Goal: Task Accomplishment & Management: Manage account settings

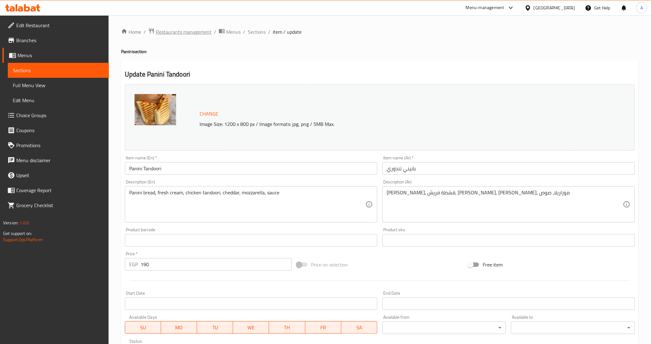
click at [198, 32] on span "Restaurants management" at bounding box center [184, 32] width 56 height 8
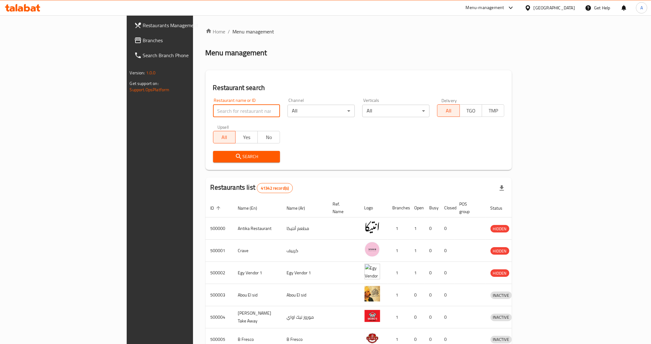
click at [213, 114] on input "search" at bounding box center [246, 111] width 67 height 13
paste input "608882"
type input "608882"
click at [218, 160] on span "Search" at bounding box center [246, 157] width 57 height 8
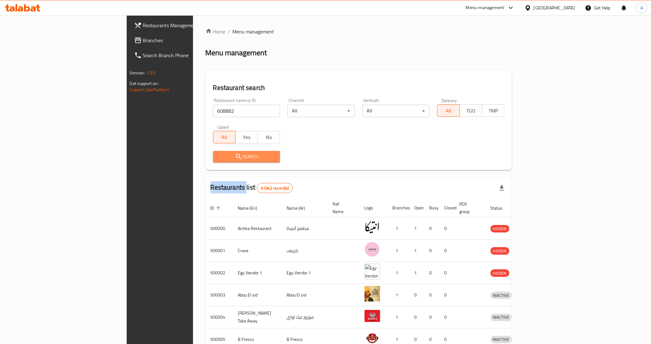
click at [175, 160] on div at bounding box center [325, 172] width 651 height 344
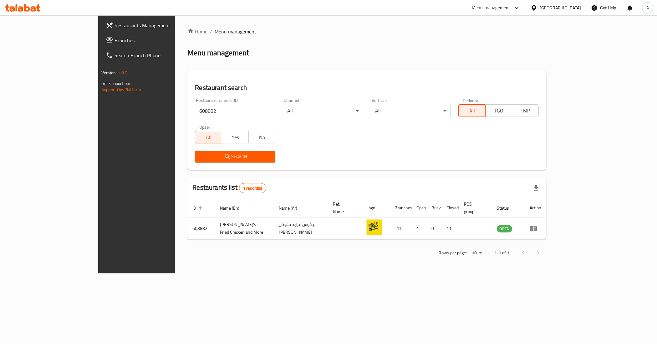
click at [209, 246] on div "Rows per page: 10 1-1 of 1" at bounding box center [366, 253] width 359 height 16
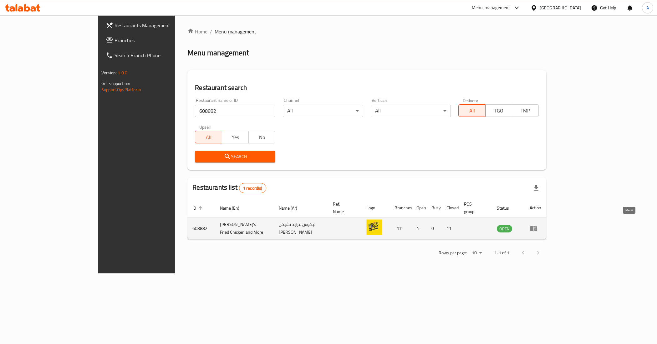
click at [537, 225] on icon "enhanced table" at bounding box center [533, 229] width 8 height 8
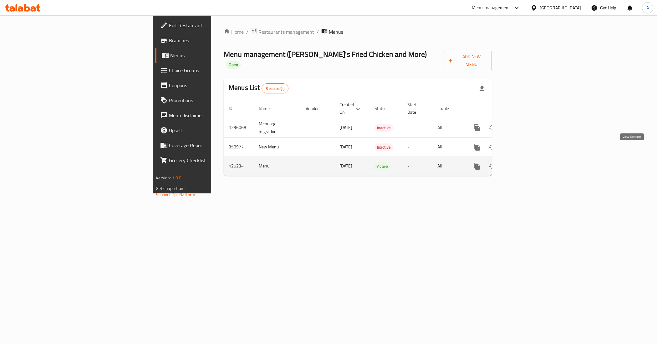
click at [525, 164] on icon "enhanced table" at bounding box center [522, 167] width 6 height 6
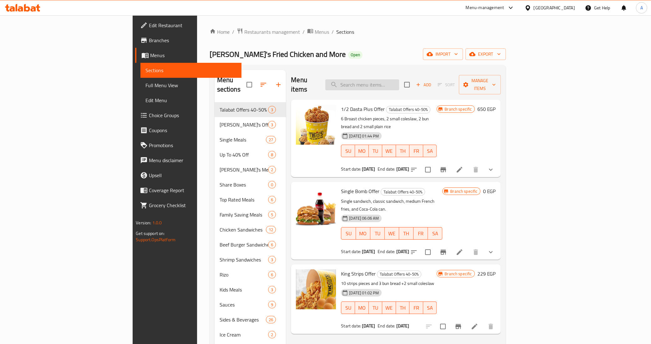
click at [399, 81] on input "search" at bounding box center [362, 84] width 74 height 11
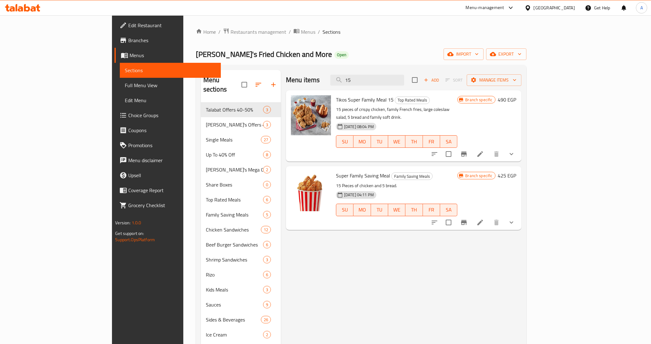
click at [468, 150] on icon "Branch-specific-item" at bounding box center [464, 154] width 8 height 8
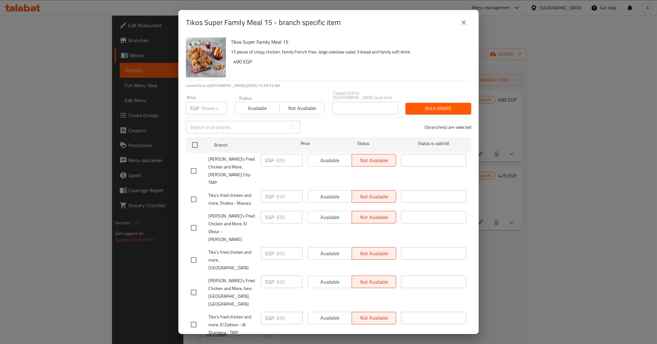
click at [463, 21] on icon "close" at bounding box center [464, 23] width 8 height 8
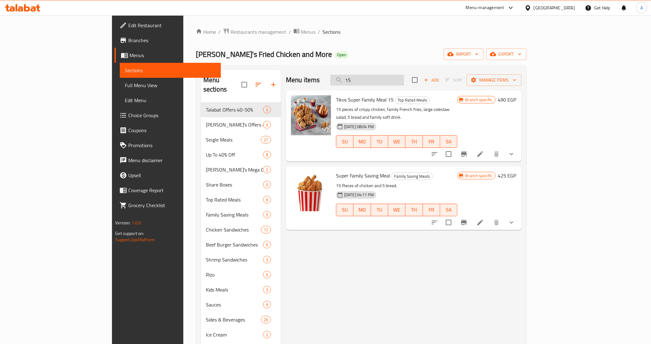
click at [404, 85] on input "15" at bounding box center [367, 80] width 74 height 11
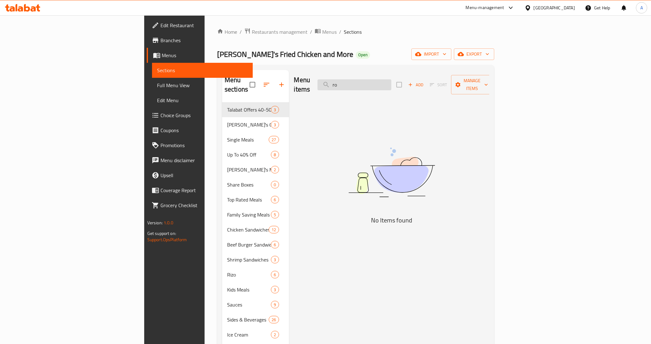
type input "r"
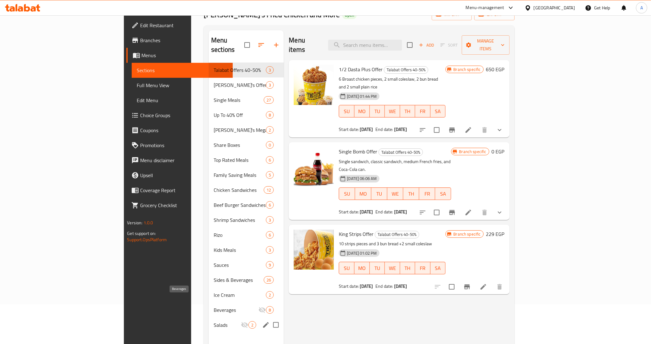
scroll to position [88, 0]
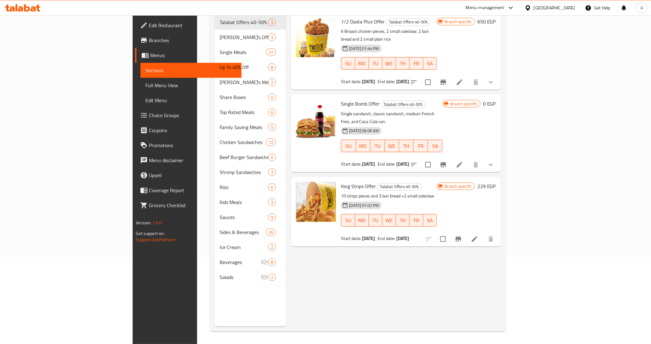
click at [291, 274] on div "Menu items Add Sort Manage items 1/2 Dasta Plus Offer Talabat Offers 40-50% 6 B…" at bounding box center [393, 154] width 215 height 344
click at [289, 272] on div "Menu items Add Sort Manage items 1/2 Dasta Plus Offer Talabat Offers 40-50% 6 B…" at bounding box center [393, 154] width 215 height 344
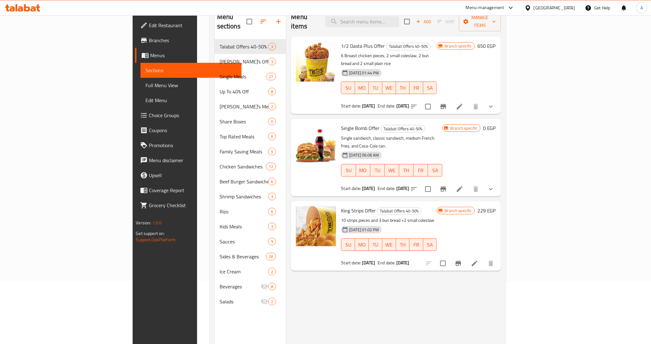
scroll to position [0, 0]
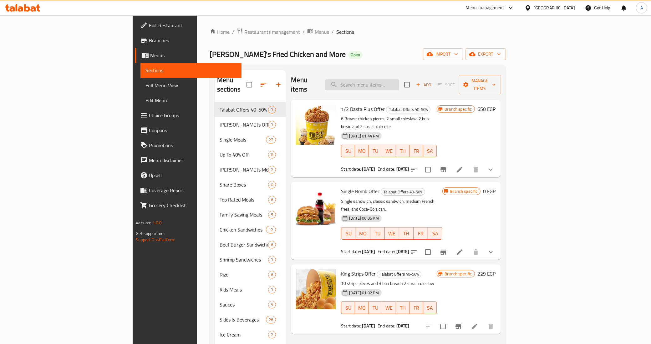
click at [399, 82] on input "search" at bounding box center [362, 84] width 74 height 11
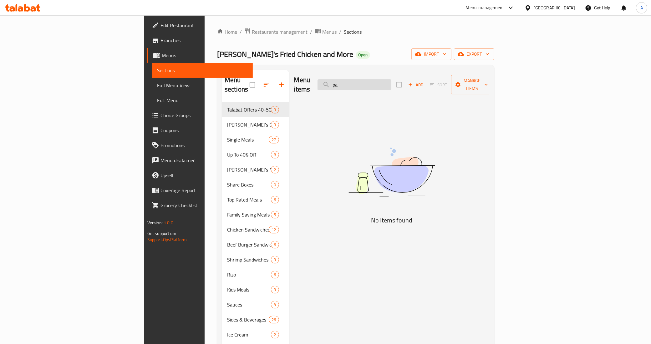
type input "p"
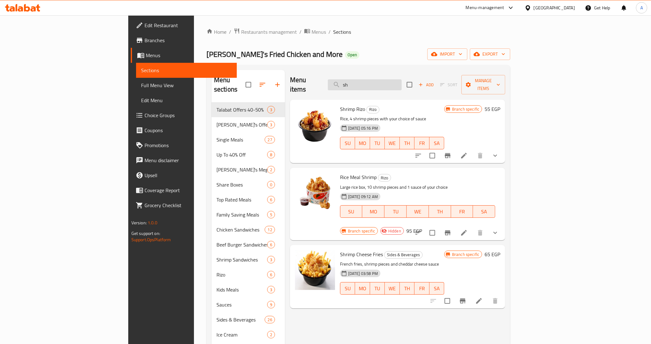
type input "s"
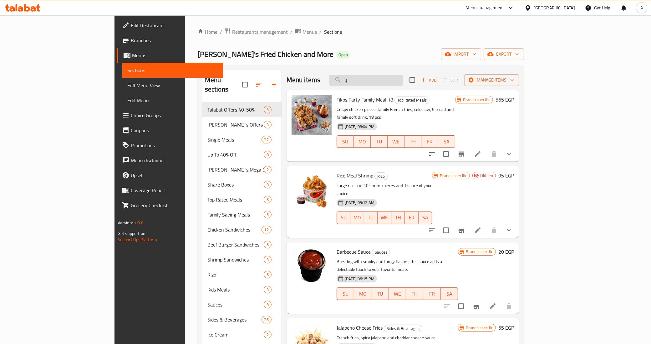
type input "ب"
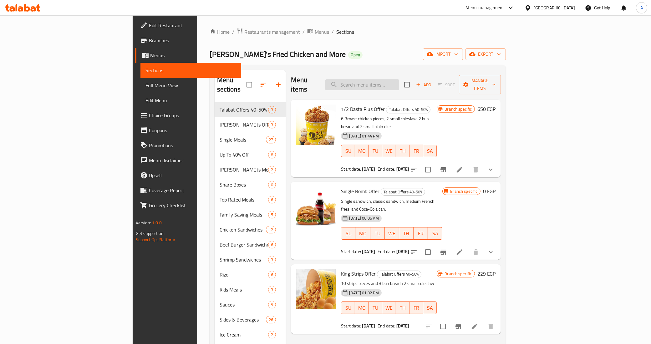
click at [399, 80] on input "search" at bounding box center [362, 84] width 74 height 11
type input "ؤ"
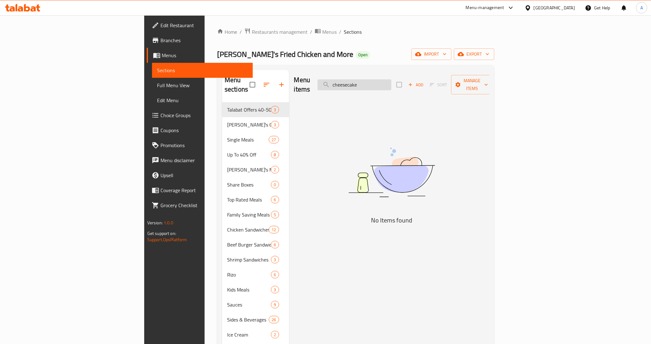
click at [391, 80] on input "cheesecake" at bounding box center [354, 84] width 74 height 11
type input "cheese cake"
click at [391, 82] on input "cheese cake" at bounding box center [354, 84] width 74 height 11
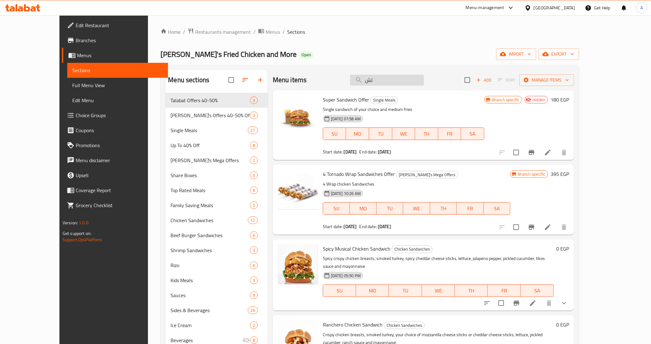
type input "ت"
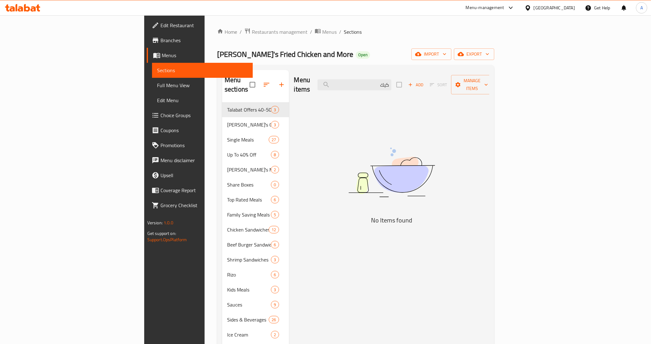
type input "كيك"
click at [391, 82] on input "كيك" at bounding box center [354, 84] width 74 height 11
type input "ل"
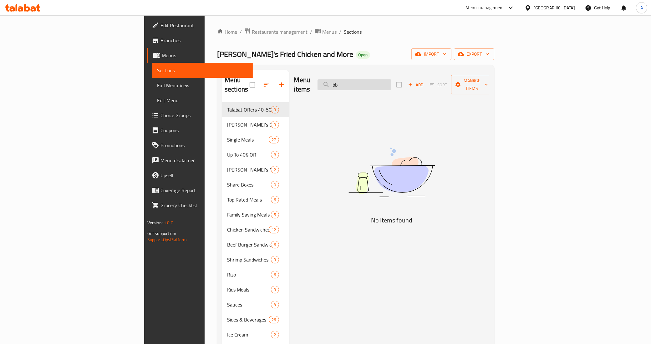
type input "b"
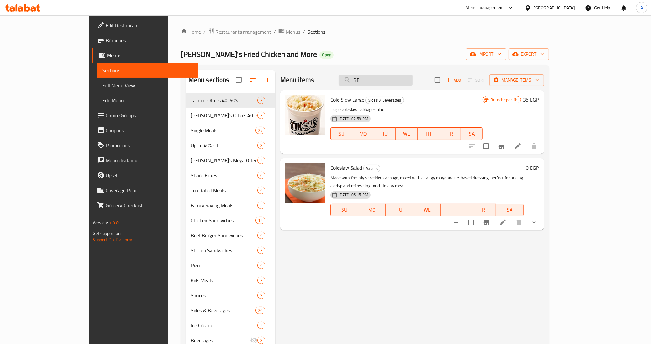
type input "B"
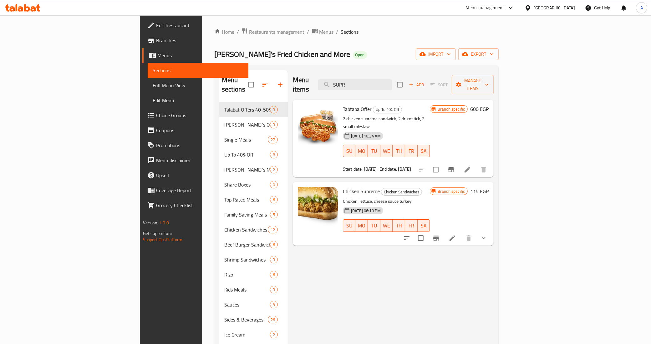
click at [487, 235] on icon "show more" at bounding box center [484, 239] width 8 height 8
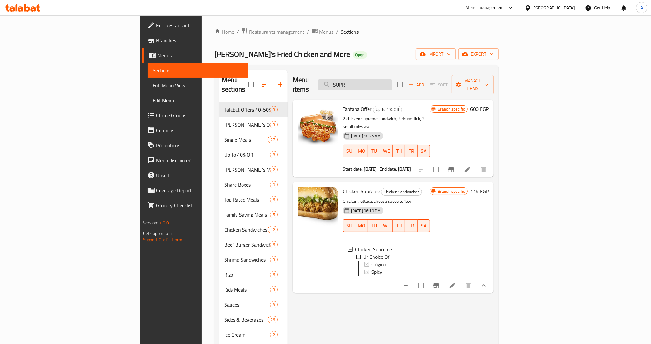
click at [392, 80] on input "SUPR" at bounding box center [355, 84] width 74 height 11
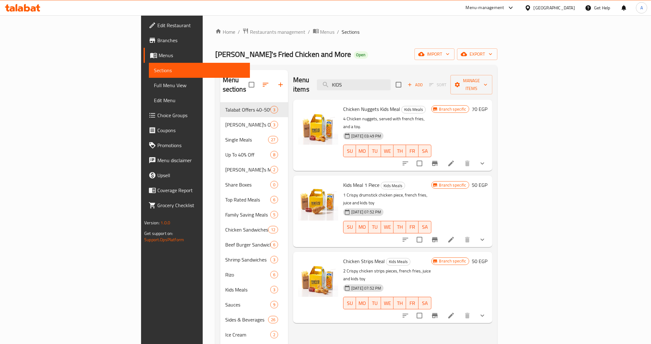
type input "KIDS"
click at [438, 160] on icon "Branch-specific-item" at bounding box center [435, 164] width 8 height 8
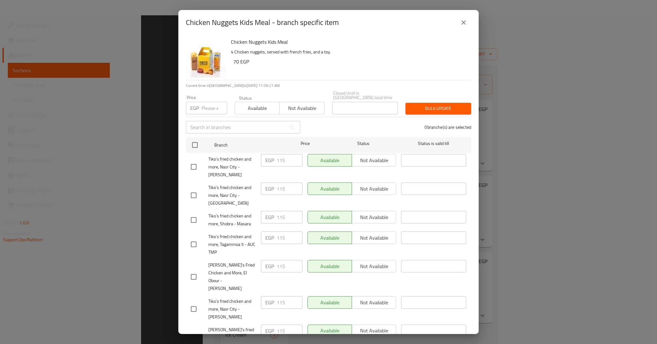
scroll to position [88, 0]
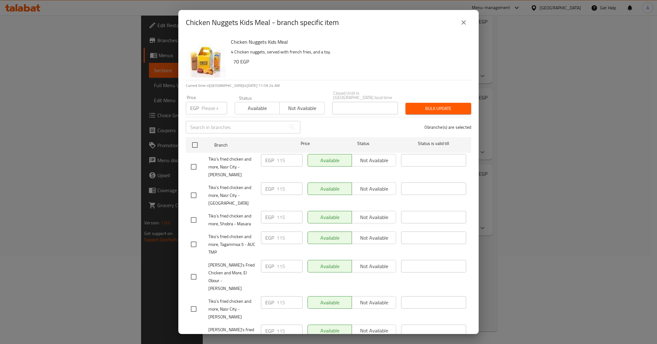
click at [462, 22] on icon "close" at bounding box center [464, 23] width 8 height 8
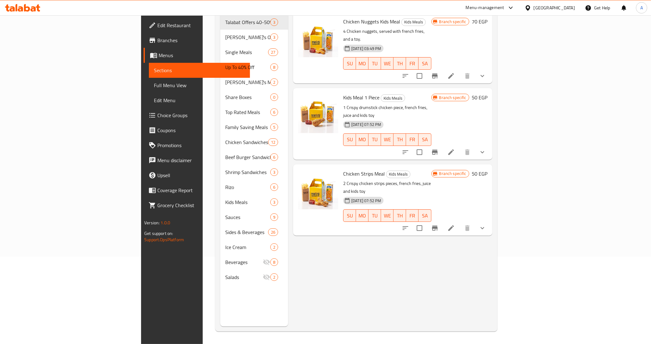
click at [437, 150] on icon "Branch-specific-item" at bounding box center [435, 152] width 6 height 5
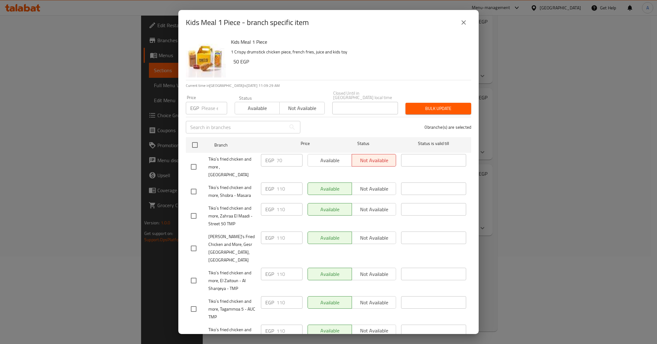
click at [531, 78] on div "Kids Meal 1 Piece - branch specific item Kids Meal 1 Piece 1 Crispy drumstick c…" at bounding box center [328, 172] width 657 height 344
click at [466, 27] on button "close" at bounding box center [463, 22] width 15 height 15
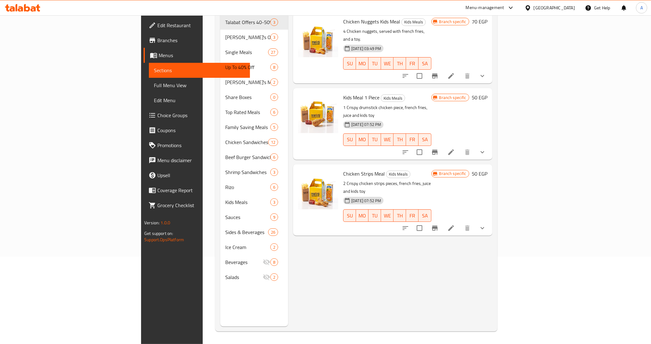
click at [437, 226] on icon "Branch-specific-item" at bounding box center [435, 228] width 6 height 5
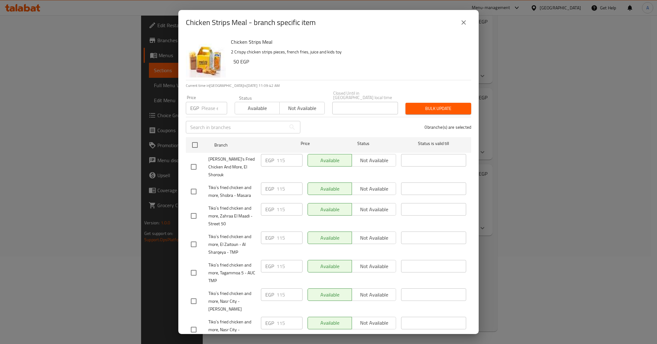
click at [464, 19] on icon "close" at bounding box center [464, 23] width 8 height 8
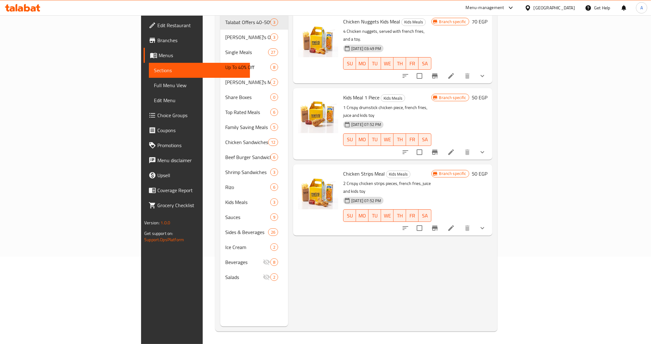
click at [154, 83] on span "Full Menu View" at bounding box center [199, 86] width 91 height 8
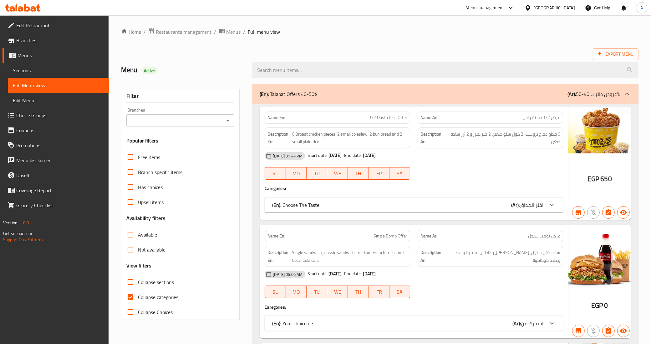
click at [227, 121] on icon "Open" at bounding box center [227, 121] width 3 height 2
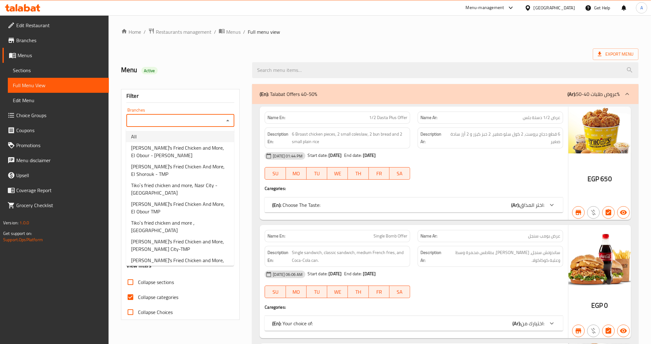
click at [205, 134] on li "All" at bounding box center [180, 136] width 108 height 11
type input "All"
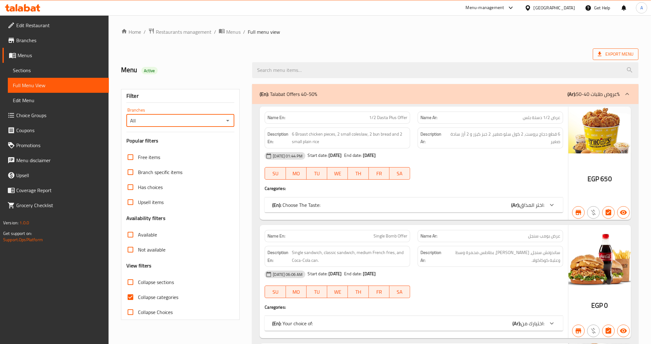
click at [609, 59] on span "Export Menu" at bounding box center [616, 54] width 46 height 12
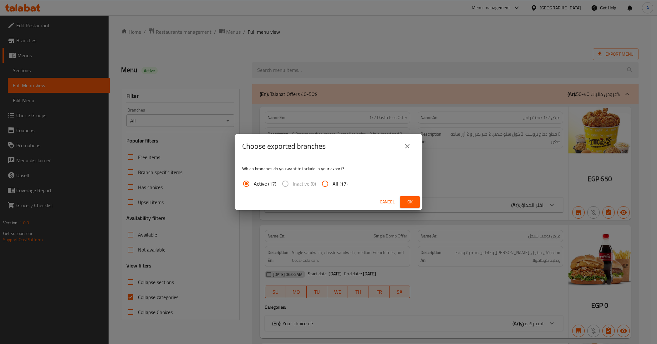
click at [406, 202] on span "Ok" at bounding box center [410, 202] width 10 height 8
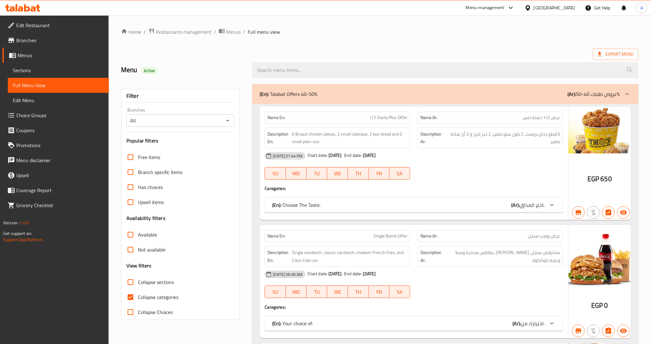
click at [45, 71] on span "Sections" at bounding box center [58, 71] width 91 height 8
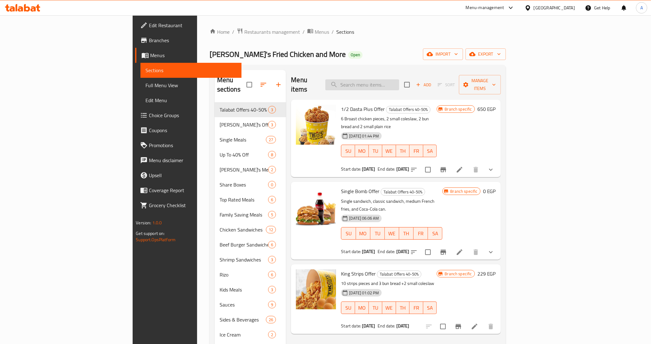
click at [399, 81] on input "search" at bounding box center [362, 84] width 74 height 11
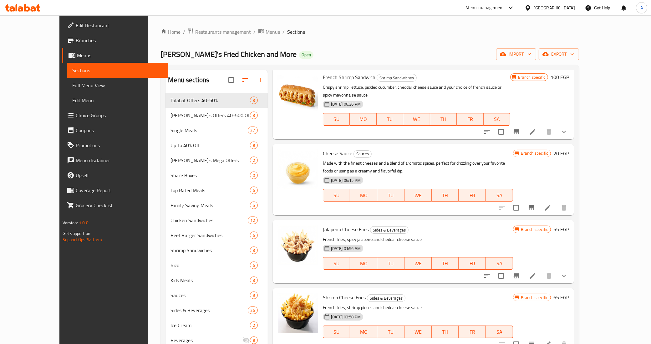
scroll to position [1407, 0]
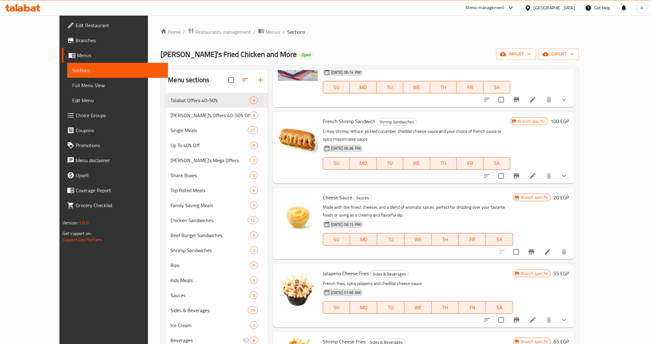
click at [409, 204] on p "Made with the finest cheeses and a blend of aromatic spices, perfect for drizzl…" at bounding box center [418, 212] width 190 height 16
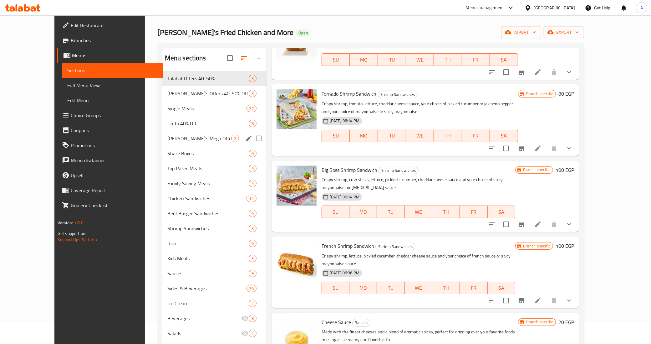
scroll to position [0, 0]
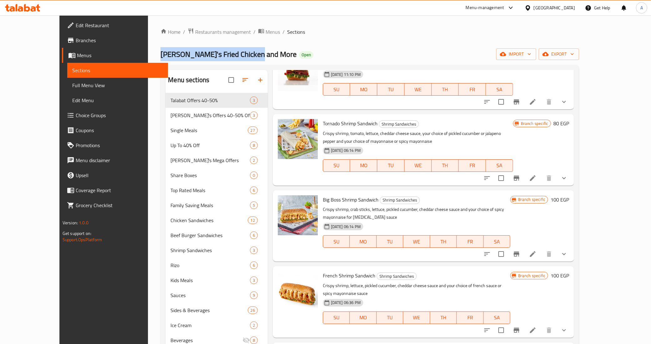
copy span "[PERSON_NAME]'s Fried Chicken and More"
drag, startPoint x: 213, startPoint y: 56, endPoint x: 119, endPoint y: 52, distance: 94.2
click at [148, 52] on div "Home / Restaurants management / Menus / Sections Tiko's Fried Chicken and More …" at bounding box center [369, 223] width 443 height 417
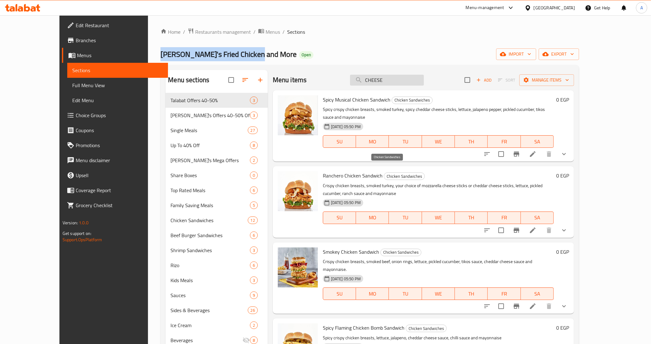
click at [394, 83] on input "CHEESE" at bounding box center [387, 80] width 74 height 11
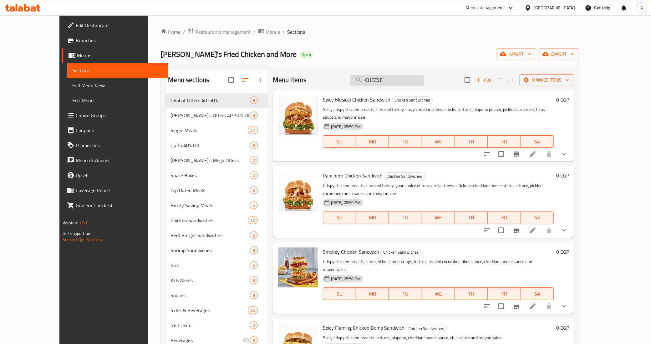
click at [394, 83] on input "CHEESE" at bounding box center [387, 80] width 74 height 11
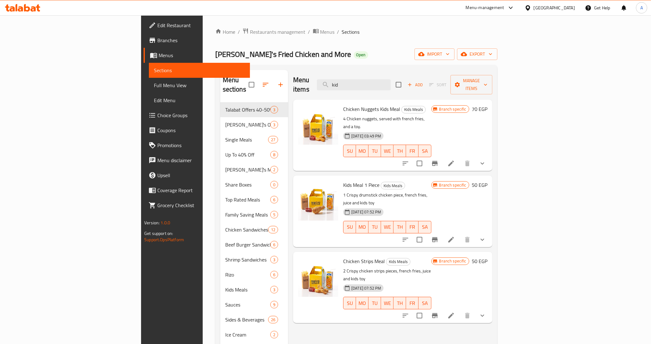
click at [347, 104] on span "Chicken Nuggets Kids Meal" at bounding box center [371, 108] width 57 height 9
copy h6 "Chicken Nuggets Kids Meal"
click at [343, 180] on span "Kids Meal 1 Piece" at bounding box center [361, 184] width 36 height 9
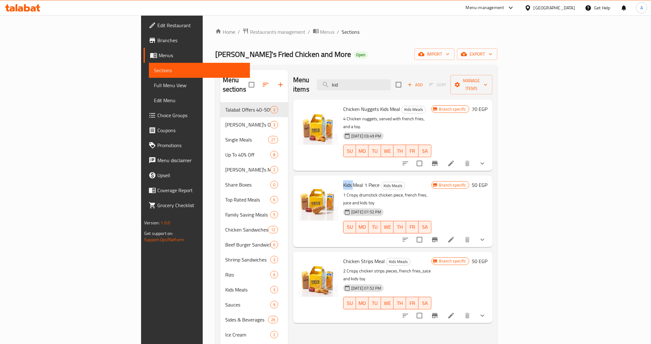
click at [343, 180] on span "Kids Meal 1 Piece" at bounding box center [361, 184] width 36 height 9
copy h6 "Kids Meal 1 Piece"
click at [343, 257] on span "Chicken Strips Meal" at bounding box center [364, 261] width 42 height 9
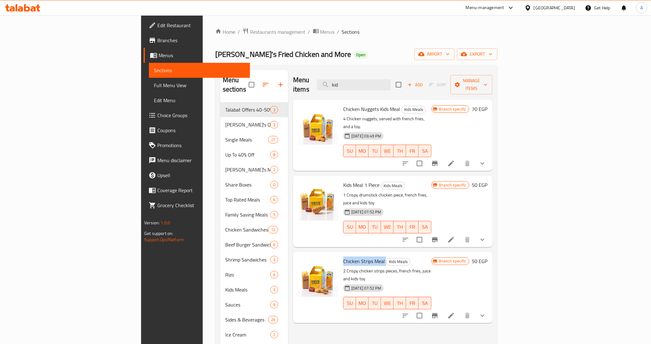
click at [343, 257] on span "Chicken Strips Meal" at bounding box center [364, 261] width 42 height 9
copy h6 "Chicken Strips Meal"
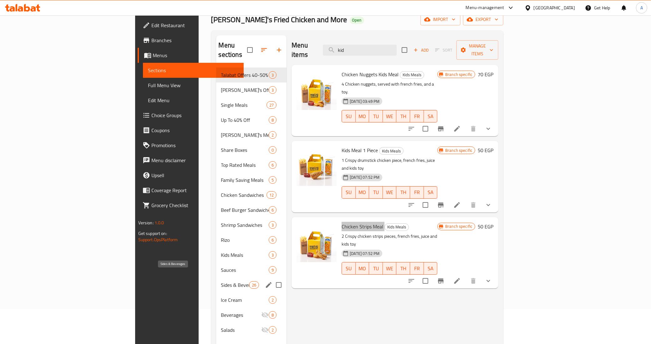
scroll to position [88, 0]
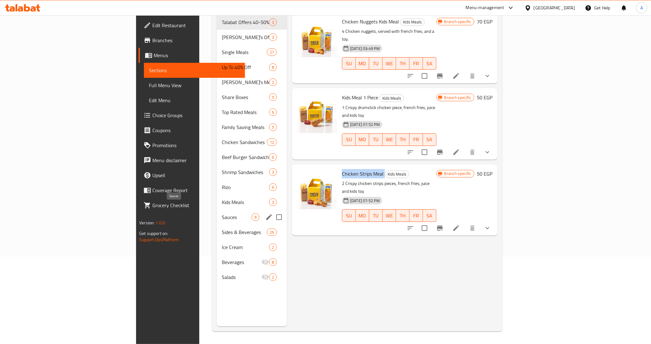
drag, startPoint x: 149, startPoint y: 207, endPoint x: 226, endPoint y: 210, distance: 77.3
click at [222, 214] on span "Sauces" at bounding box center [237, 218] width 30 height 8
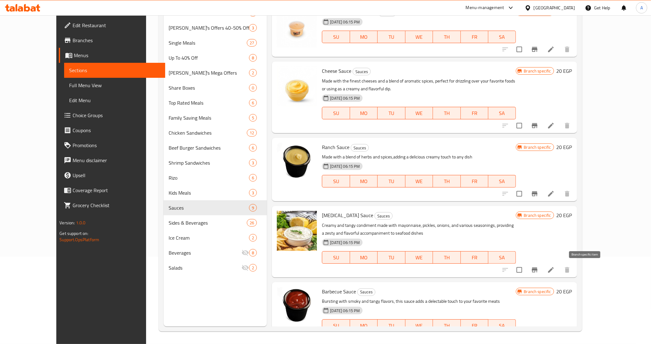
click at [537, 269] on icon "Branch-specific-item" at bounding box center [535, 270] width 6 height 5
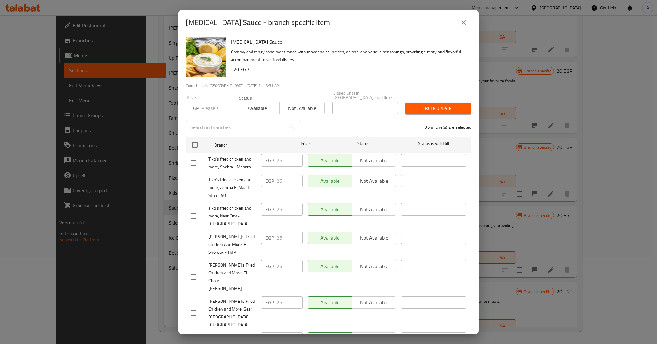
click at [462, 24] on icon "close" at bounding box center [464, 23] width 8 height 8
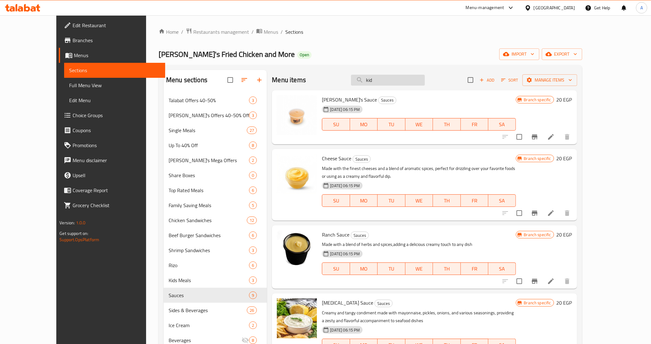
click at [415, 77] on input "kid" at bounding box center [388, 80] width 74 height 11
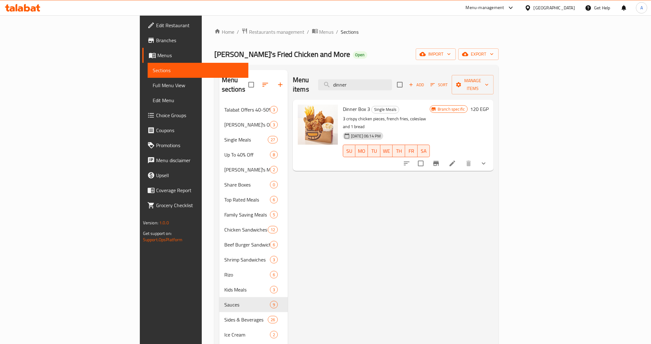
type input "dinner"
click at [440, 160] on icon "Branch-specific-item" at bounding box center [436, 164] width 8 height 8
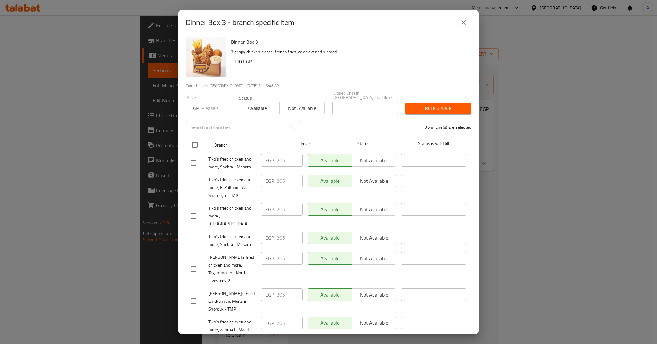
click at [191, 139] on input "checkbox" at bounding box center [194, 145] width 13 height 13
checkbox input "true"
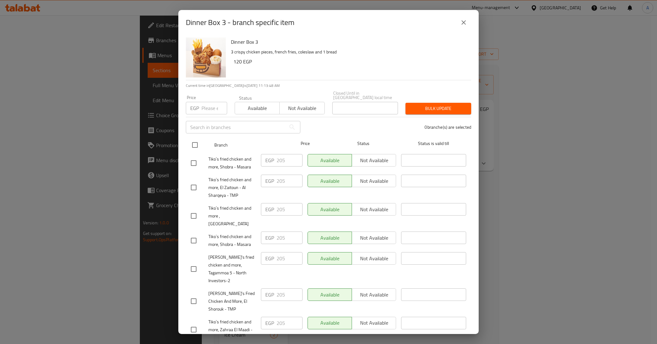
checkbox input "true"
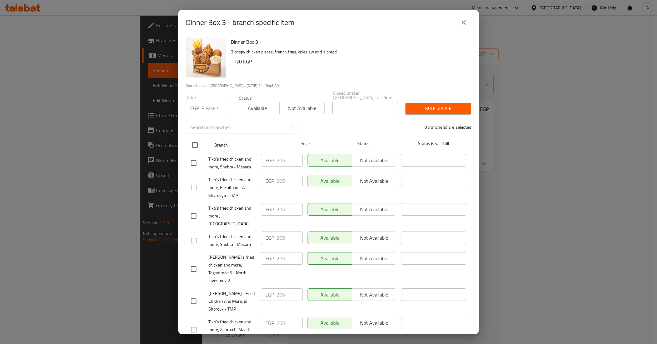
checkbox input "true"
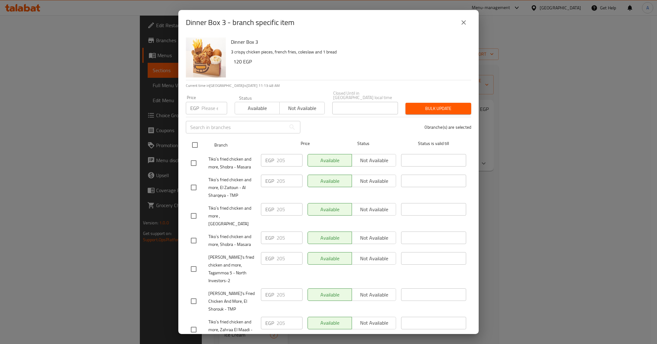
checkbox input "true"
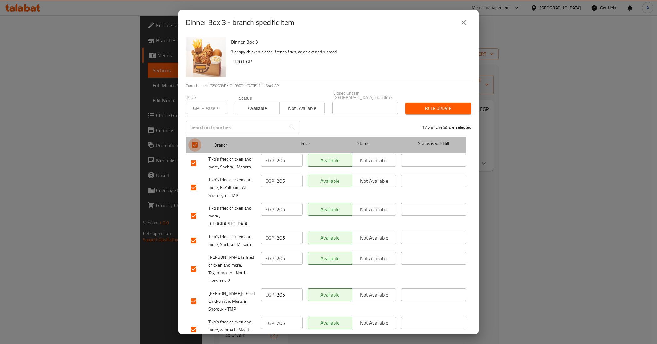
click at [191, 139] on input "checkbox" at bounding box center [194, 145] width 13 height 13
checkbox input "false"
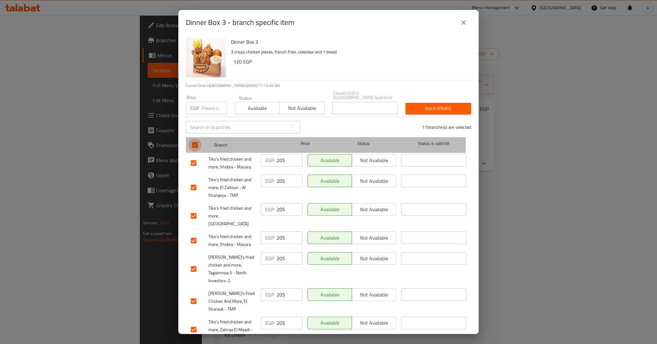
checkbox input "false"
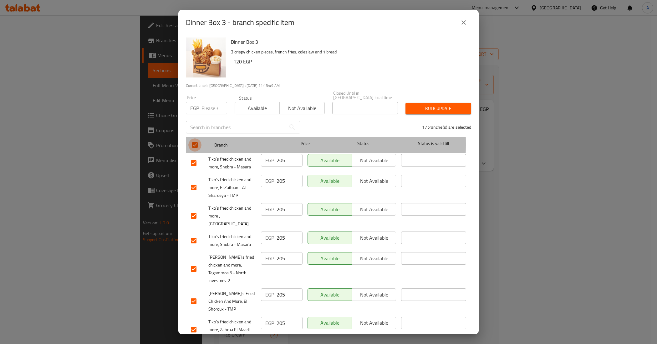
checkbox input "false"
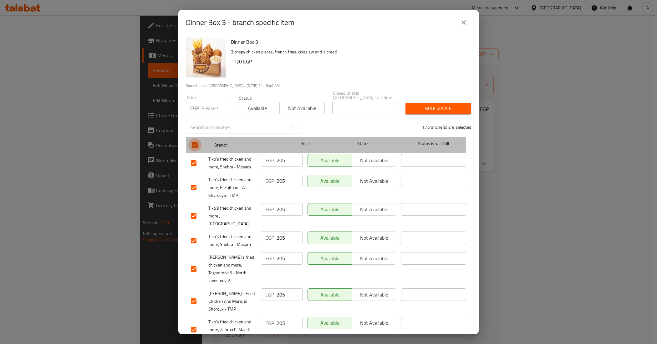
checkbox input "false"
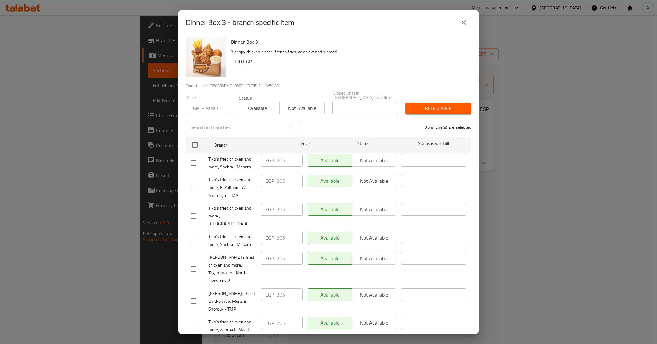
click at [283, 77] on div "Dinner Box 3 3 crispy chicken pieces, french fries, coleslaw and 1 bread 120 EGP" at bounding box center [348, 57] width 240 height 45
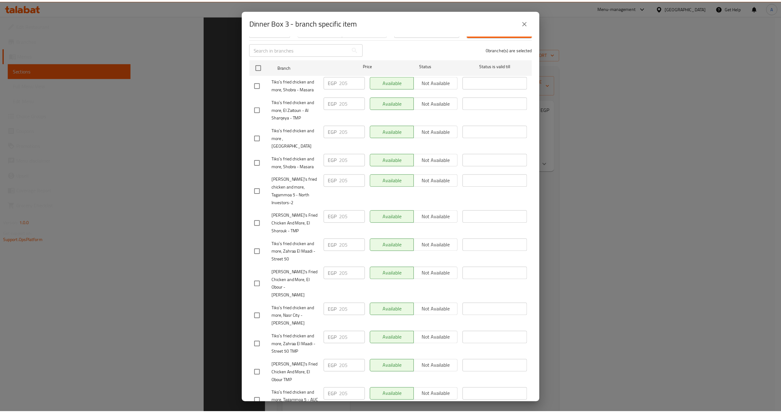
scroll to position [88, 0]
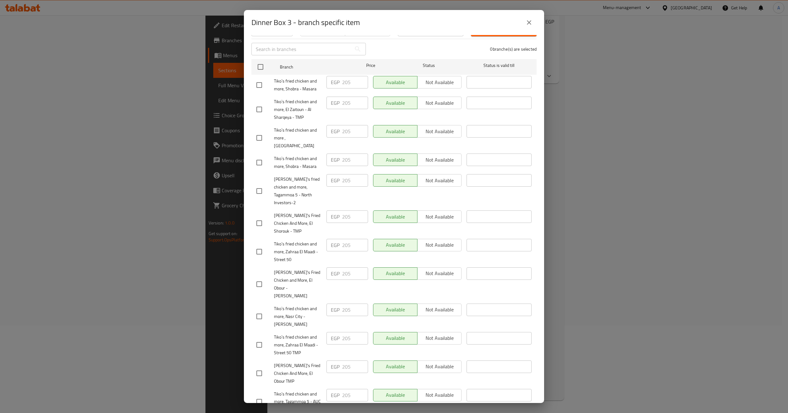
click at [461, 19] on div "Dinner Box 3 - branch specific item" at bounding box center [393, 22] width 285 height 15
click at [529, 24] on icon "close" at bounding box center [529, 23] width 8 height 8
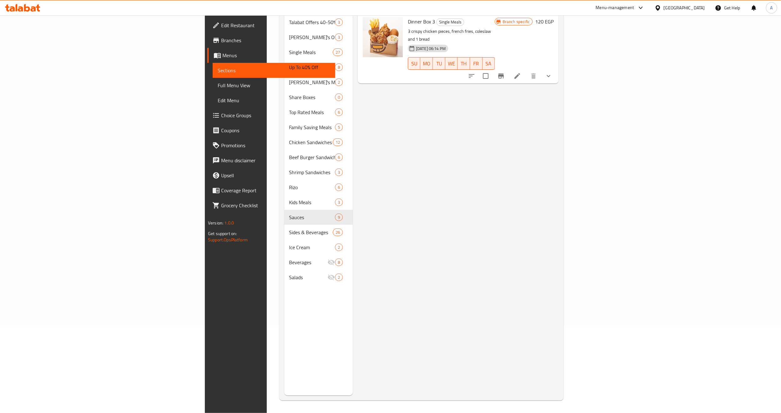
click at [559, 219] on div "Menu items dinner Add Sort Manage items Dinner Box 3 Single Meals 3 crispy chic…" at bounding box center [456, 188] width 206 height 413
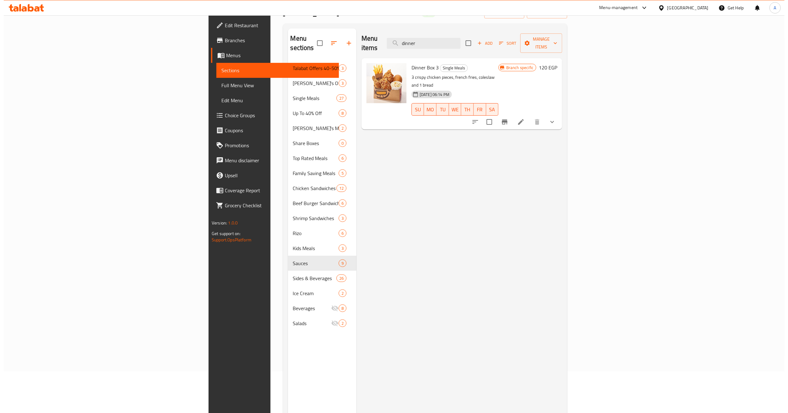
scroll to position [0, 0]
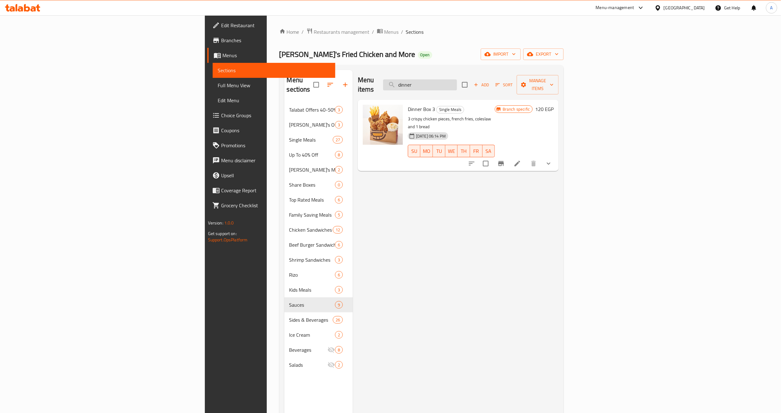
click at [457, 83] on input "dinner" at bounding box center [420, 84] width 74 height 11
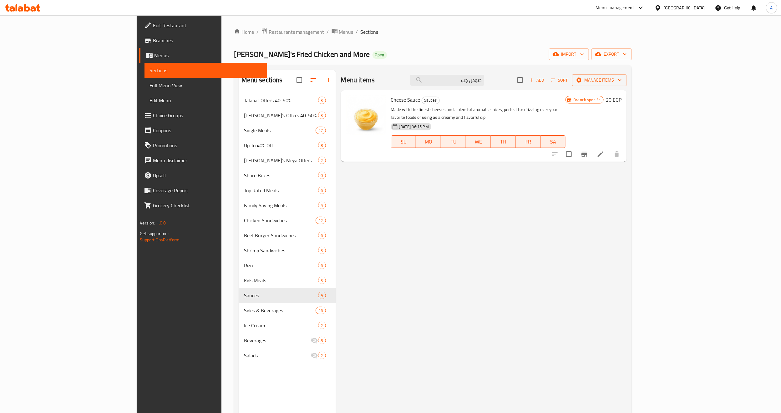
type input "صوص جب"
click at [443, 104] on div "Cheese Sauce Sauces Made with the finest cheeses and a blend of aromatic spices…" at bounding box center [478, 126] width 180 height 66
click at [483, 81] on input "صوص جب" at bounding box center [447, 80] width 74 height 11
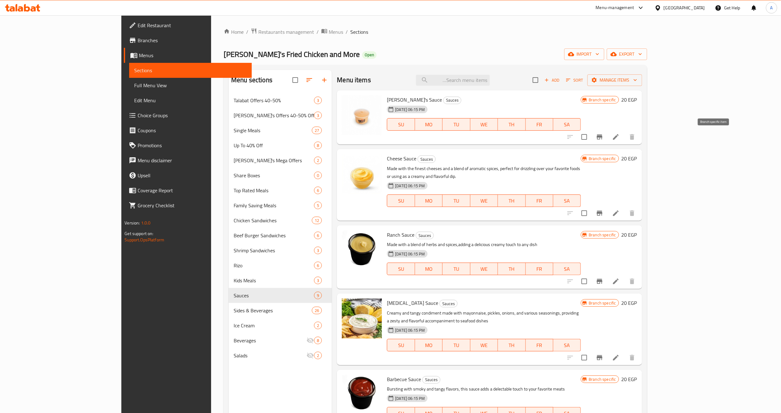
click at [607, 138] on button "Branch-specific-item" at bounding box center [599, 136] width 15 height 15
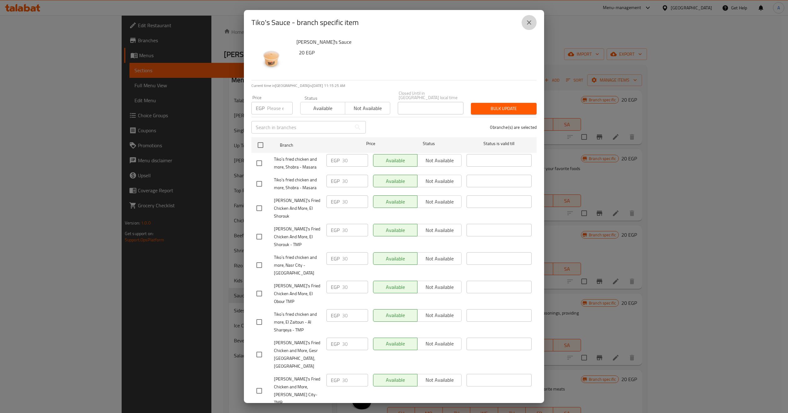
click at [529, 20] on icon "close" at bounding box center [529, 23] width 8 height 8
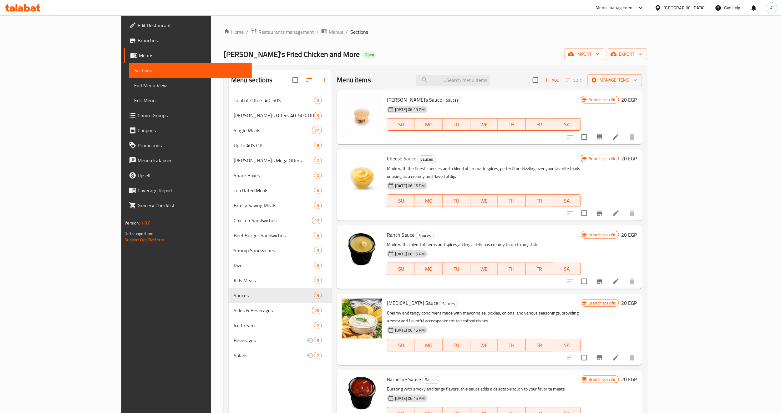
click at [397, 56] on div "[PERSON_NAME]'s Fried Chicken and More Open import export" at bounding box center [435, 54] width 423 height 12
click at [602, 211] on icon "Branch-specific-item" at bounding box center [600, 213] width 6 height 5
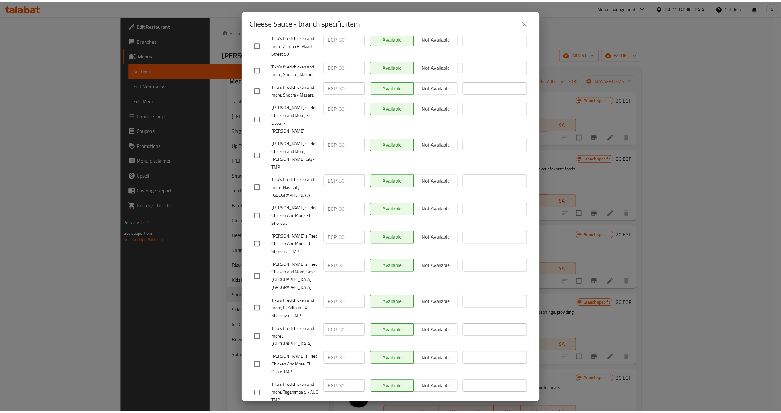
scroll to position [190, 0]
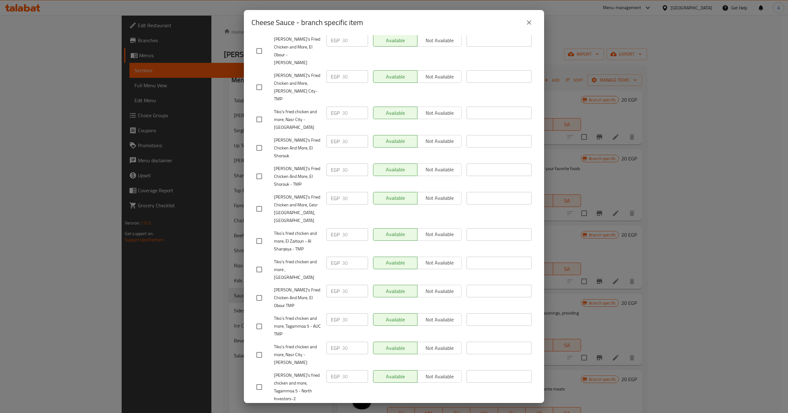
click at [532, 23] on icon "close" at bounding box center [529, 23] width 8 height 8
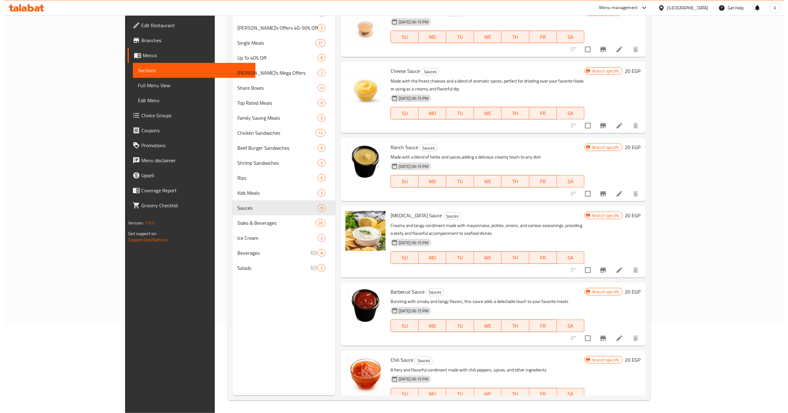
scroll to position [0, 0]
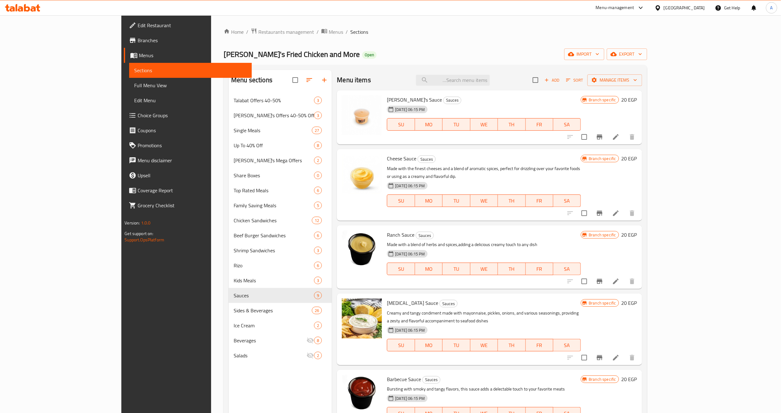
click at [607, 136] on button "Branch-specific-item" at bounding box center [599, 136] width 15 height 15
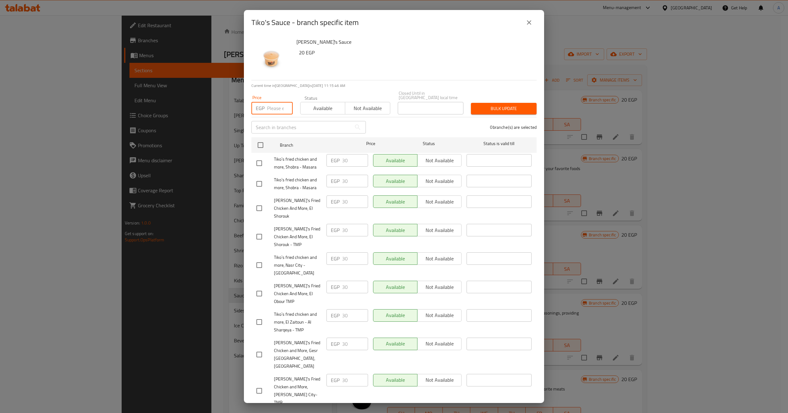
click at [269, 106] on input "number" at bounding box center [280, 108] width 26 height 13
type input "20"
click at [256, 139] on input "checkbox" at bounding box center [260, 145] width 13 height 13
checkbox input "true"
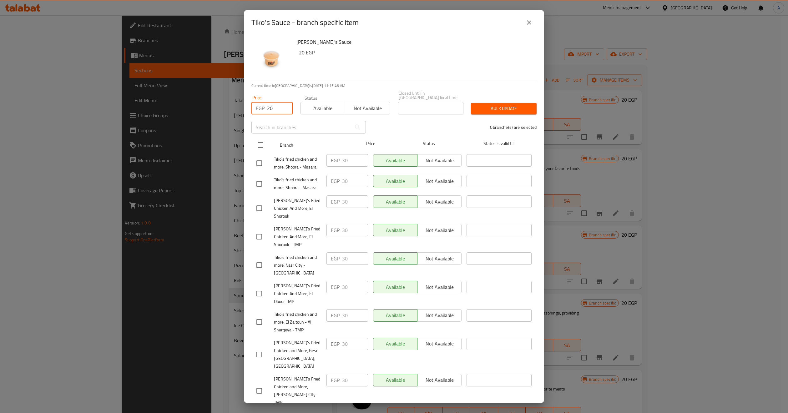
checkbox input "true"
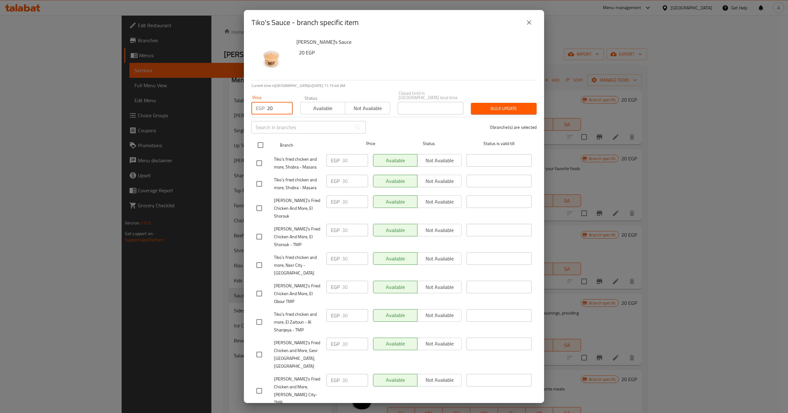
checkbox input "true"
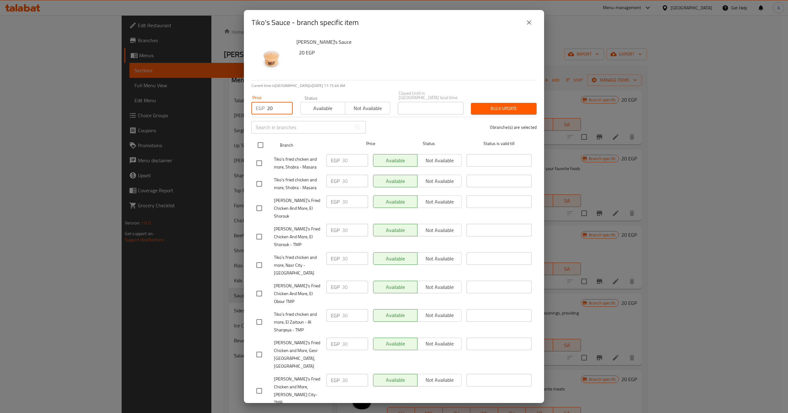
checkbox input "true"
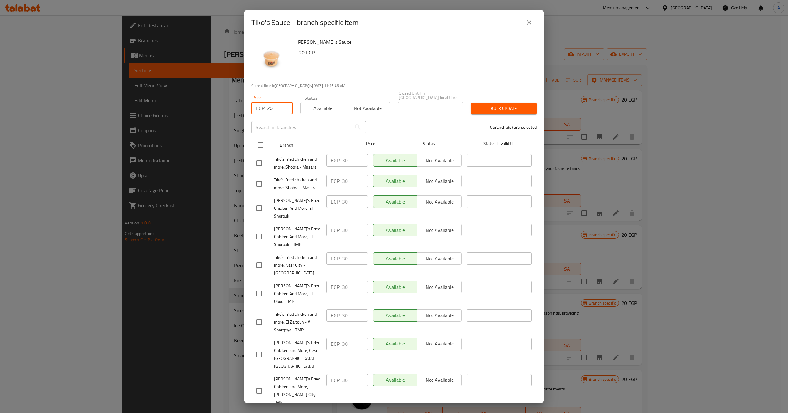
checkbox input "true"
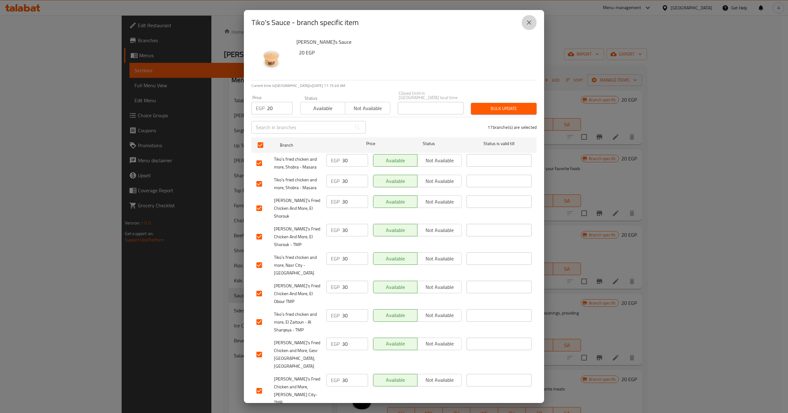
click at [533, 27] on button "close" at bounding box center [529, 22] width 15 height 15
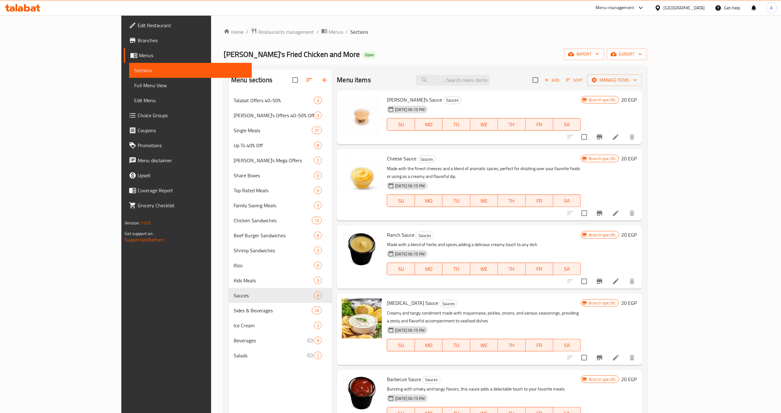
click at [377, 13] on div "Menu-management [GEOGRAPHIC_DATA] Get Help A" at bounding box center [390, 7] width 781 height 15
click at [490, 82] on input "search" at bounding box center [453, 80] width 74 height 11
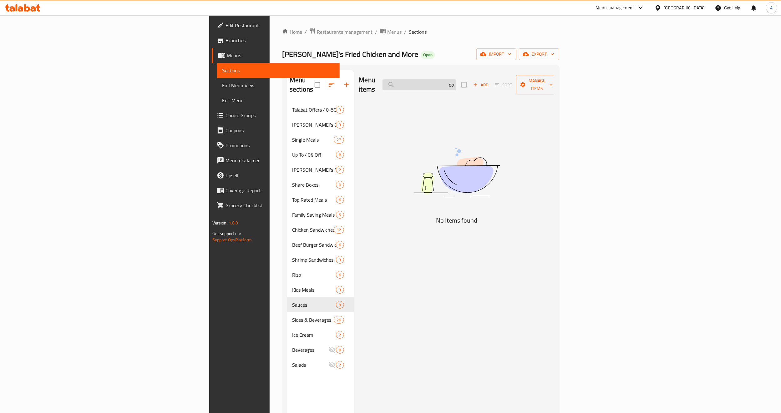
type input "d"
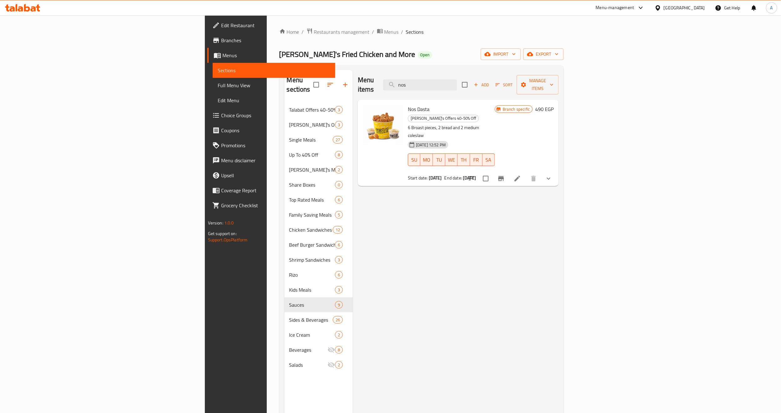
type input "nos"
click at [497, 139] on div "[DATE] 12:52 PM SU MO TU WE TH FR SA" at bounding box center [451, 156] width 92 height 34
click at [505, 175] on icon "Branch-specific-item" at bounding box center [501, 179] width 8 height 8
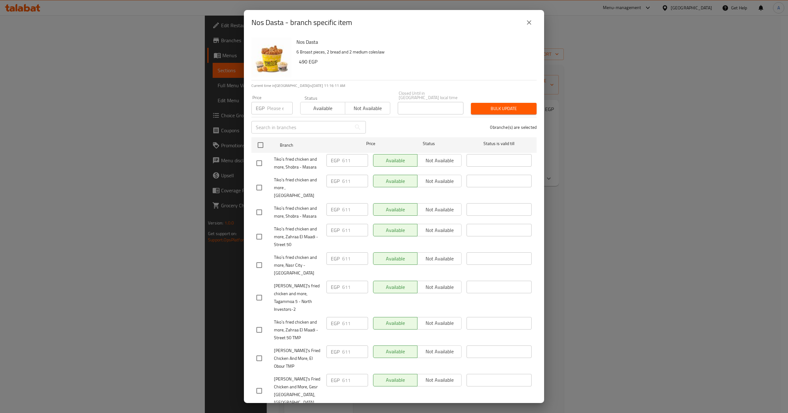
click at [306, 41] on h6 "Nos Dasta" at bounding box center [413, 42] width 235 height 9
copy h6 "Nos Dasta"
drag, startPoint x: 396, startPoint y: 53, endPoint x: 560, endPoint y: 28, distance: 165.9
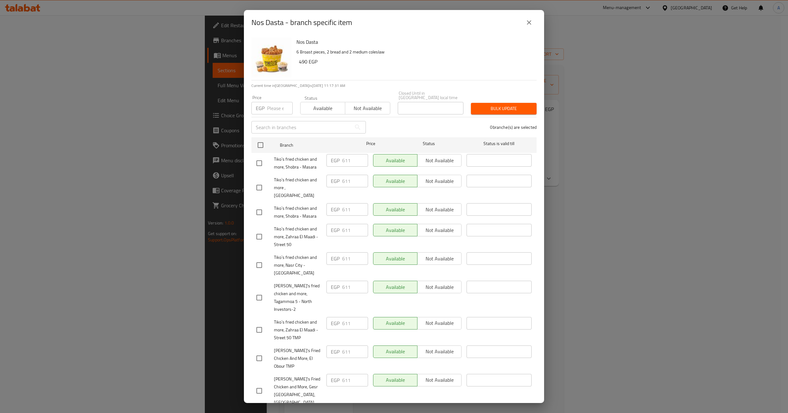
click at [396, 53] on p "6 Broast pieces, 2 bread and 2 medium coleslaw" at bounding box center [413, 52] width 235 height 8
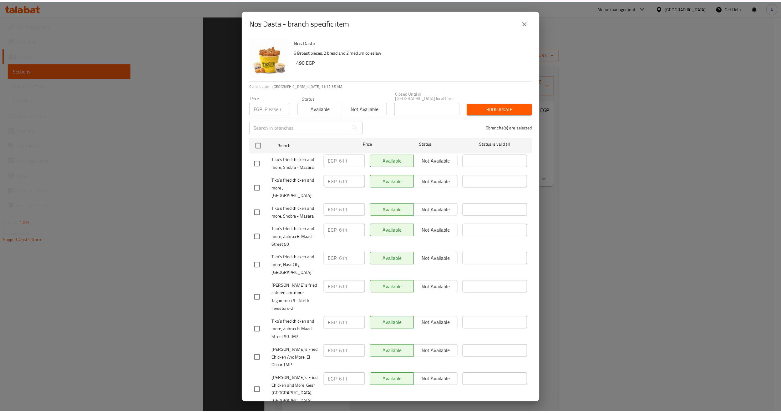
scroll to position [88, 0]
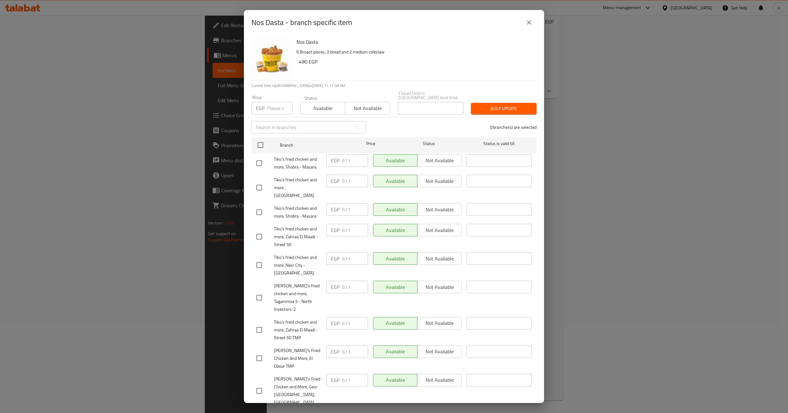
click at [440, 51] on p "6 Broast pieces, 2 bread and 2 medium coleslaw" at bounding box center [413, 52] width 235 height 8
drag, startPoint x: 535, startPoint y: 22, endPoint x: 531, endPoint y: 24, distance: 4.9
click at [535, 22] on button "close" at bounding box center [529, 22] width 15 height 15
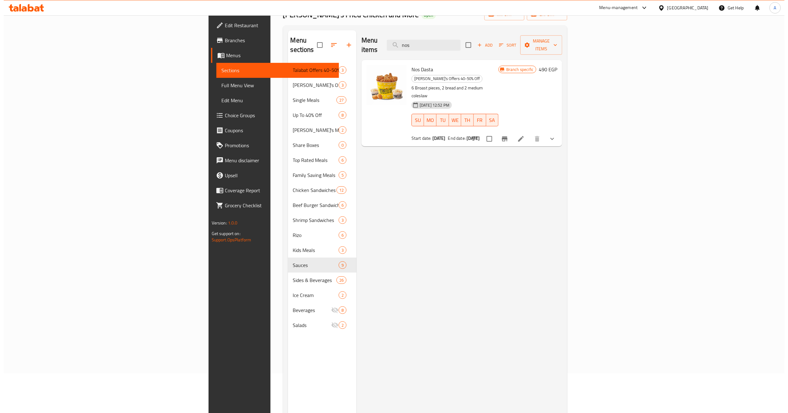
scroll to position [0, 0]
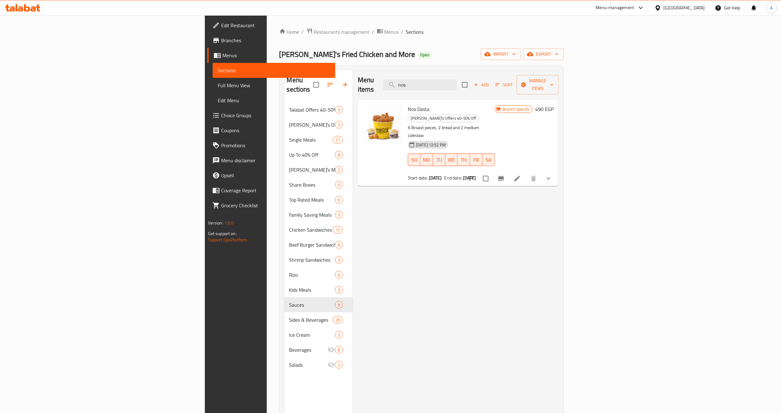
click at [491, 86] on div "Menu items nos Add Sort Manage items" at bounding box center [458, 85] width 201 height 30
click at [457, 83] on input "nos" at bounding box center [420, 84] width 74 height 11
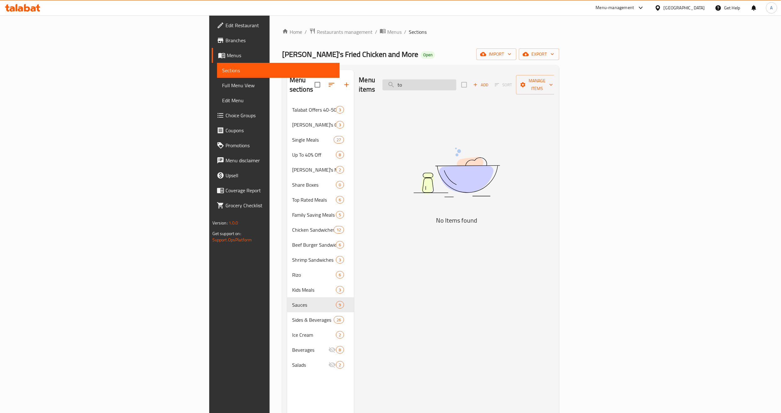
type input "t"
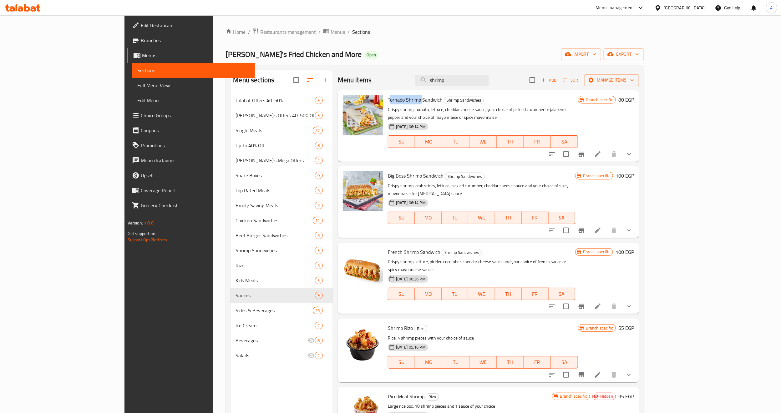
copy span "Tornado Shrimp"
drag, startPoint x: 389, startPoint y: 102, endPoint x: 357, endPoint y: 99, distance: 32.3
click at [388, 99] on span "Tornado Shrimp Sandwich" at bounding box center [415, 99] width 55 height 9
click at [489, 76] on input "shrimp" at bounding box center [452, 80] width 74 height 11
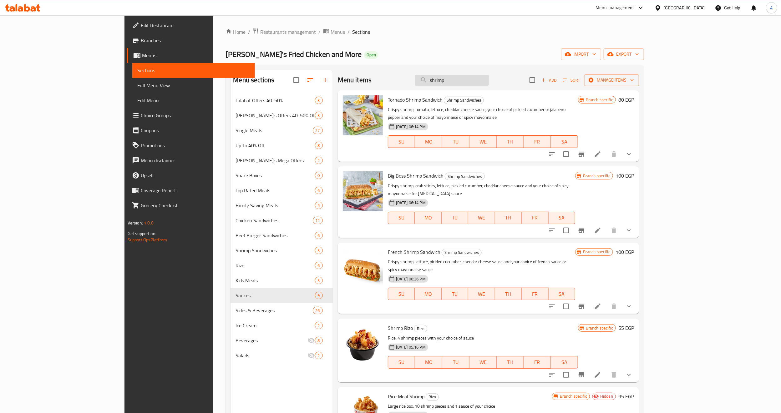
click at [489, 76] on input "shrimp" at bounding box center [452, 80] width 74 height 11
paste input "Tornado S"
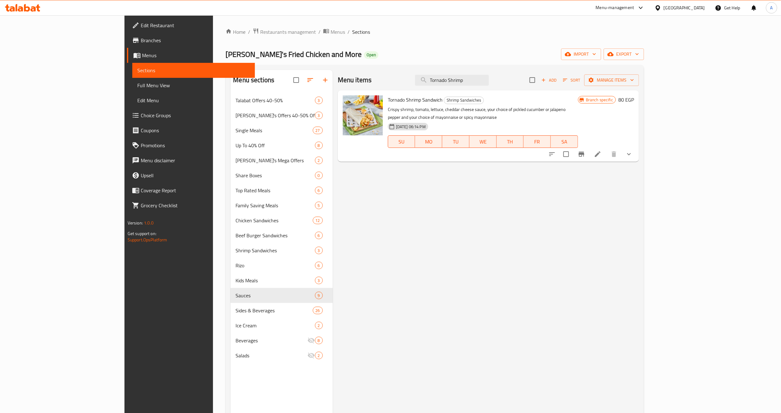
type input "Tornado Shrimp"
click at [636, 147] on button "show more" at bounding box center [628, 154] width 15 height 15
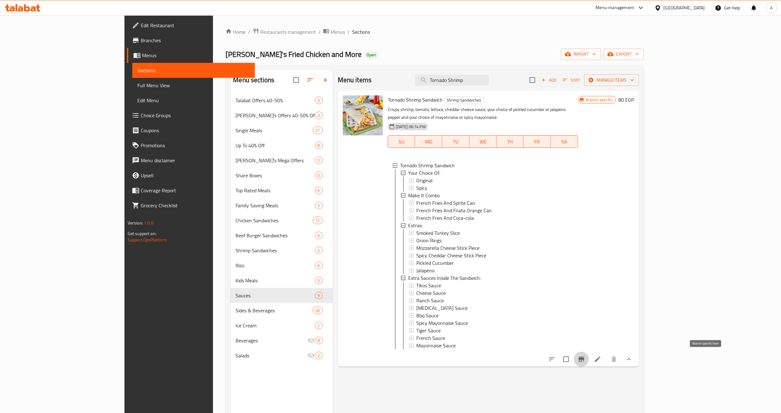
click at [589, 344] on button "Branch-specific-item" at bounding box center [581, 359] width 15 height 15
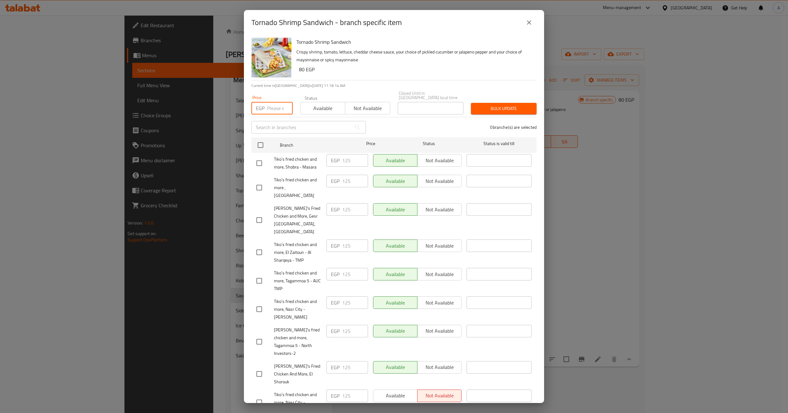
click at [276, 107] on input "number" at bounding box center [280, 108] width 26 height 13
type input "112.5"
click at [265, 139] on input "checkbox" at bounding box center [260, 145] width 13 height 13
checkbox input "true"
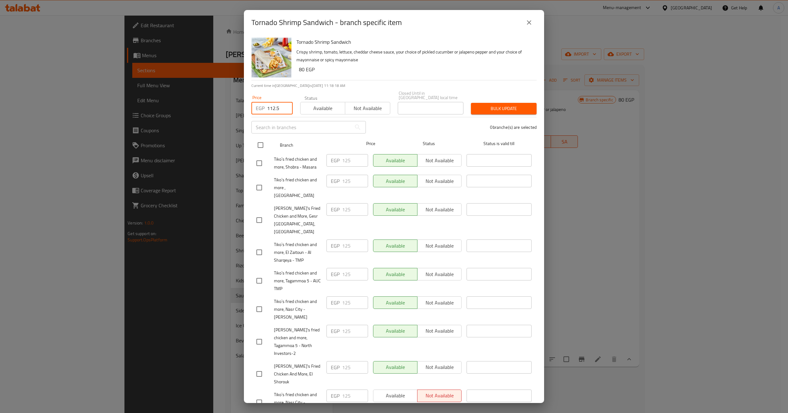
checkbox input "true"
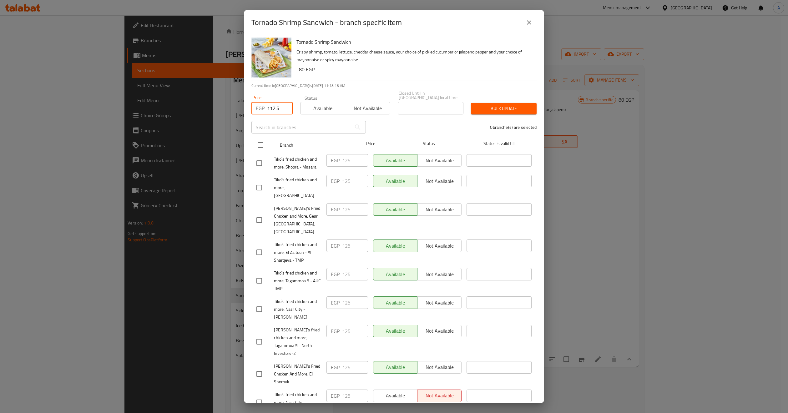
checkbox input "true"
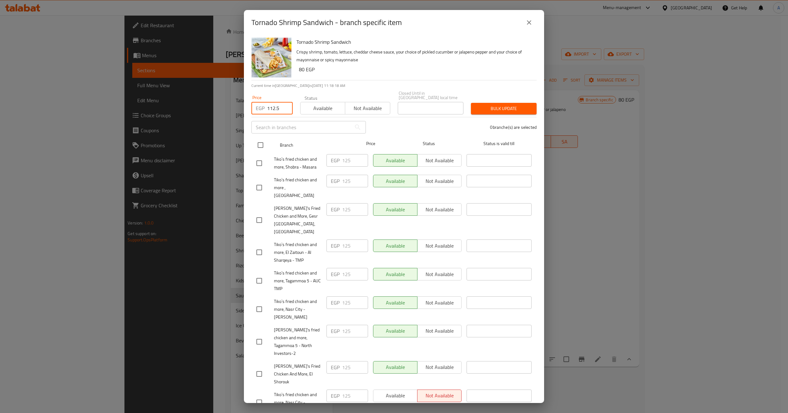
checkbox input "true"
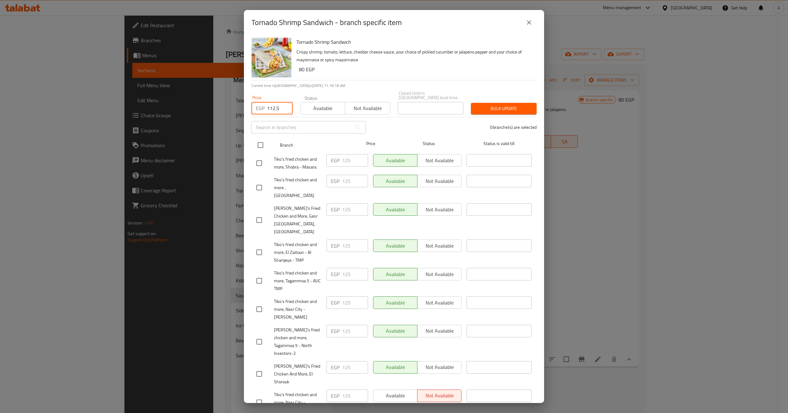
checkbox input "true"
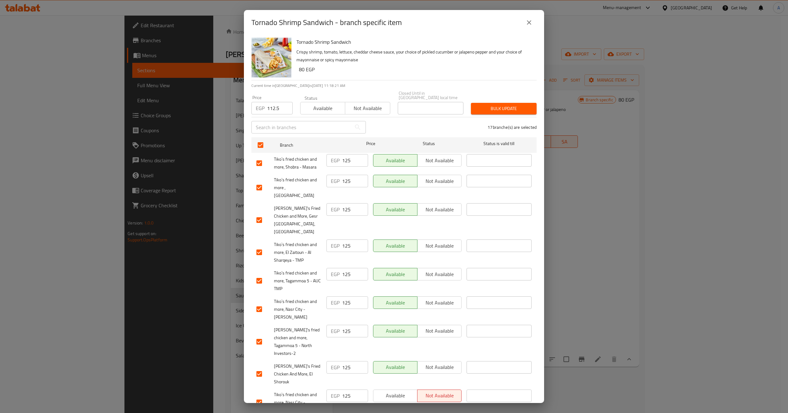
click at [482, 105] on span "Bulk update" at bounding box center [504, 109] width 56 height 8
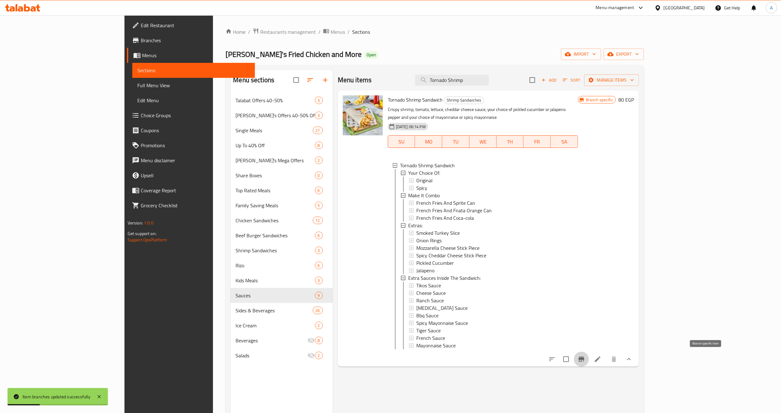
click at [585, 344] on icon "Branch-specific-item" at bounding box center [582, 360] width 8 height 8
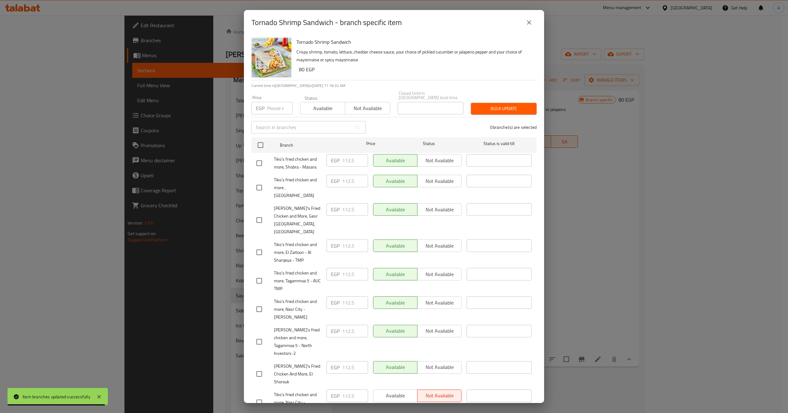
click at [530, 23] on icon "close" at bounding box center [529, 23] width 8 height 8
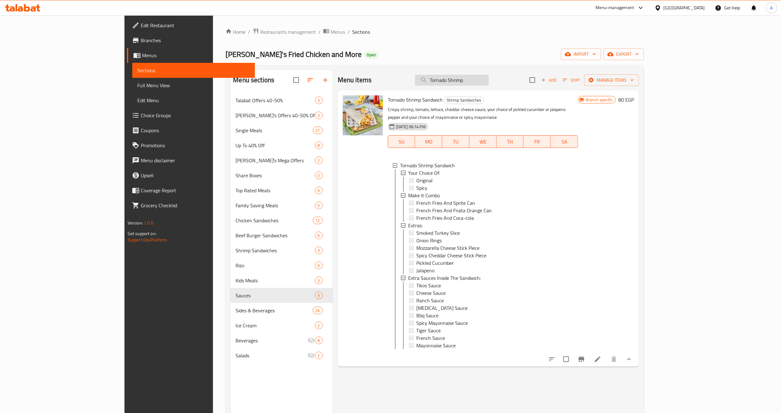
click at [489, 82] on input "Tornado Shrimp" at bounding box center [452, 80] width 74 height 11
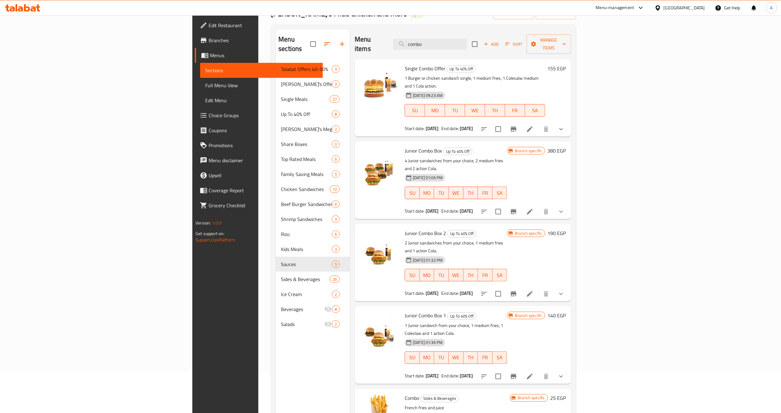
scroll to position [88, 0]
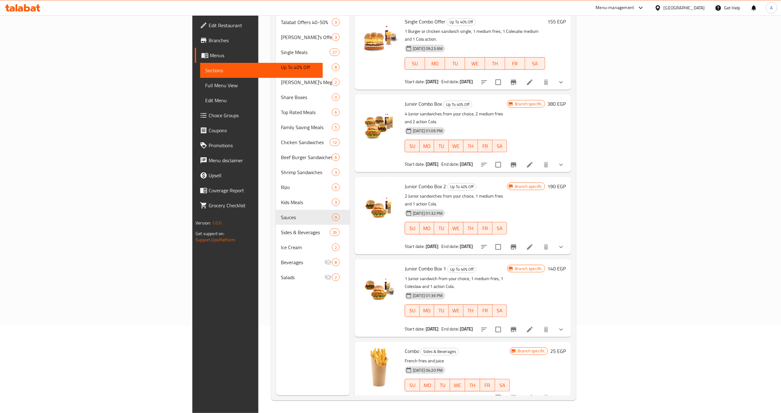
type input "combo"
drag, startPoint x: 418, startPoint y: 315, endPoint x: 515, endPoint y: 325, distance: 98.1
click at [418, 344] on div "Combo Sides & Beverages French fries and juice [DATE] 04:20 PM SU MO TU WE TH F…" at bounding box center [457, 373] width 110 height 58
click at [565, 344] on icon "show more" at bounding box center [561, 398] width 8 height 8
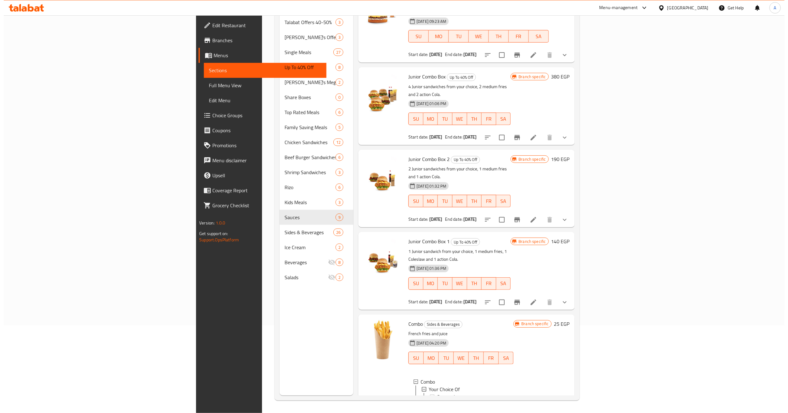
scroll to position [38, 0]
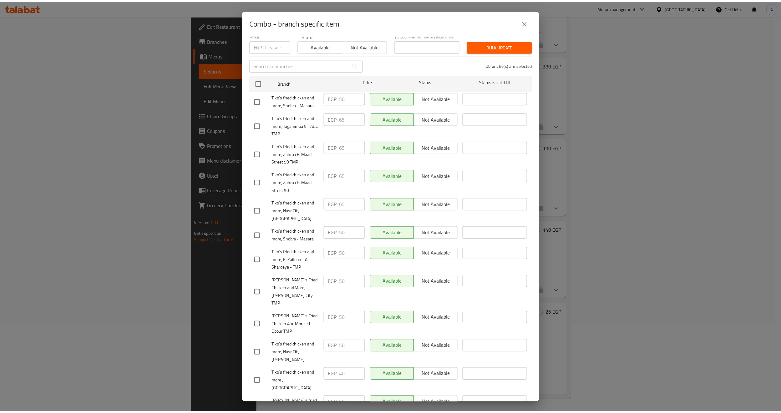
scroll to position [0, 0]
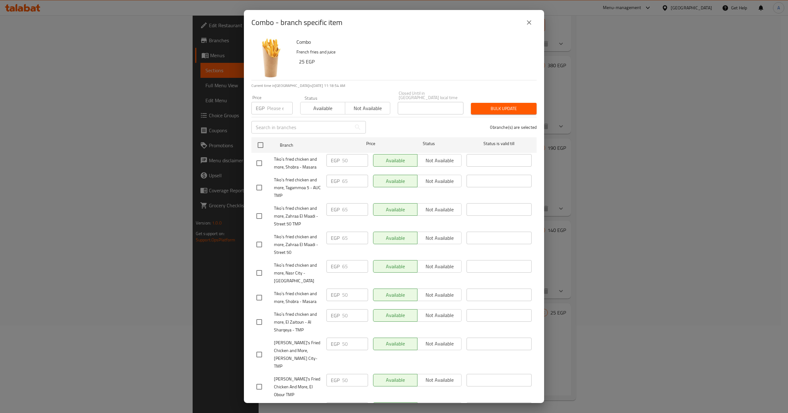
click at [528, 23] on icon "close" at bounding box center [529, 23] width 8 height 8
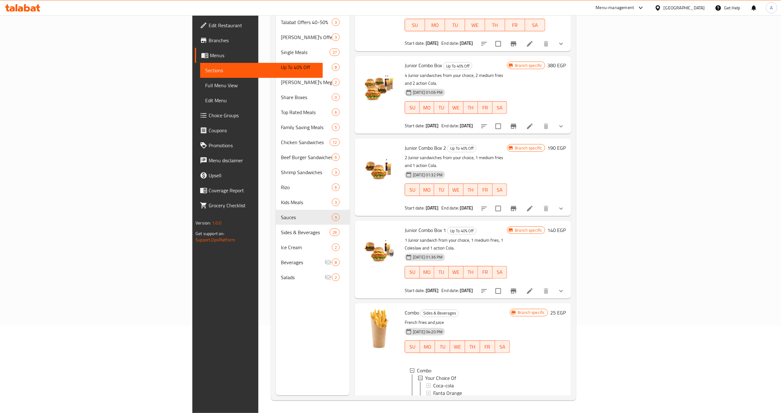
click at [357, 334] on div at bounding box center [379, 366] width 45 height 121
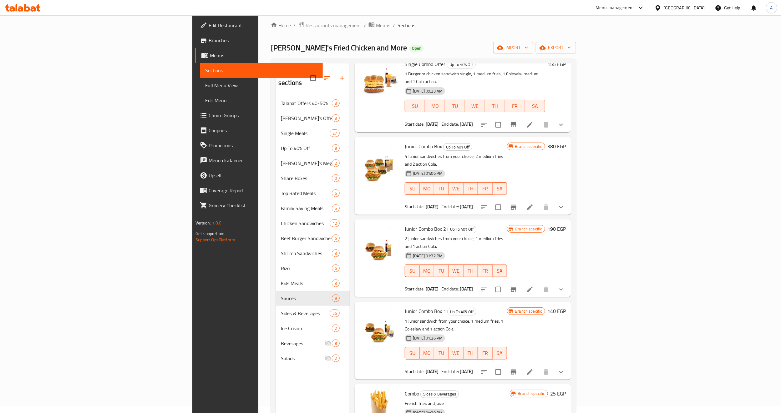
scroll to position [88, 0]
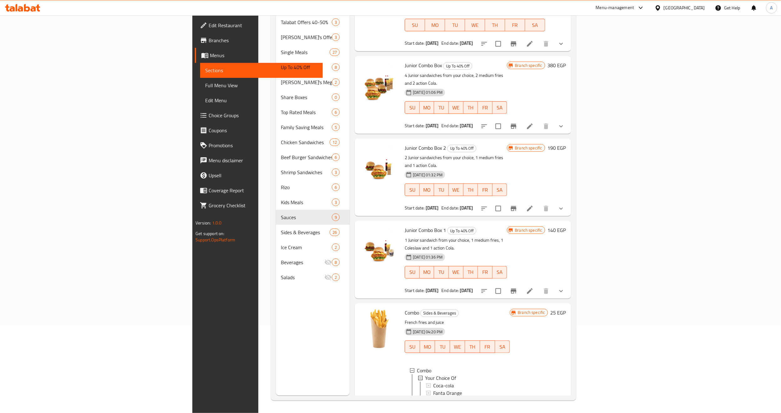
click at [276, 344] on div "Menu sections Talabat Offers 40-50% 3 Tiko's Offers 40-50% Off 3 Single Meals 2…" at bounding box center [313, 188] width 74 height 413
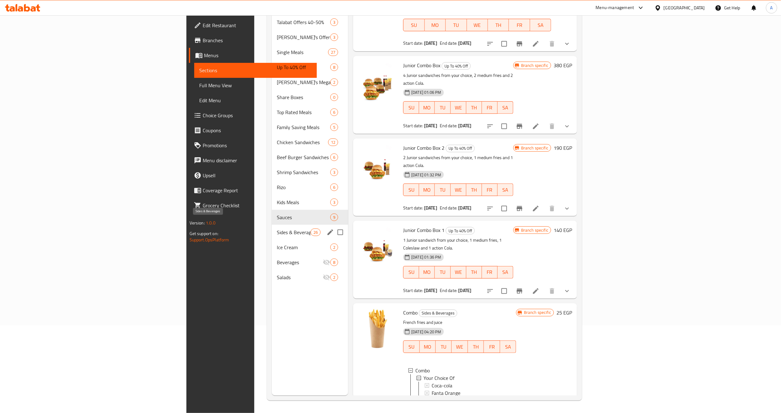
click at [277, 229] on span "Sides & Beverages" at bounding box center [294, 233] width 34 height 8
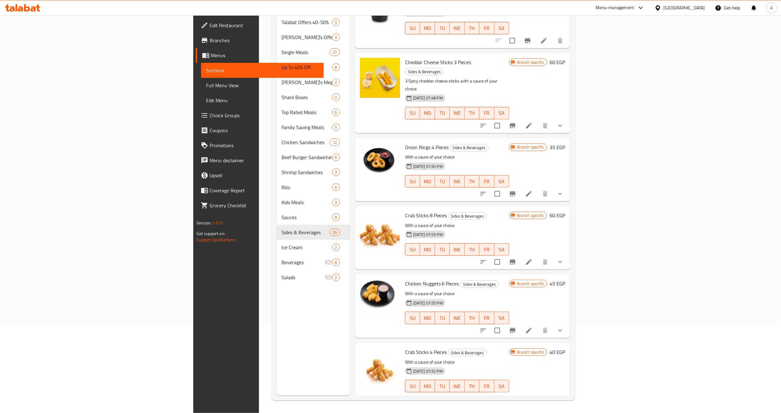
scroll to position [695, 0]
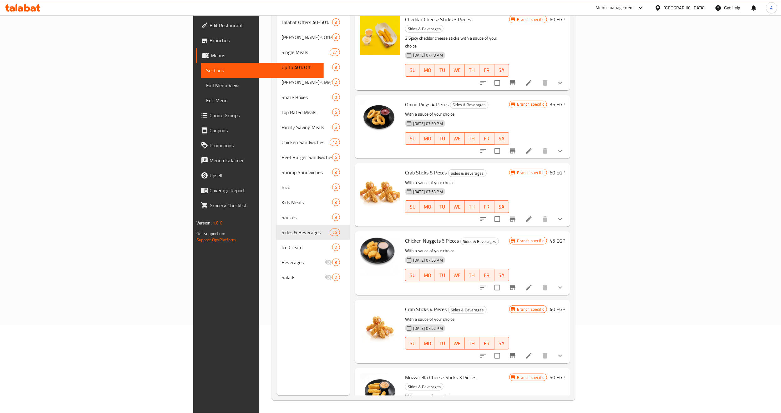
click at [492, 236] on h6 "Chicken Nuggets 6 Pieces Sides & Beverages" at bounding box center [457, 240] width 104 height 9
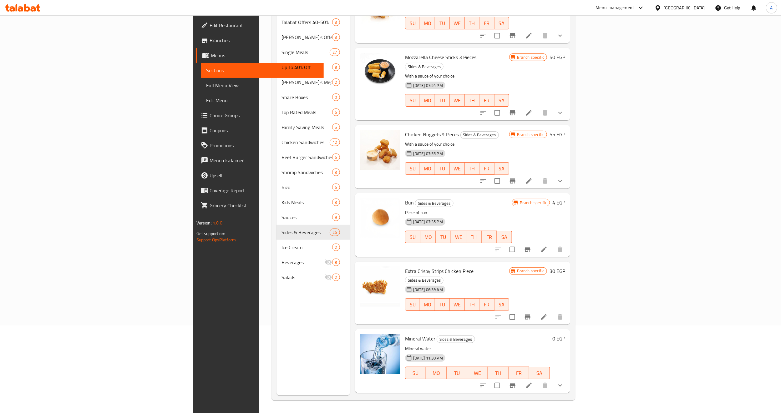
scroll to position [1024, 0]
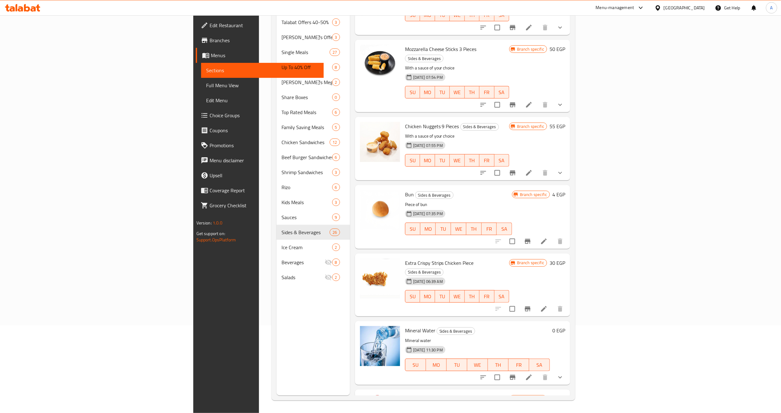
click at [430, 275] on div "[DATE] 06:39 AM" at bounding box center [415, 281] width 27 height 13
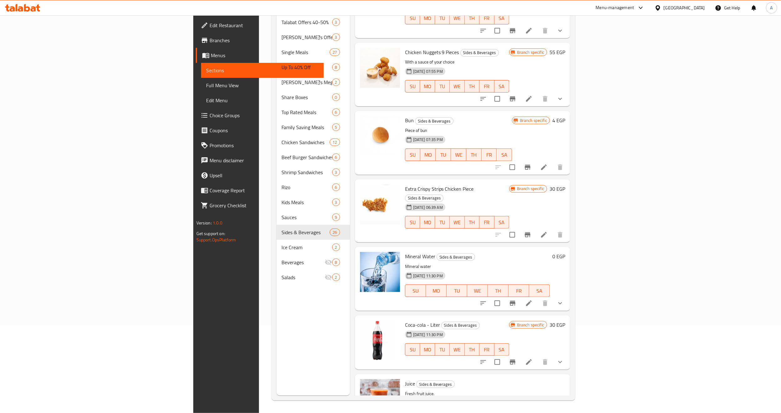
scroll to position [1070, 0]
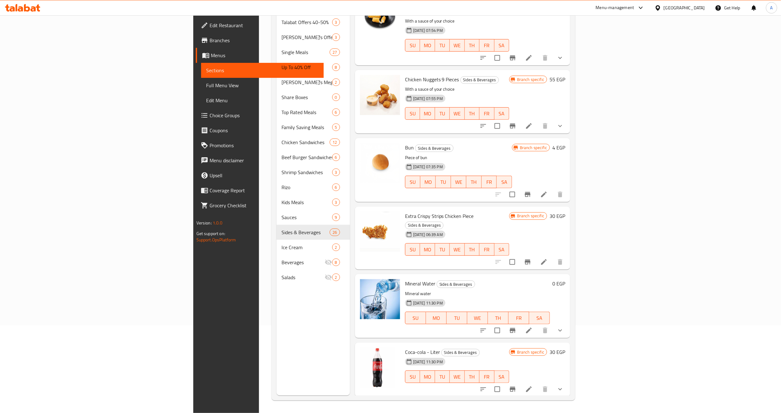
click at [535, 290] on p "Mineral water" at bounding box center [477, 294] width 145 height 8
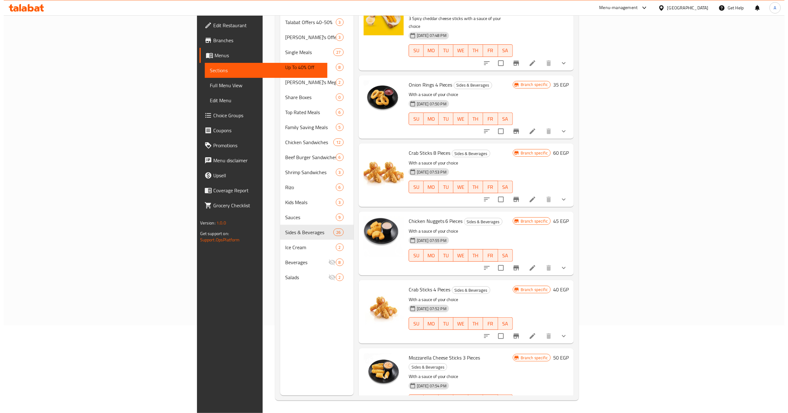
scroll to position [1053, 0]
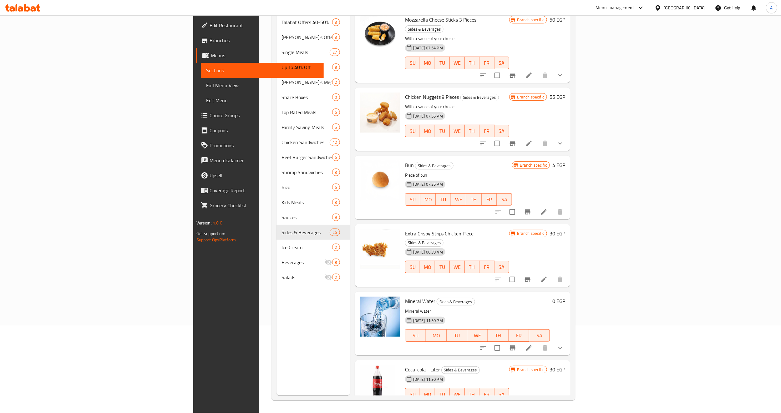
click at [530, 277] on icon "Branch-specific-item" at bounding box center [528, 279] width 6 height 5
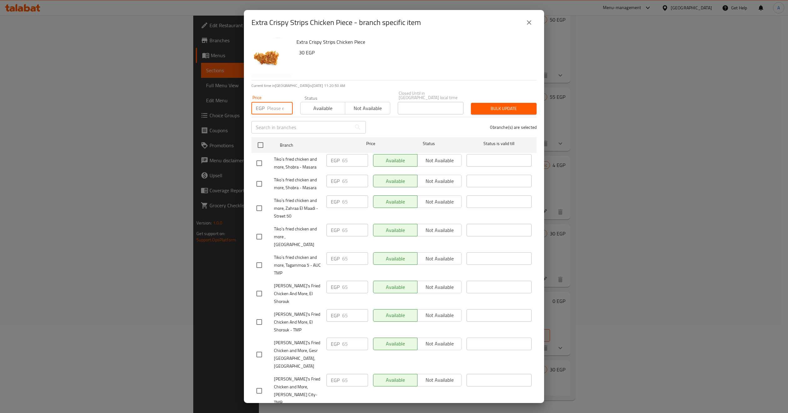
click at [271, 104] on input "number" at bounding box center [280, 108] width 26 height 13
type input "75"
click at [256, 142] on input "checkbox" at bounding box center [260, 145] width 13 height 13
checkbox input "true"
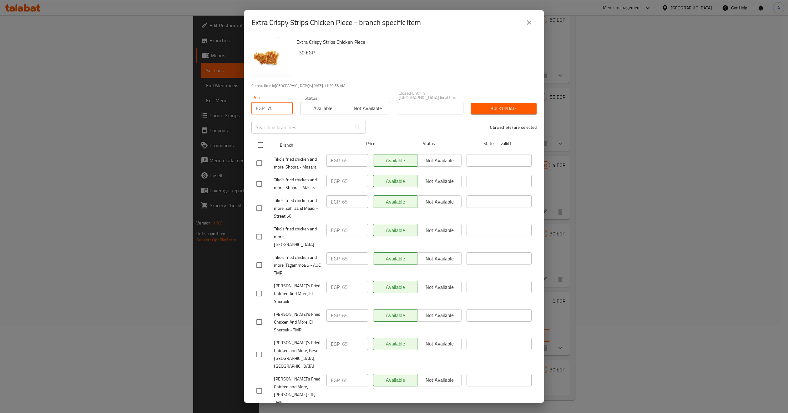
checkbox input "true"
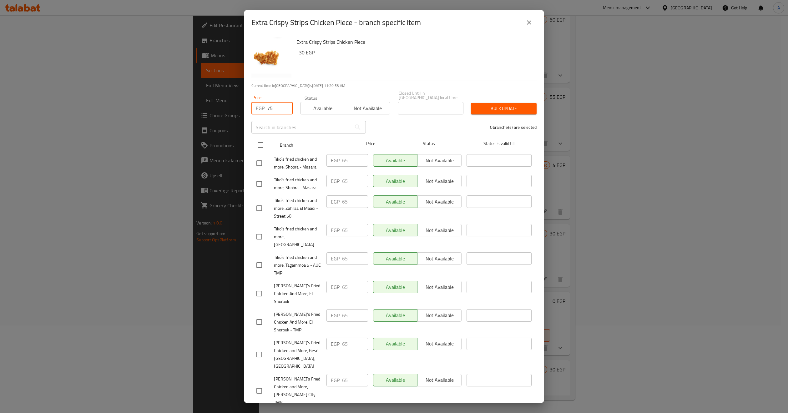
checkbox input "true"
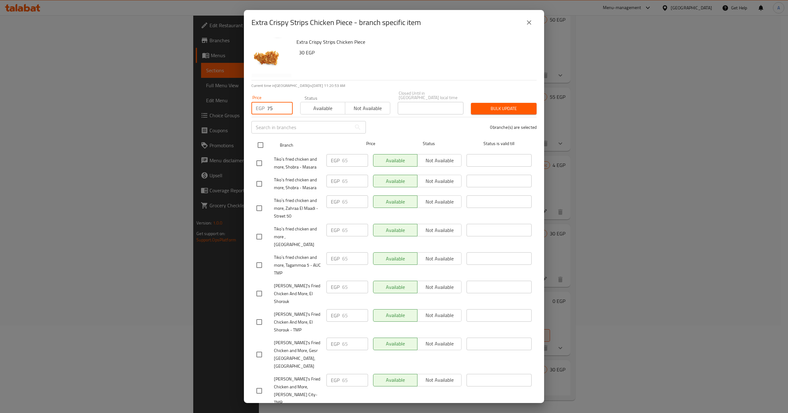
checkbox input "true"
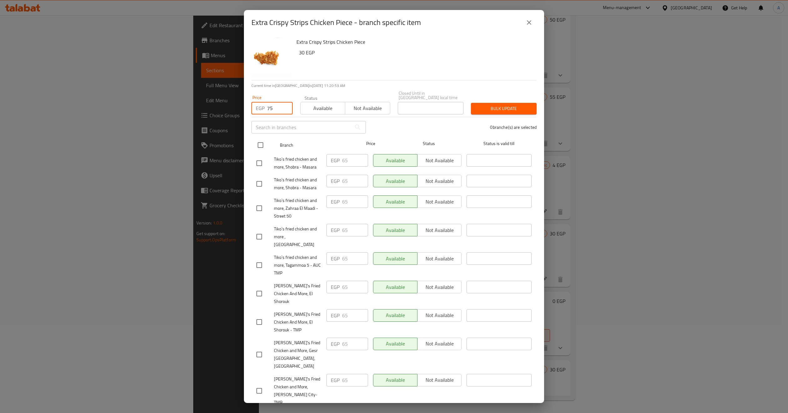
checkbox input "true"
click at [481, 106] on span "Bulk update" at bounding box center [504, 109] width 56 height 8
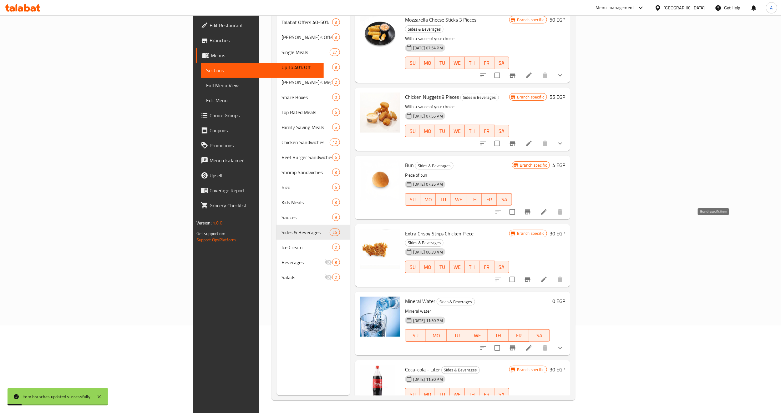
click at [530, 277] on icon "Branch-specific-item" at bounding box center [528, 279] width 6 height 5
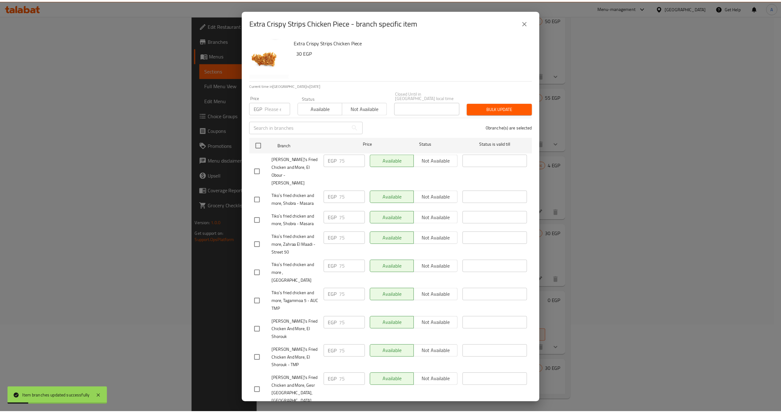
scroll to position [190, 0]
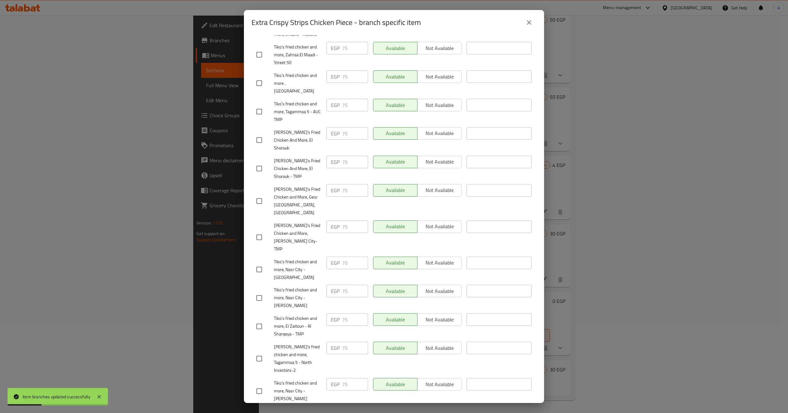
click at [527, 27] on button "close" at bounding box center [529, 22] width 15 height 15
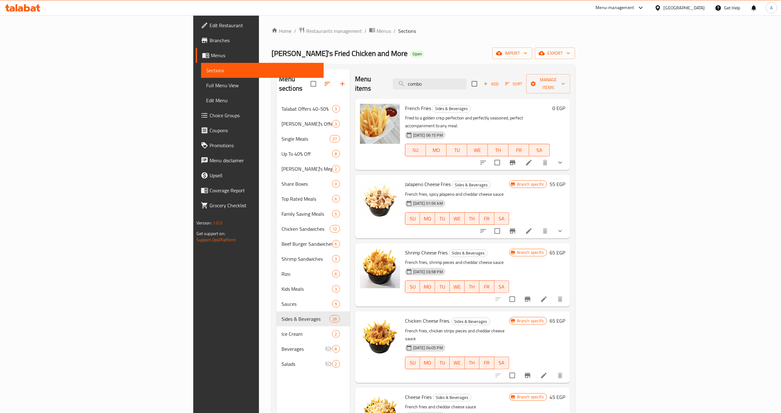
scroll to position [0, 0]
click at [467, 84] on input "combo" at bounding box center [430, 84] width 74 height 11
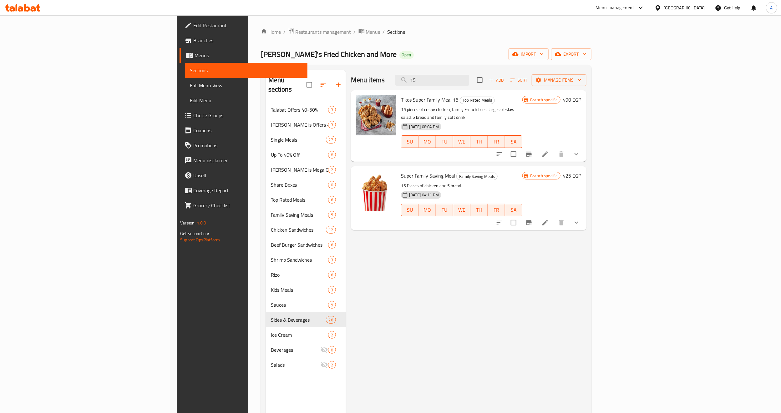
type input "15"
click at [584, 149] on button "show more" at bounding box center [576, 154] width 15 height 15
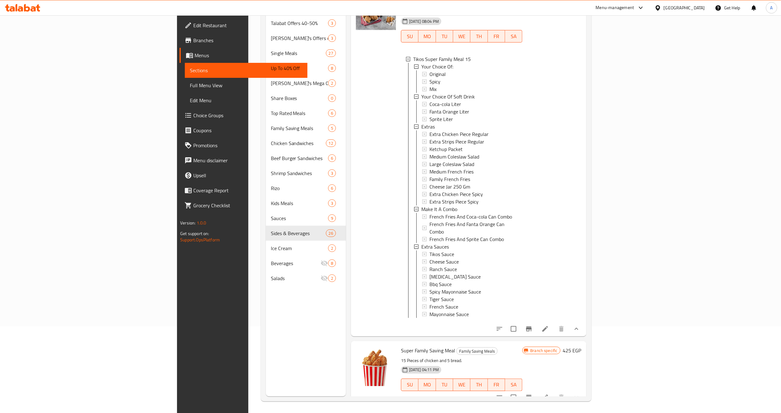
scroll to position [88, 0]
click at [533, 324] on icon "Branch-specific-item" at bounding box center [529, 328] width 8 height 8
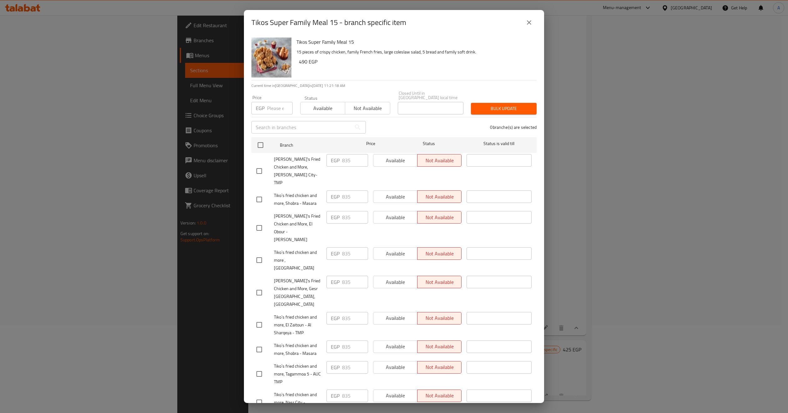
click at [273, 102] on input "number" at bounding box center [280, 108] width 26 height 13
type input "724"
click at [263, 142] on input "checkbox" at bounding box center [260, 145] width 13 height 13
checkbox input "true"
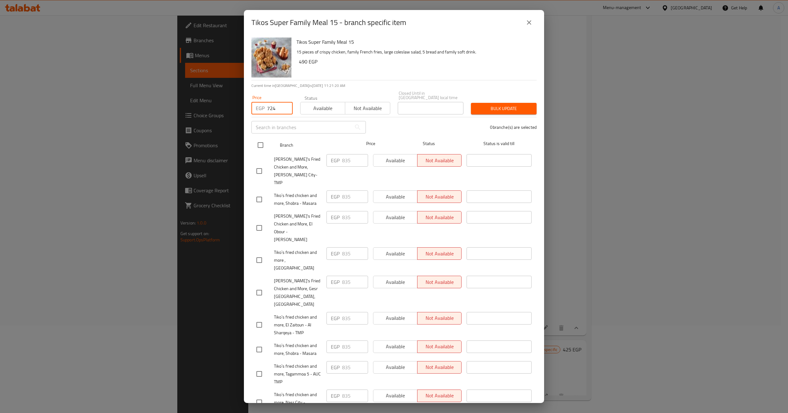
checkbox input "true"
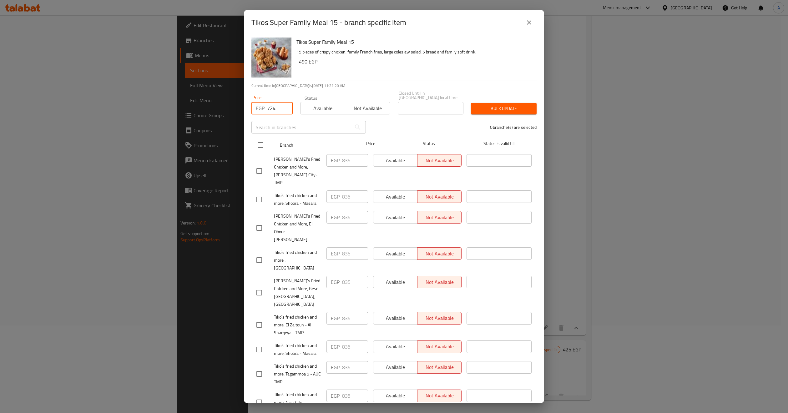
checkbox input "true"
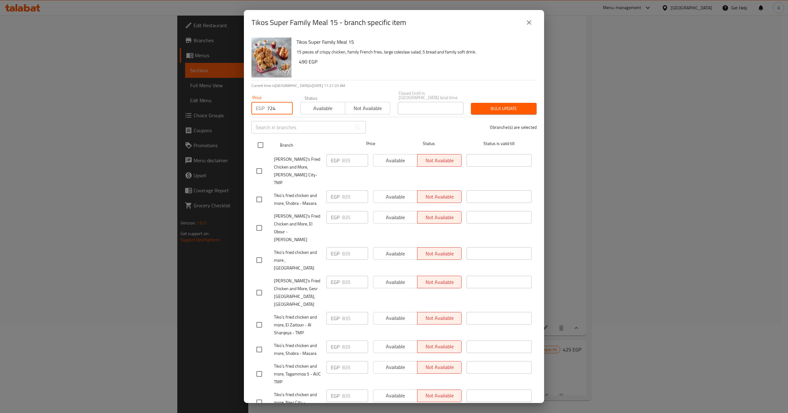
checkbox input "true"
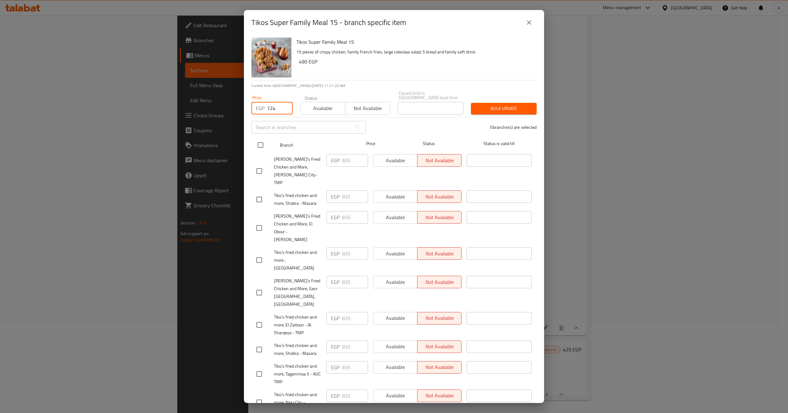
checkbox input "true"
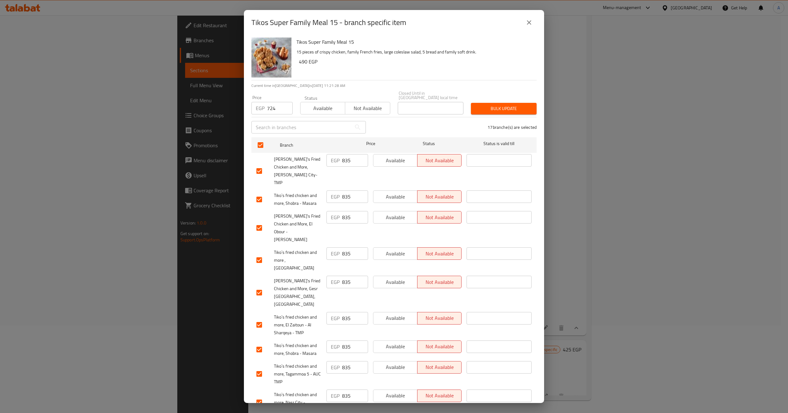
drag, startPoint x: 488, startPoint y: 109, endPoint x: 479, endPoint y: 175, distance: 66.6
click at [479, 175] on div "Tikos Super Family Meal 15 15 pieces of crispy chicken, family French fries, la…" at bounding box center [394, 219] width 300 height 368
click at [527, 21] on icon "close" at bounding box center [529, 23] width 8 height 8
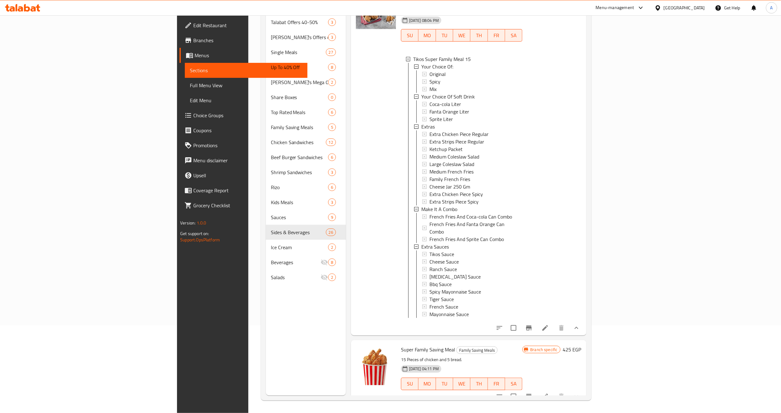
scroll to position [1, 0]
click at [533, 324] on icon "Branch-specific-item" at bounding box center [529, 328] width 8 height 8
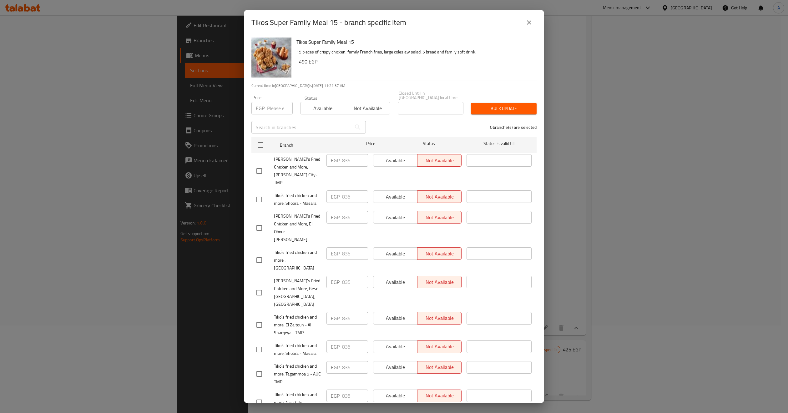
click at [277, 109] on input "number" at bounding box center [280, 108] width 26 height 13
type input "724"
click at [265, 139] on input "checkbox" at bounding box center [260, 145] width 13 height 13
checkbox input "true"
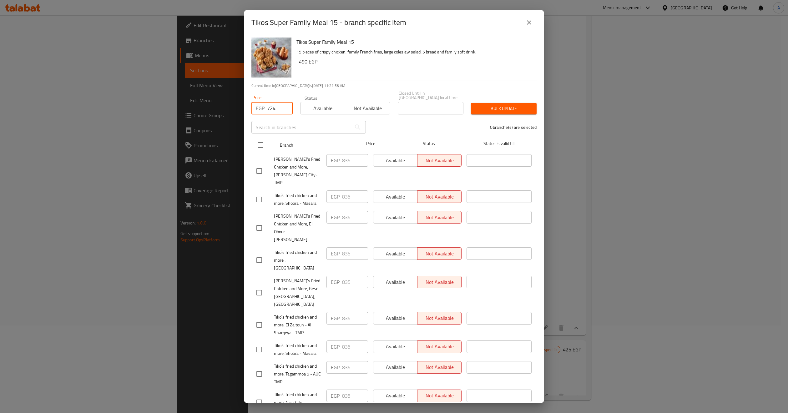
checkbox input "true"
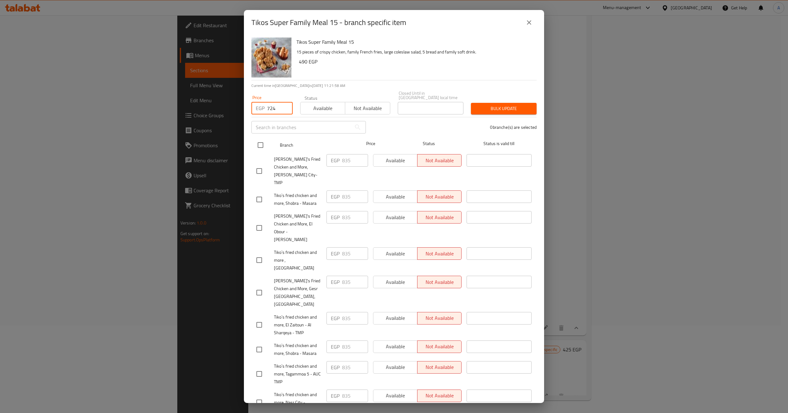
checkbox input "true"
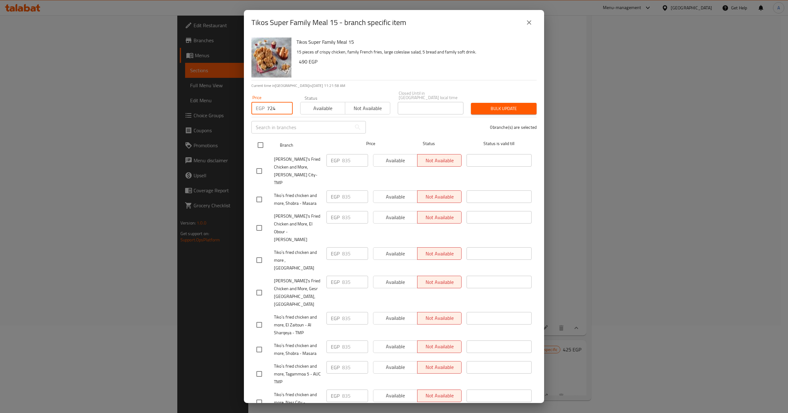
checkbox input "true"
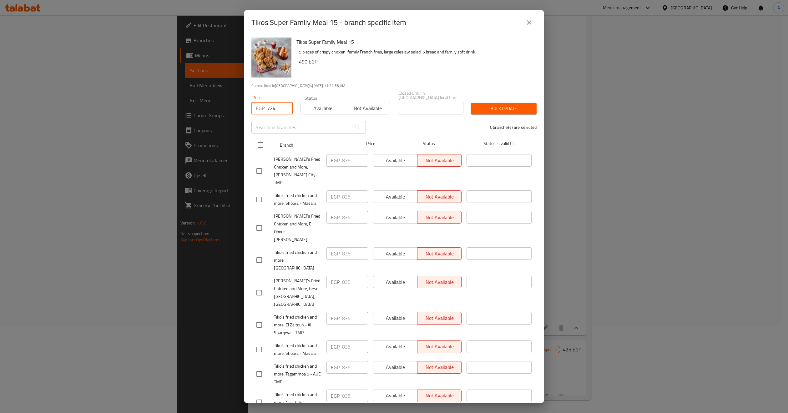
checkbox input "true"
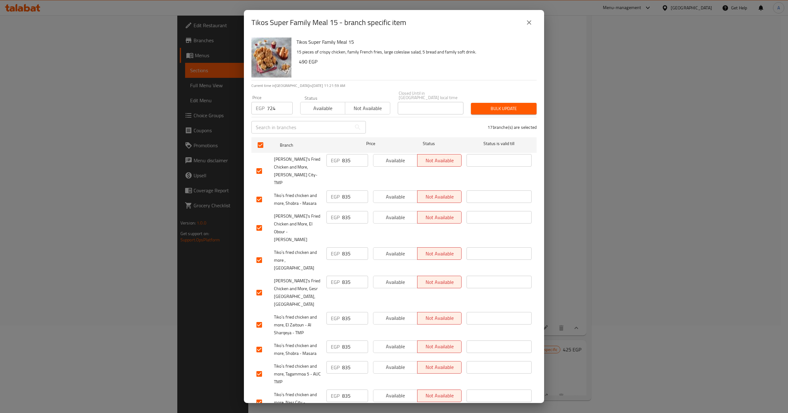
click at [390, 121] on div "17 branche(s) are selected" at bounding box center [455, 127] width 171 height 23
click at [483, 108] on span "Bulk update" at bounding box center [504, 109] width 56 height 8
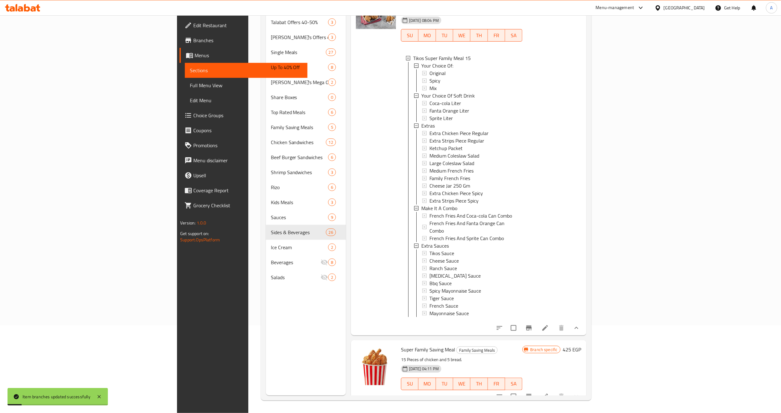
scroll to position [0, 0]
click at [353, 239] on div at bounding box center [375, 160] width 45 height 346
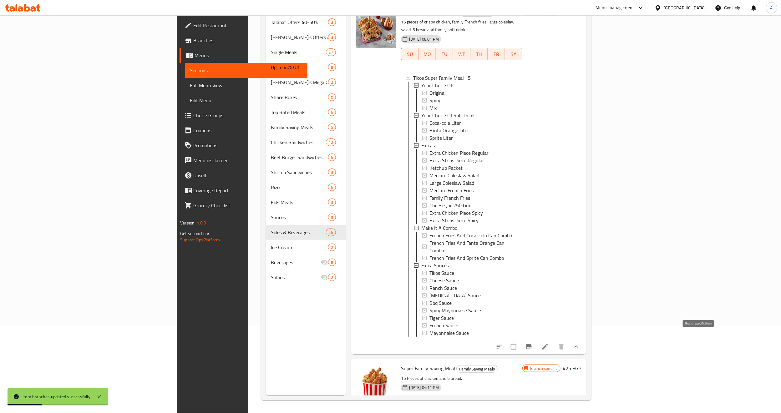
click at [533, 343] on icon "Branch-specific-item" at bounding box center [529, 347] width 8 height 8
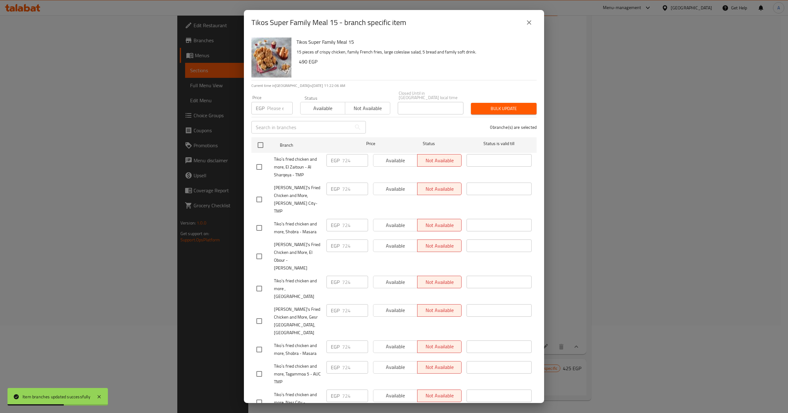
click at [529, 24] on icon "close" at bounding box center [529, 23] width 8 height 8
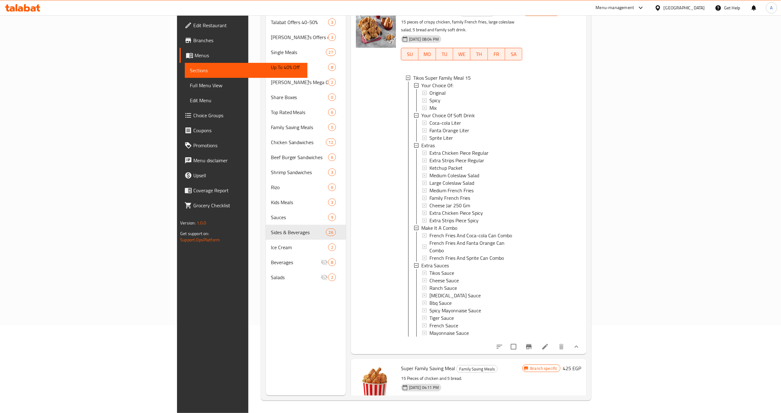
click at [300, 308] on div "Menu sections Talabat Offers 40-50% 3 Tiko's Offers 40-50% Off 3 Single Meals 2…" at bounding box center [306, 188] width 80 height 413
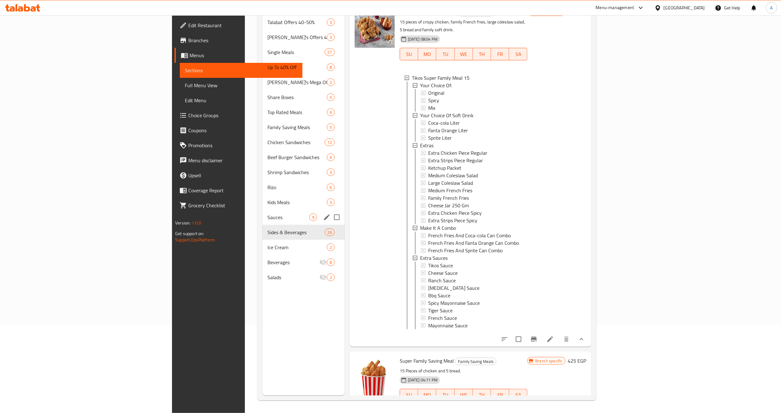
click at [262, 212] on div "Sauces 9" at bounding box center [303, 217] width 82 height 15
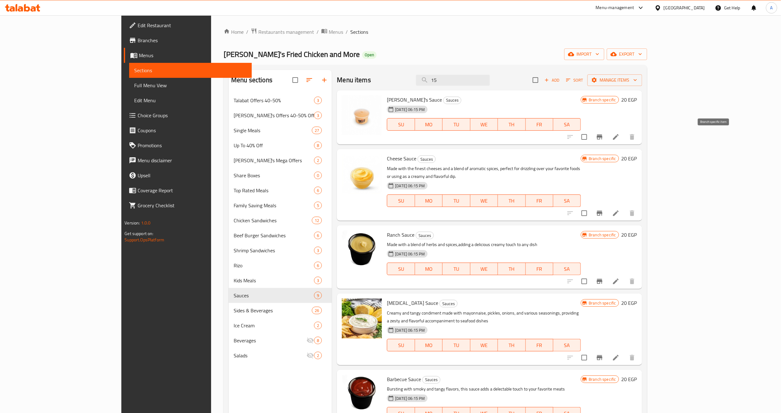
click at [602, 136] on icon "Branch-specific-item" at bounding box center [600, 136] width 6 height 5
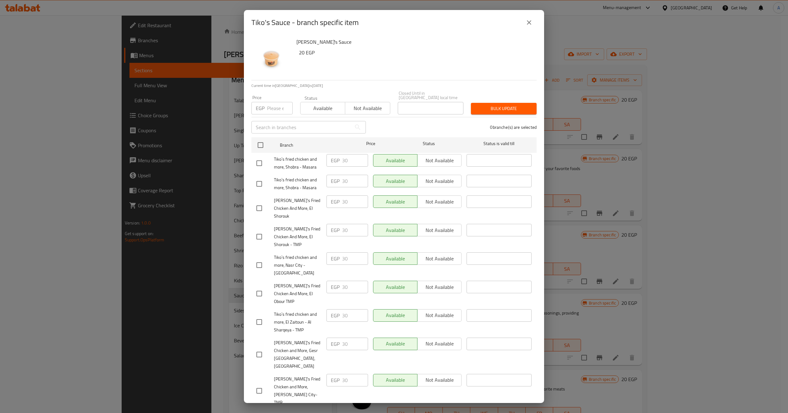
click at [395, 126] on div "0 branche(s) are selected" at bounding box center [455, 127] width 171 height 23
click at [273, 102] on input "number" at bounding box center [280, 108] width 26 height 13
type input "20"
click at [260, 141] on input "checkbox" at bounding box center [260, 145] width 13 height 13
checkbox input "true"
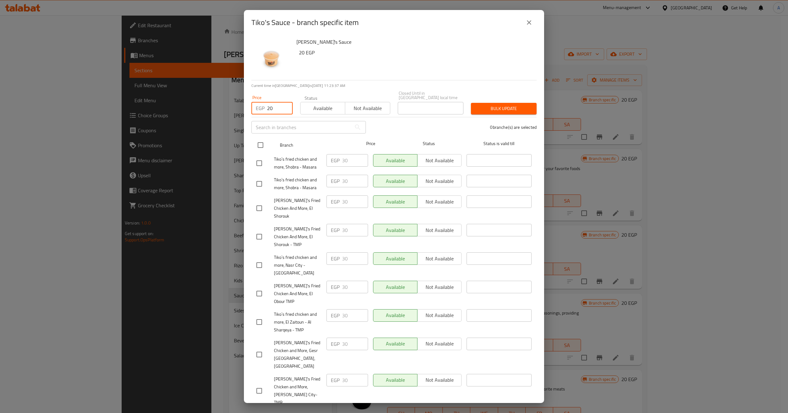
checkbox input "true"
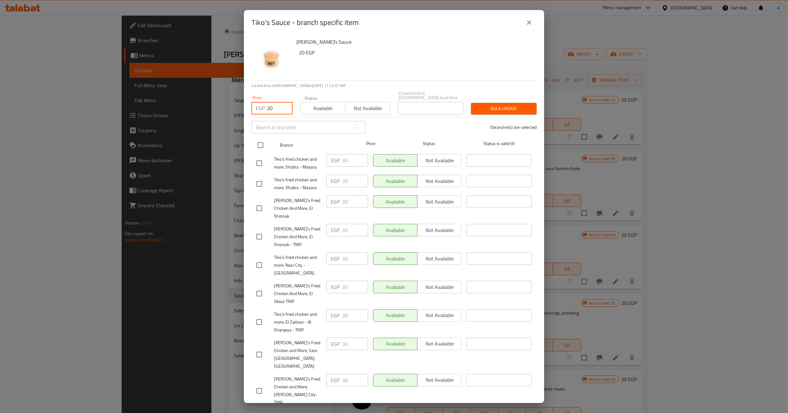
checkbox input "true"
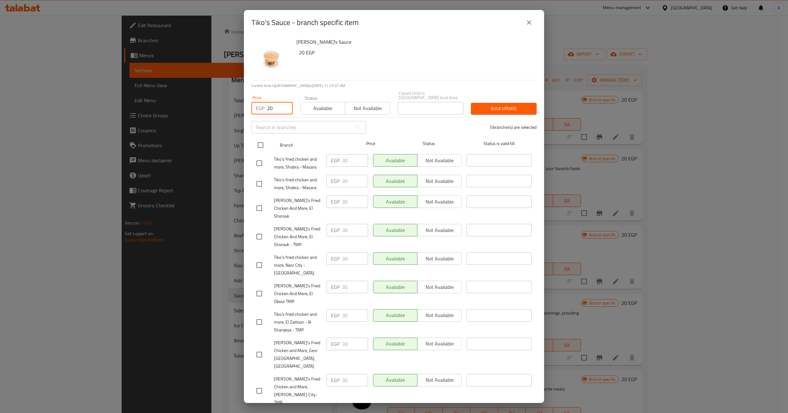
checkbox input "true"
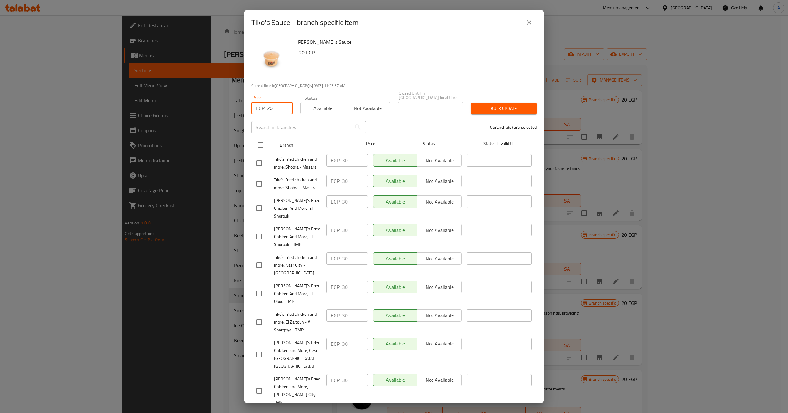
checkbox input "true"
click at [497, 105] on span "Bulk update" at bounding box center [504, 109] width 56 height 8
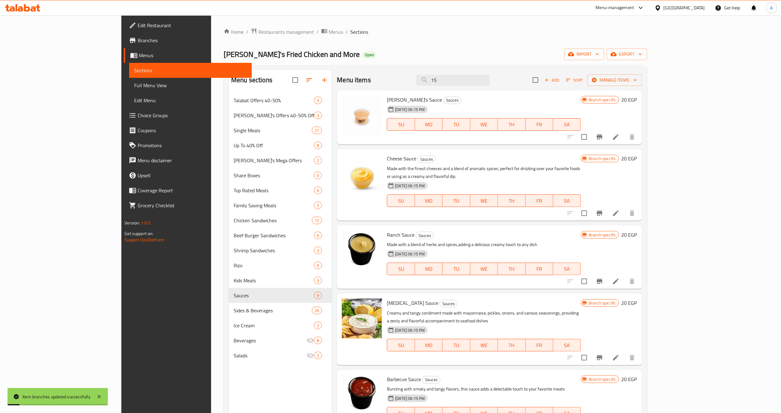
click at [603, 210] on icon "Branch-specific-item" at bounding box center [600, 214] width 8 height 8
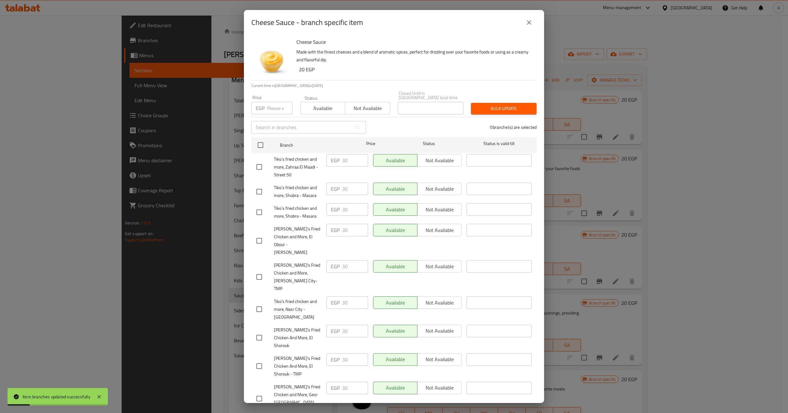
click at [274, 110] on input "number" at bounding box center [280, 108] width 26 height 13
type input "20"
click at [261, 139] on input "checkbox" at bounding box center [260, 145] width 13 height 13
checkbox input "true"
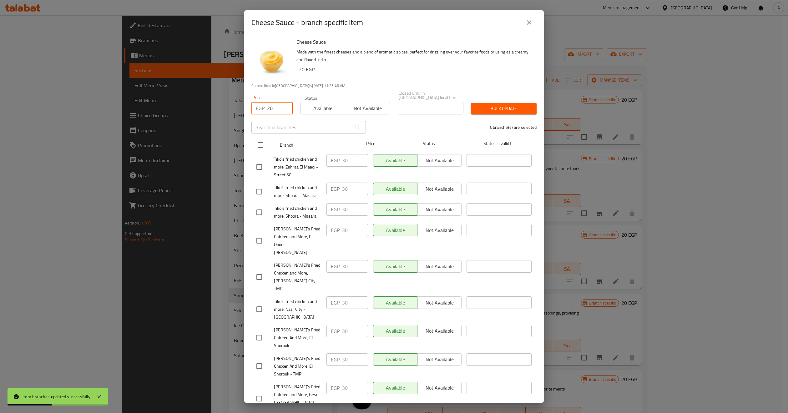
checkbox input "true"
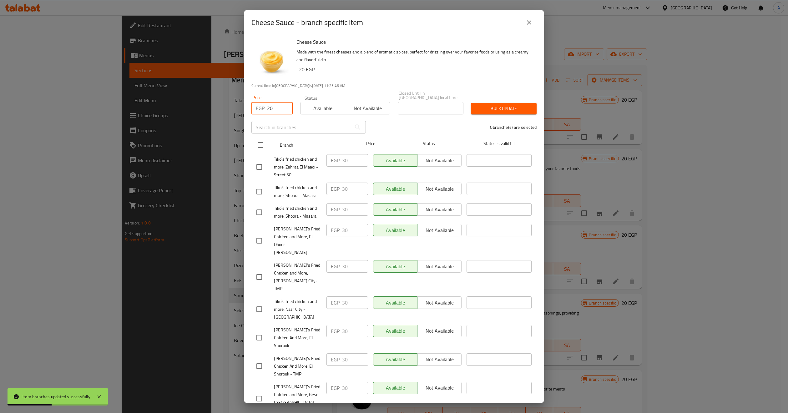
checkbox input "true"
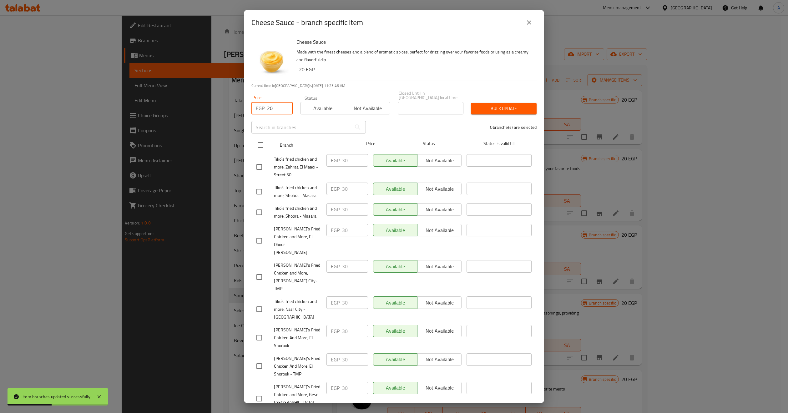
checkbox input "true"
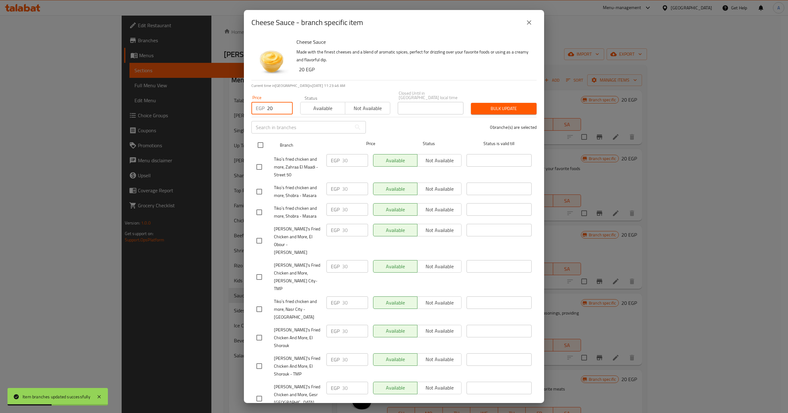
checkbox input "true"
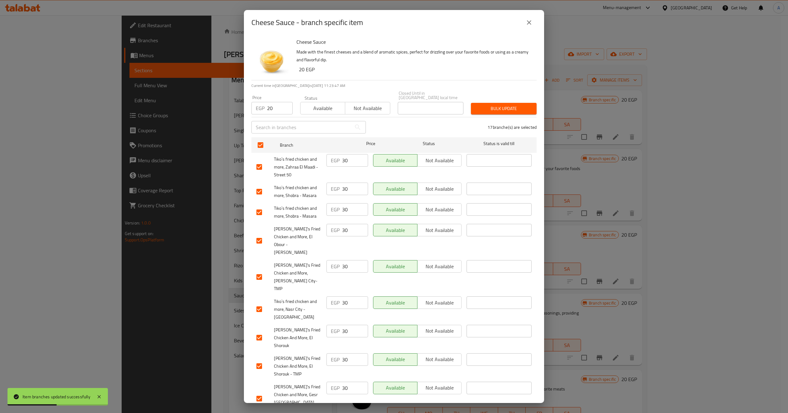
click at [475, 109] on button "Bulk update" at bounding box center [504, 109] width 66 height 12
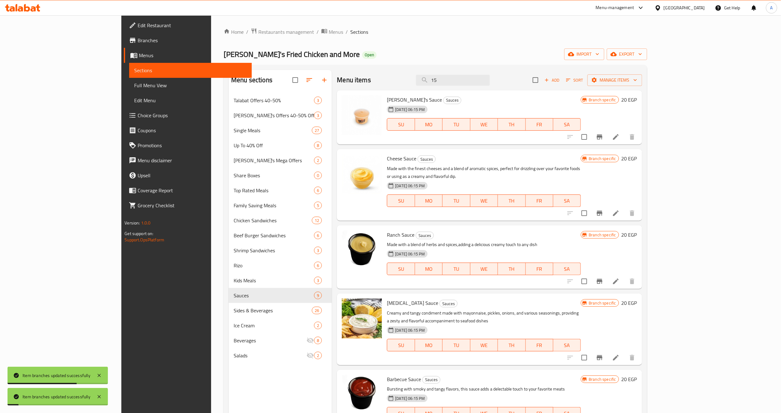
click at [603, 278] on icon "Branch-specific-item" at bounding box center [600, 282] width 8 height 8
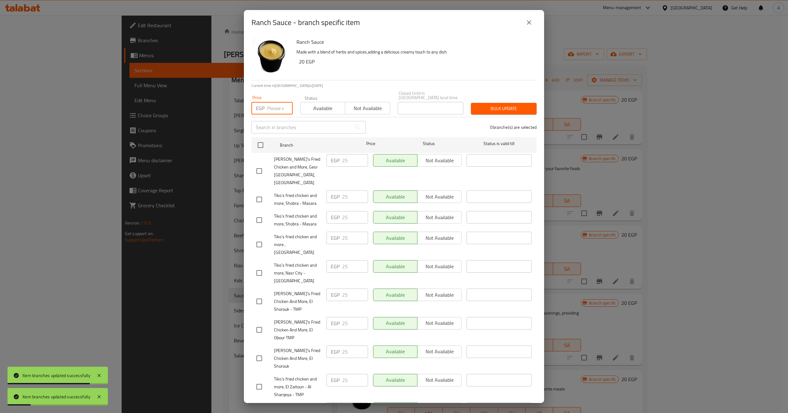
click at [276, 104] on input "number" at bounding box center [280, 108] width 26 height 13
type input "20"
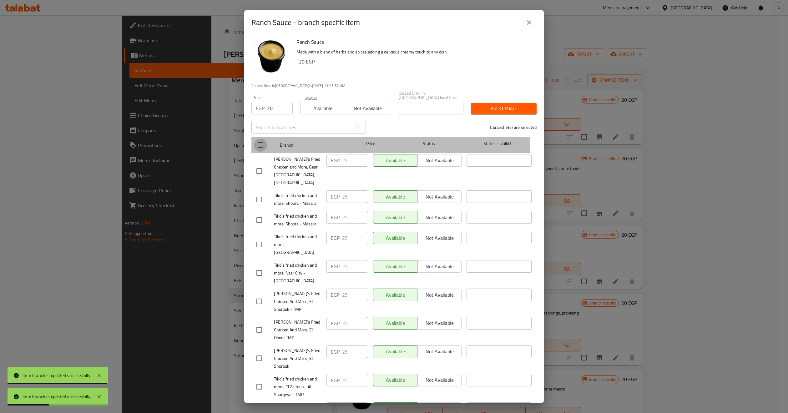
click at [257, 139] on input "checkbox" at bounding box center [260, 145] width 13 height 13
checkbox input "true"
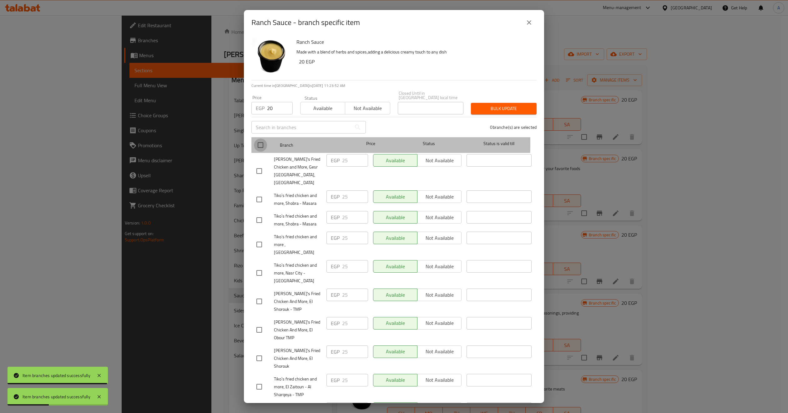
checkbox input "true"
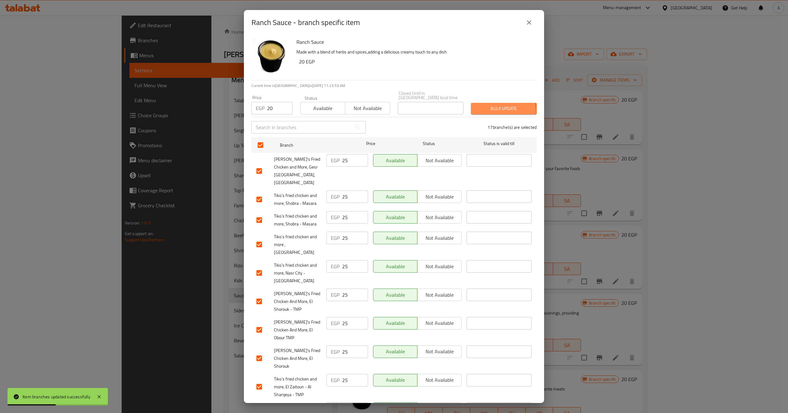
click at [476, 108] on span "Bulk update" at bounding box center [504, 109] width 56 height 8
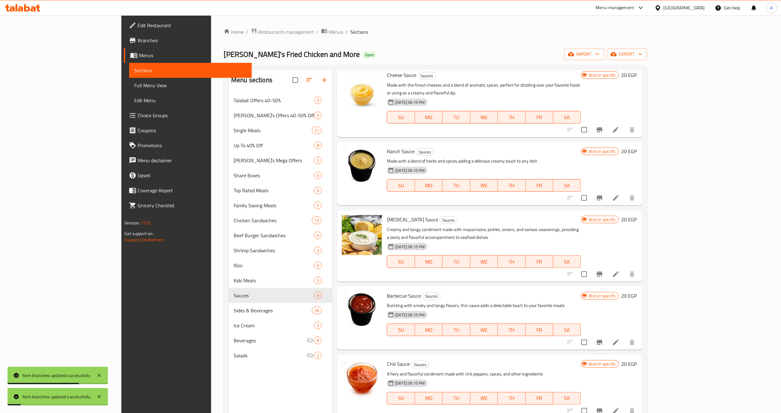
scroll to position [94, 0]
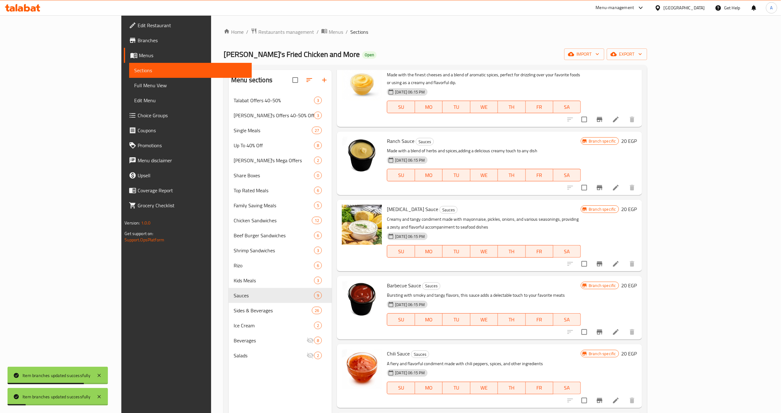
click at [602, 185] on icon "Branch-specific-item" at bounding box center [600, 187] width 6 height 5
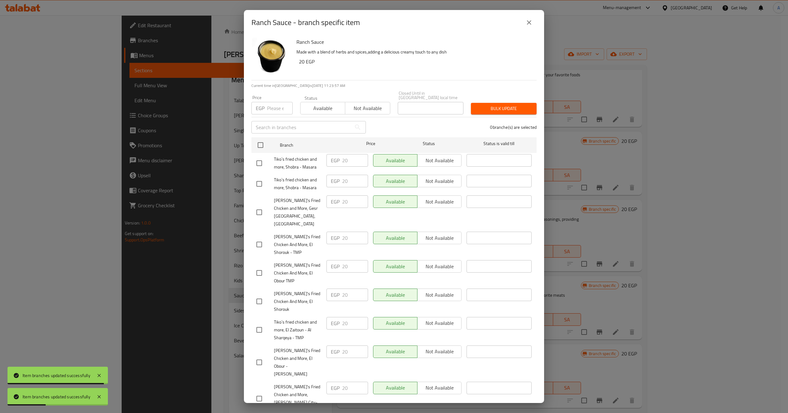
click at [530, 21] on icon "close" at bounding box center [529, 22] width 4 height 4
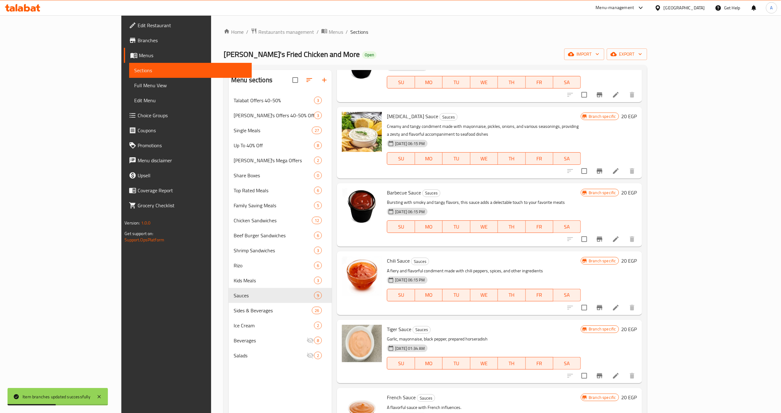
scroll to position [188, 0]
click at [603, 166] on icon "Branch-specific-item" at bounding box center [600, 170] width 8 height 8
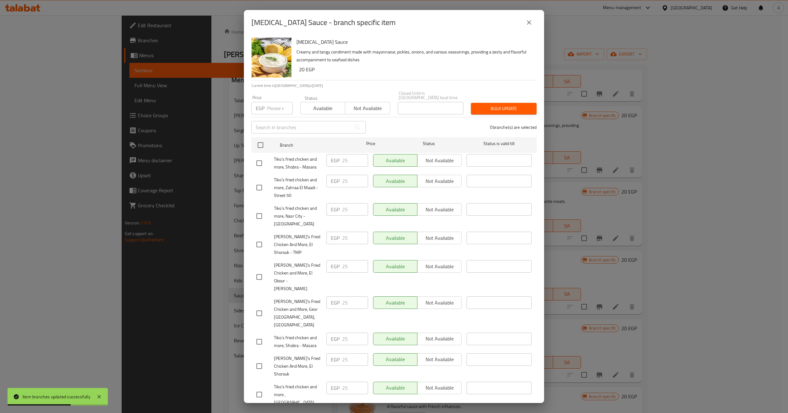
click at [277, 104] on input "number" at bounding box center [280, 108] width 26 height 13
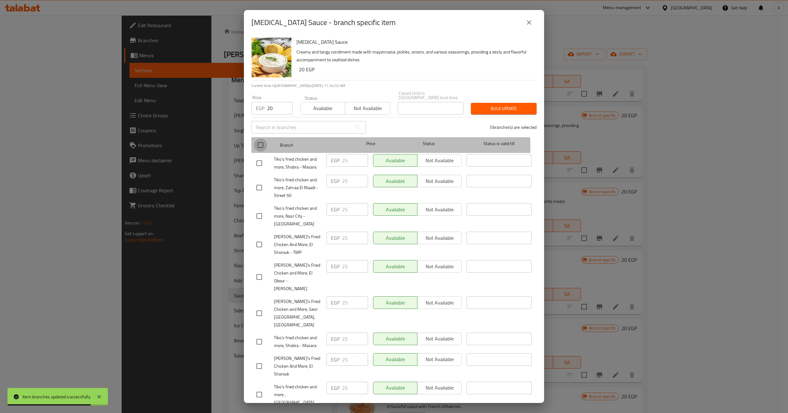
click at [257, 144] on input "checkbox" at bounding box center [260, 145] width 13 height 13
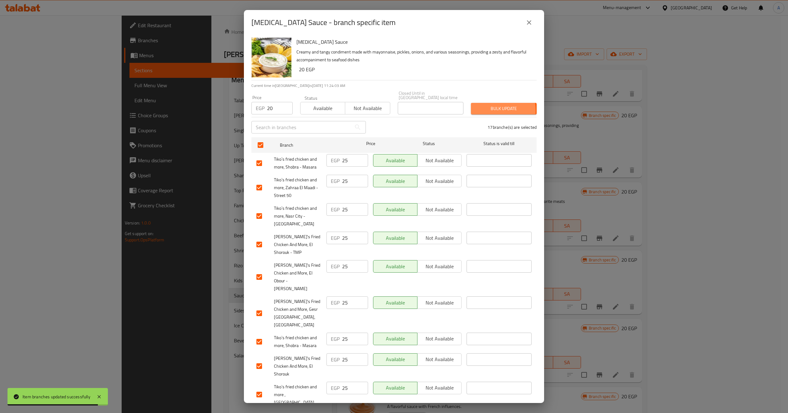
click at [476, 106] on span "Bulk update" at bounding box center [504, 109] width 56 height 8
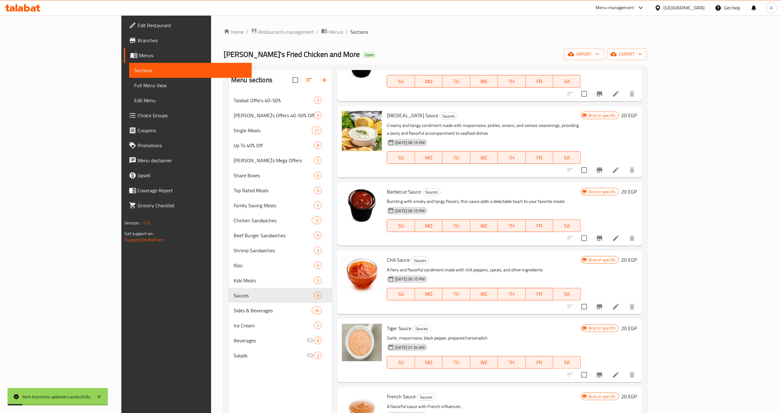
click at [603, 235] on icon "Branch-specific-item" at bounding box center [600, 239] width 8 height 8
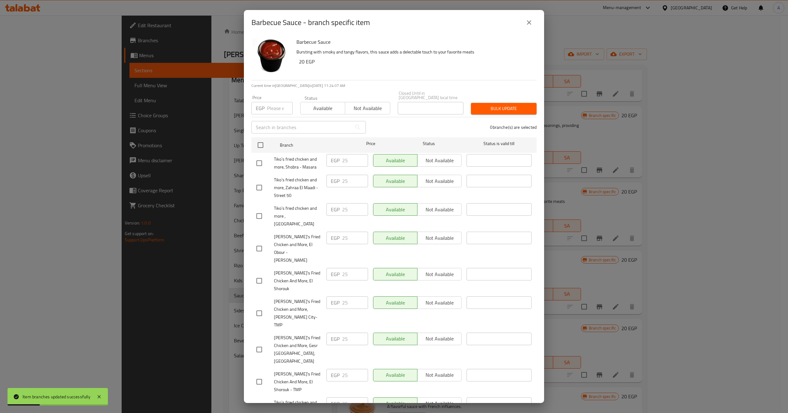
click at [526, 27] on button "close" at bounding box center [529, 22] width 15 height 15
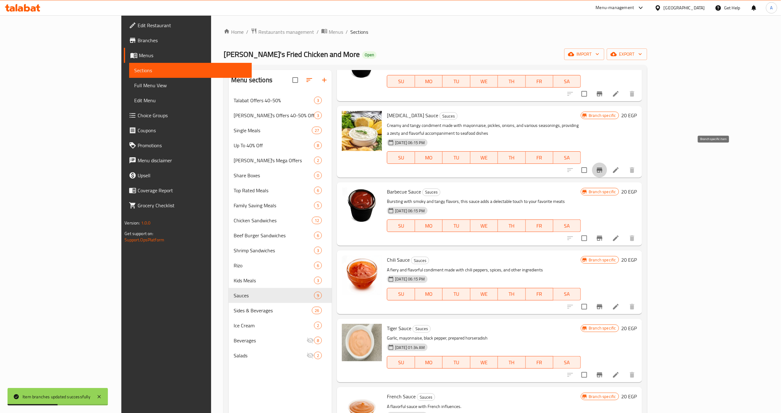
click at [603, 166] on icon "Branch-specific-item" at bounding box center [600, 170] width 8 height 8
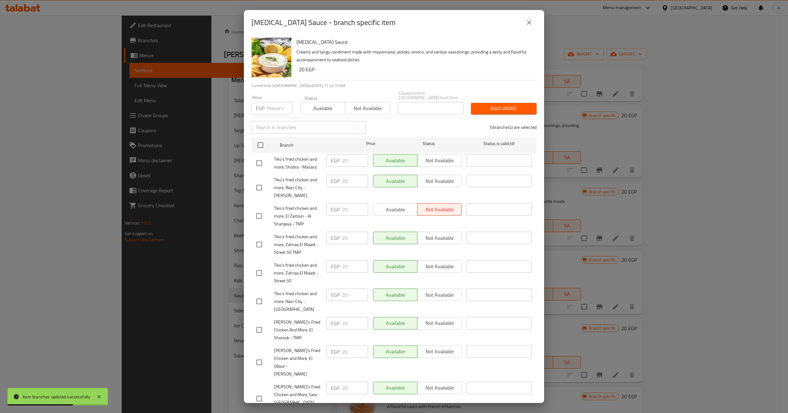
click at [528, 21] on icon "close" at bounding box center [529, 23] width 8 height 8
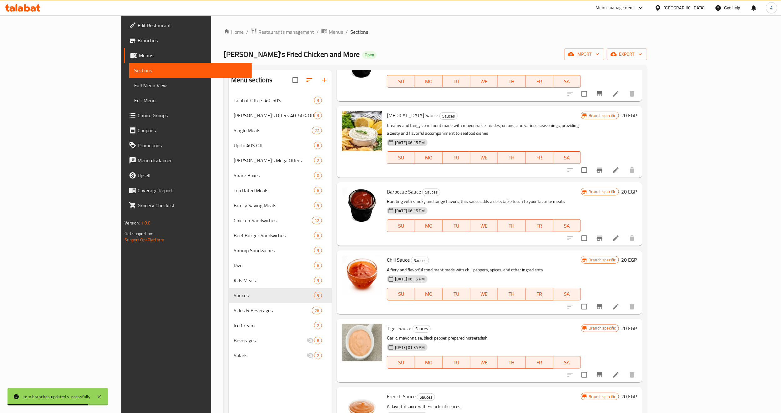
click at [602, 236] on icon "Branch-specific-item" at bounding box center [600, 238] width 6 height 5
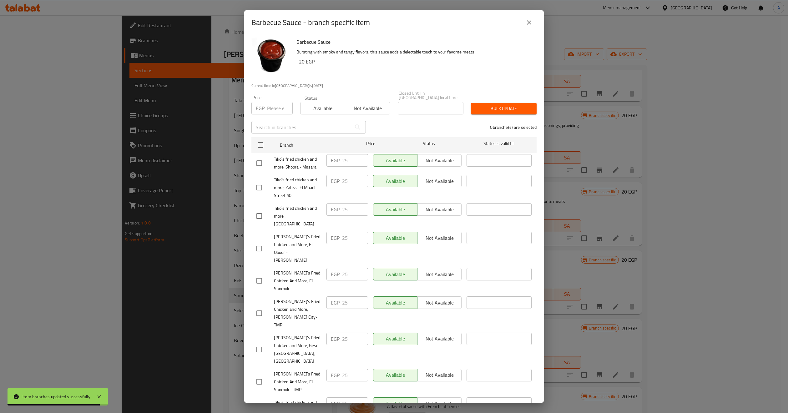
click at [273, 104] on input "number" at bounding box center [280, 108] width 26 height 13
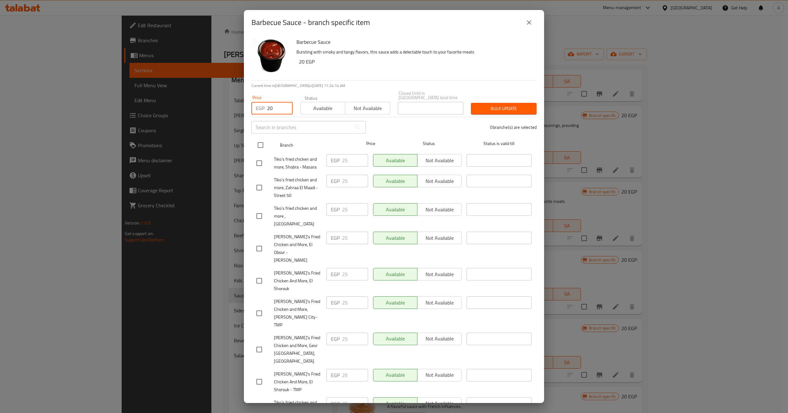
click at [257, 142] on input "checkbox" at bounding box center [260, 145] width 13 height 13
click at [492, 105] on span "Bulk update" at bounding box center [504, 109] width 56 height 8
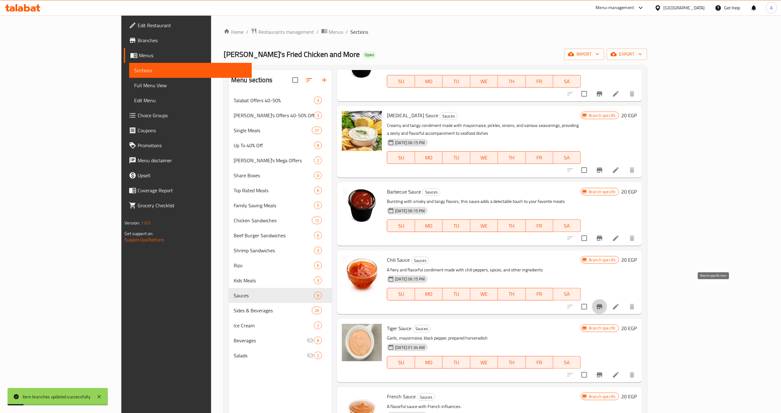
click at [603, 303] on icon "Branch-specific-item" at bounding box center [600, 307] width 8 height 8
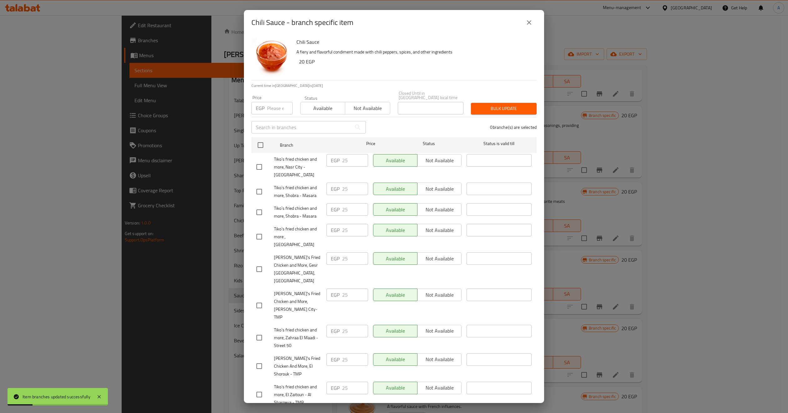
click at [276, 105] on input "number" at bounding box center [280, 108] width 26 height 13
click at [261, 139] on input "checkbox" at bounding box center [260, 145] width 13 height 13
click at [483, 107] on span "Bulk update" at bounding box center [504, 109] width 56 height 8
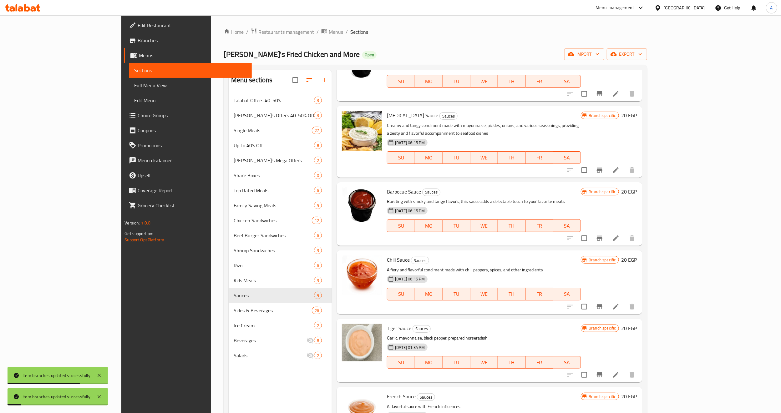
click at [602, 236] on icon "Branch-specific-item" at bounding box center [600, 238] width 6 height 5
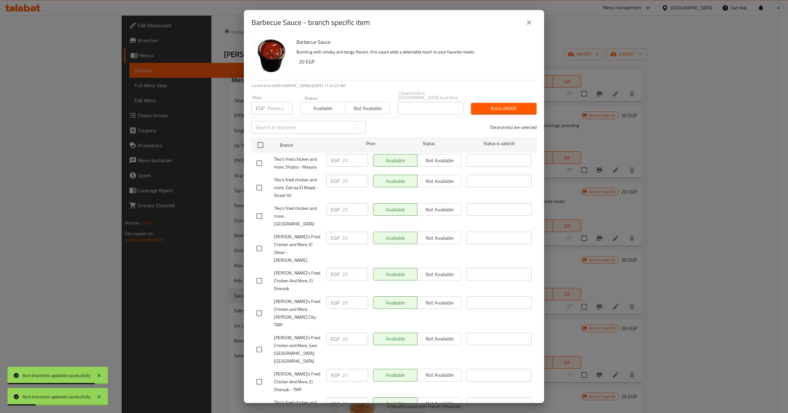
click at [527, 26] on button "close" at bounding box center [529, 22] width 15 height 15
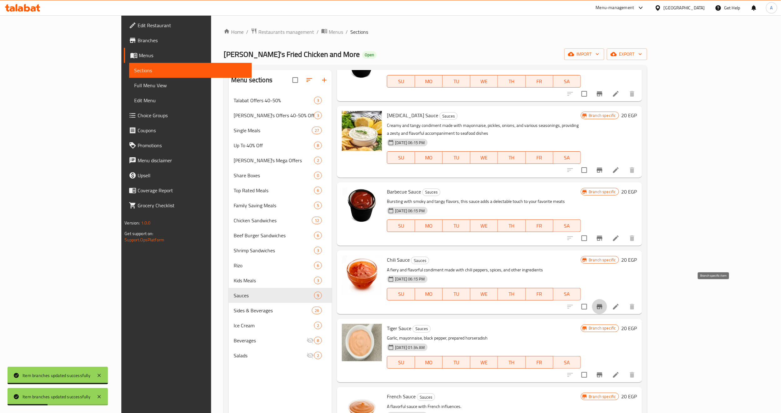
click at [607, 299] on button "Branch-specific-item" at bounding box center [599, 306] width 15 height 15
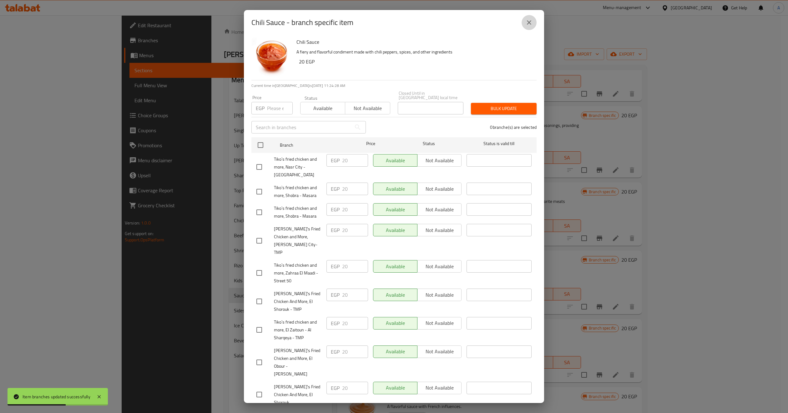
click at [525, 23] on button "close" at bounding box center [529, 22] width 15 height 15
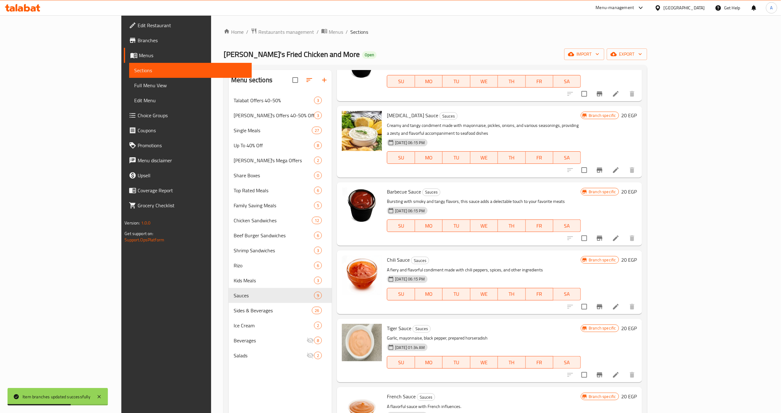
scroll to position [207, 0]
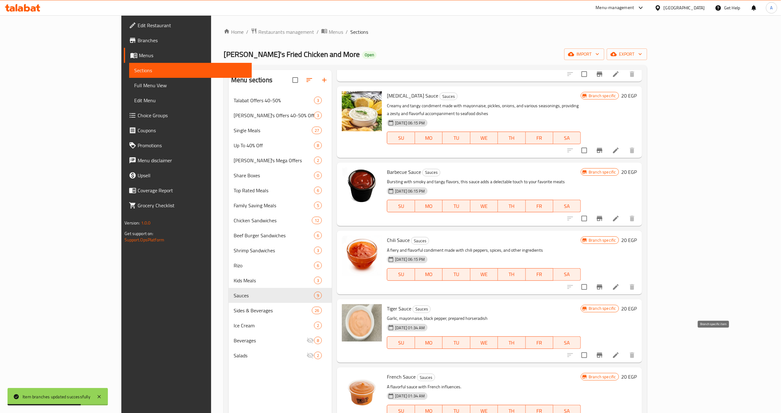
click at [603, 344] on icon "Branch-specific-item" at bounding box center [600, 356] width 8 height 8
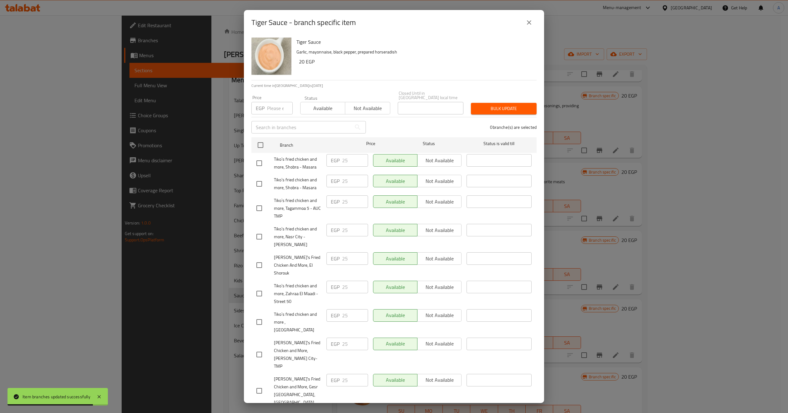
click at [278, 104] on input "number" at bounding box center [280, 108] width 26 height 13
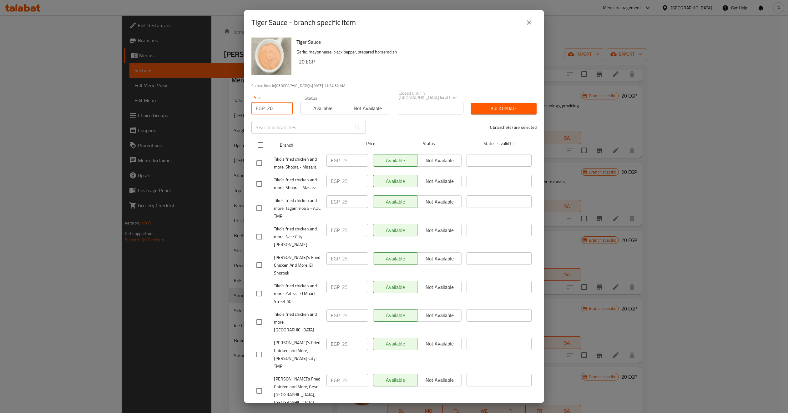
click at [263, 139] on input "checkbox" at bounding box center [260, 145] width 13 height 13
click at [485, 116] on div "17 branche(s) are selected" at bounding box center [455, 127] width 171 height 23
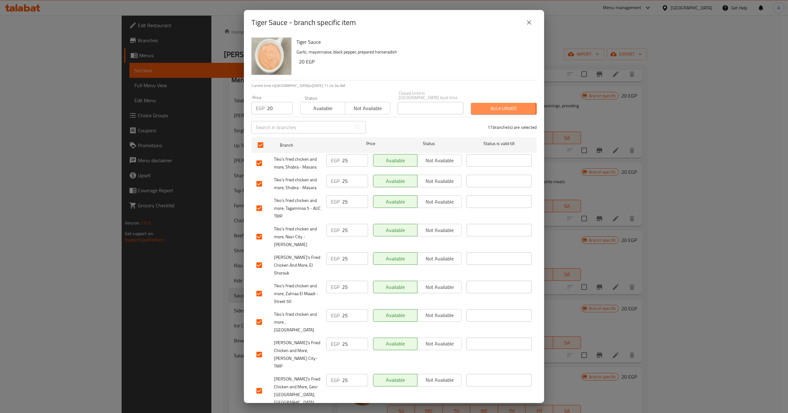
click at [489, 105] on span "Bulk update" at bounding box center [504, 109] width 56 height 8
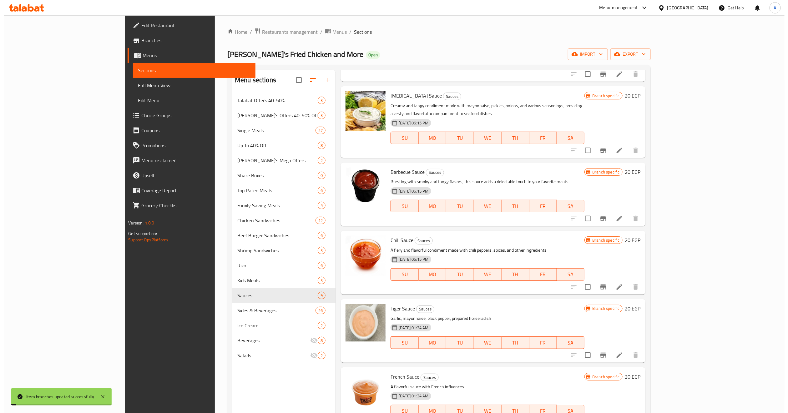
scroll to position [88, 0]
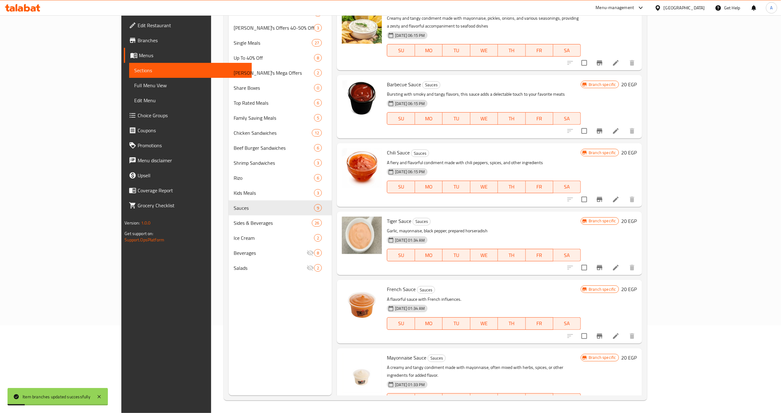
click at [603, 264] on icon "Branch-specific-item" at bounding box center [600, 268] width 8 height 8
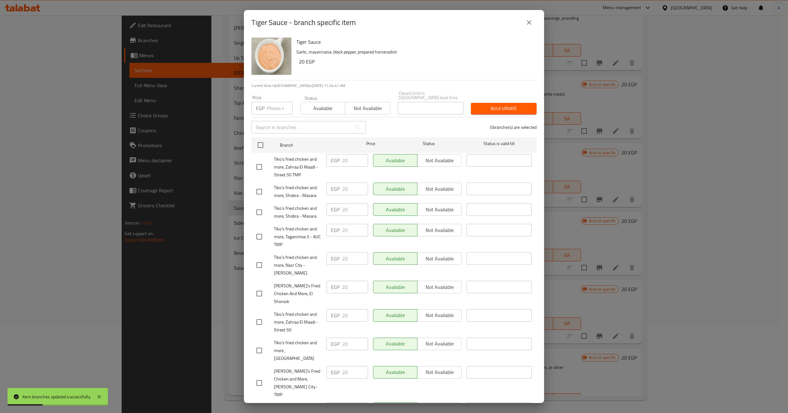
click at [529, 23] on icon "close" at bounding box center [529, 23] width 8 height 8
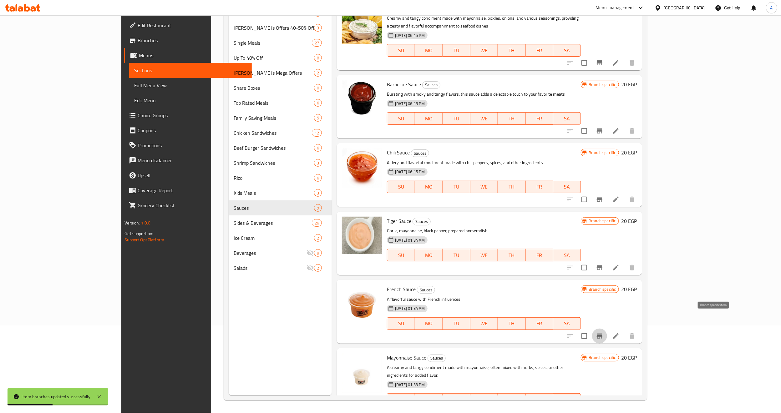
click at [603, 332] on icon "Branch-specific-item" at bounding box center [600, 336] width 8 height 8
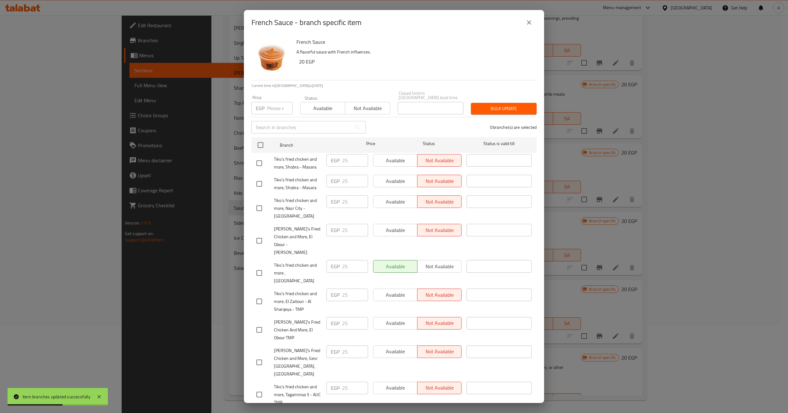
click at [276, 103] on input "number" at bounding box center [280, 108] width 26 height 13
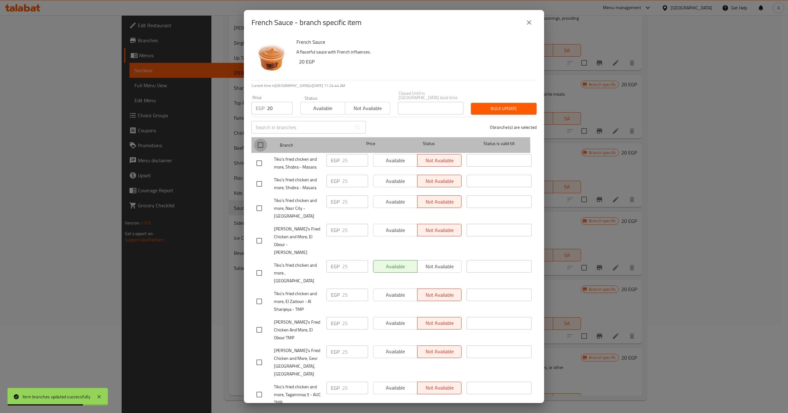
click at [256, 144] on input "checkbox" at bounding box center [260, 145] width 13 height 13
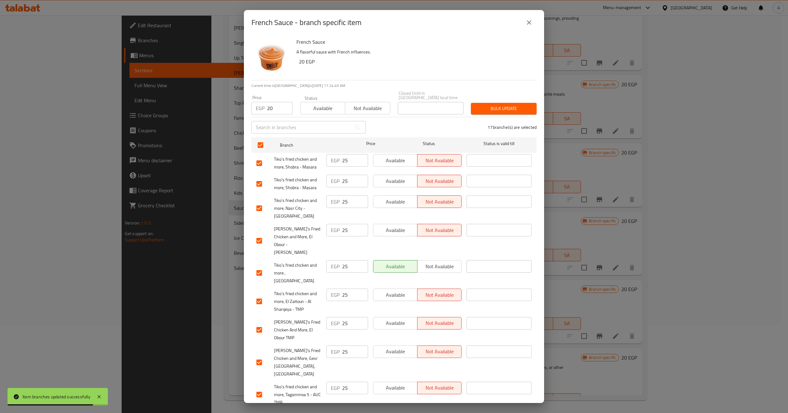
click at [481, 111] on div "Bulk update" at bounding box center [503, 108] width 73 height 19
click at [484, 105] on span "Bulk update" at bounding box center [504, 109] width 56 height 8
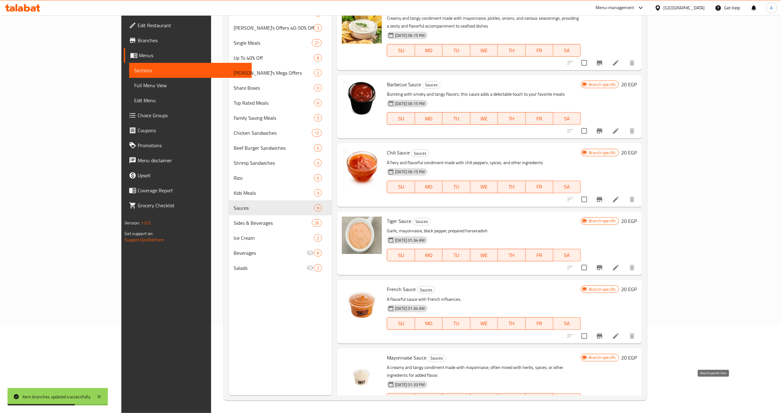
click at [607, 344] on button "Branch-specific-item" at bounding box center [599, 412] width 15 height 15
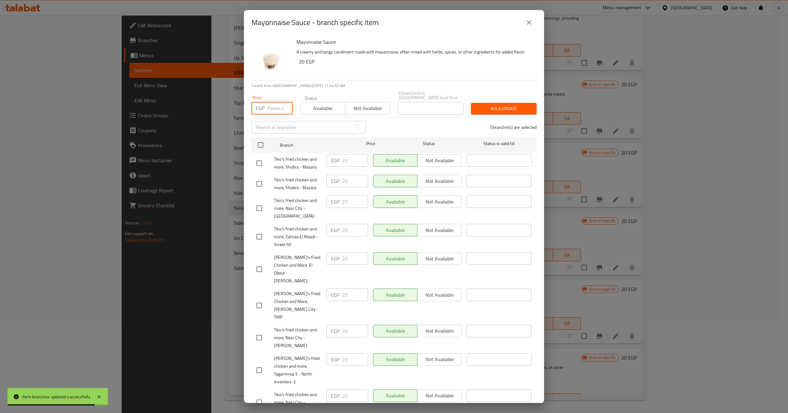
click at [276, 104] on input "number" at bounding box center [280, 108] width 26 height 13
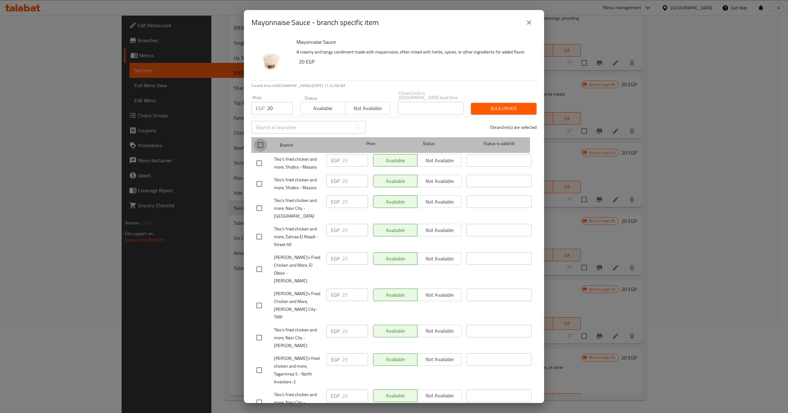
click at [261, 141] on input "checkbox" at bounding box center [260, 145] width 13 height 13
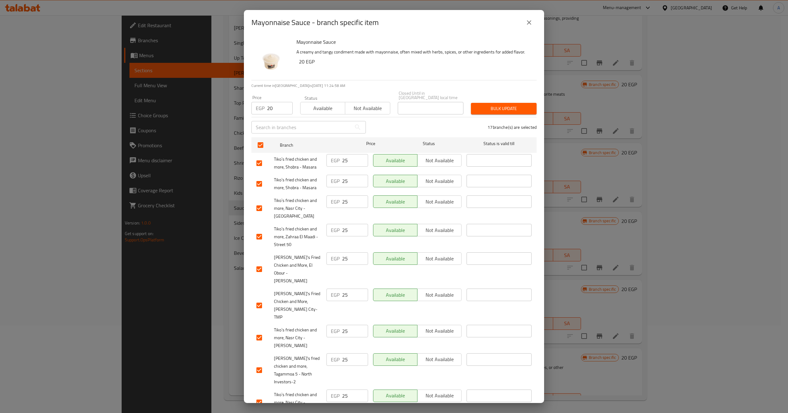
click at [407, 128] on div "17 branche(s) are selected" at bounding box center [455, 127] width 171 height 23
click at [496, 105] on span "Bulk update" at bounding box center [504, 109] width 56 height 8
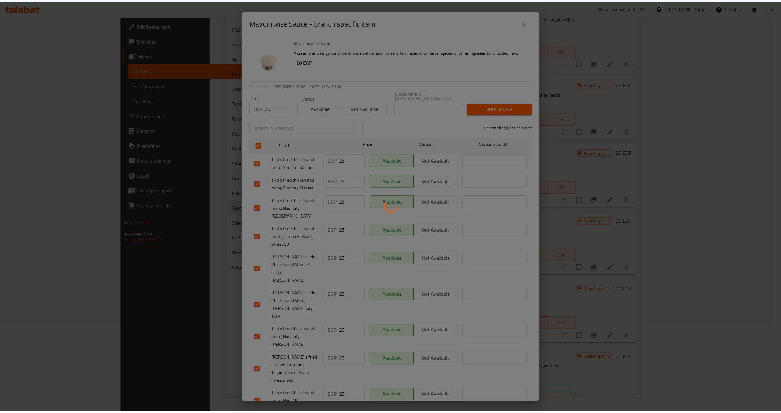
scroll to position [208, 0]
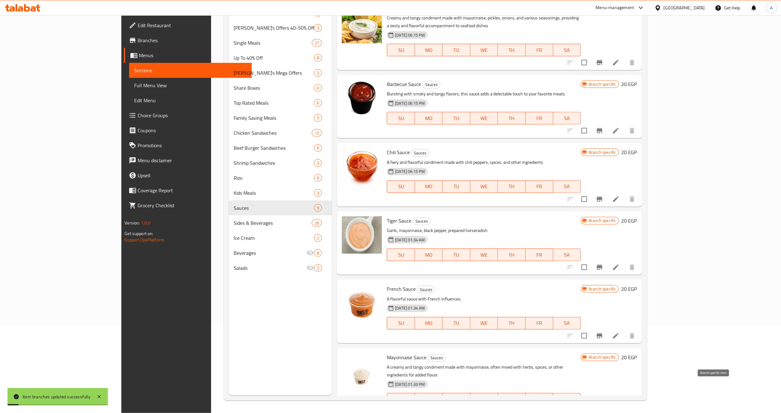
click at [607, 344] on button "Branch-specific-item" at bounding box center [599, 411] width 15 height 15
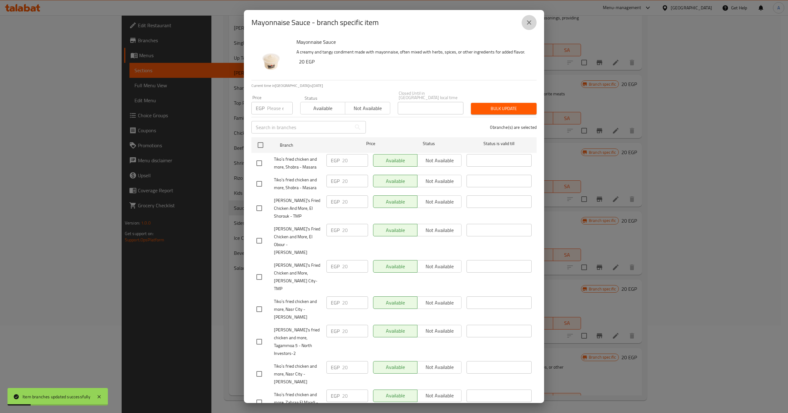
click at [527, 25] on icon "close" at bounding box center [529, 23] width 8 height 8
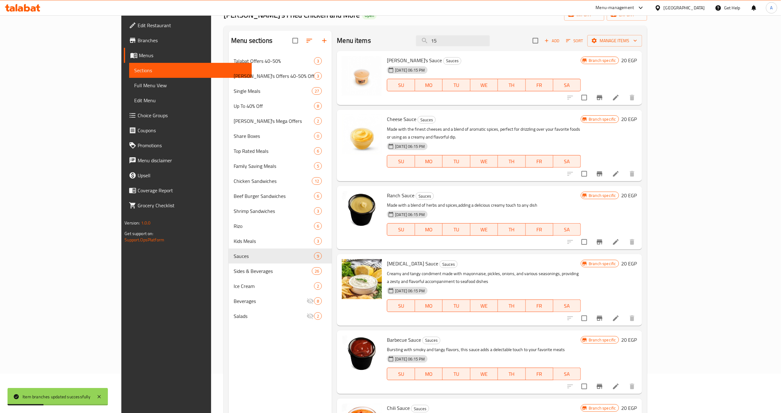
scroll to position [0, 0]
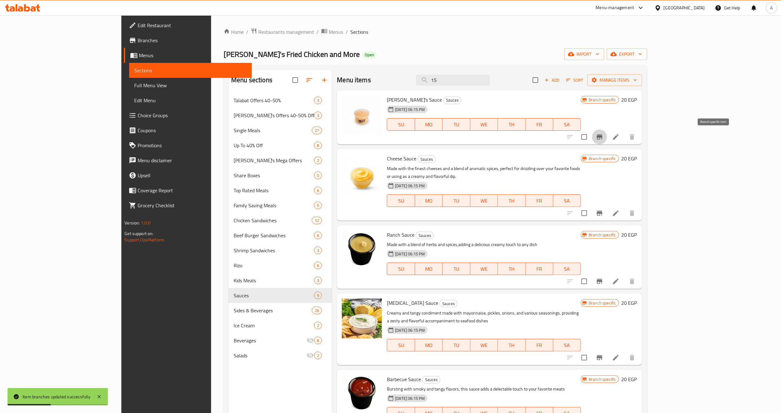
click at [603, 140] on icon "Branch-specific-item" at bounding box center [600, 137] width 8 height 8
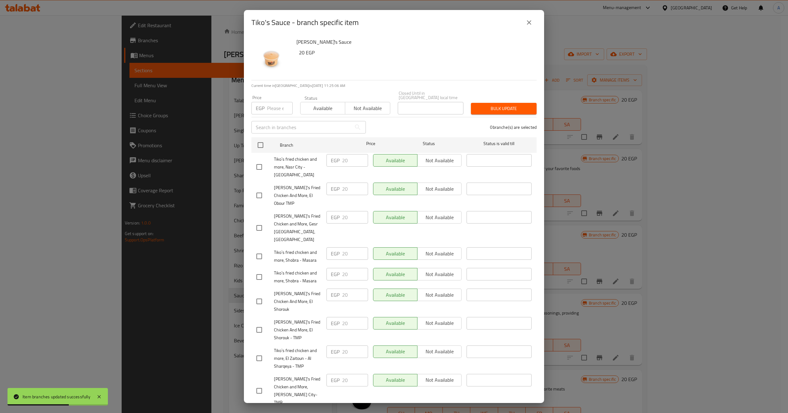
click at [518, 17] on div "Tiko's Sauce - branch specific item" at bounding box center [393, 22] width 285 height 15
click at [521, 21] on div "Tiko's Sauce - branch specific item" at bounding box center [393, 22] width 285 height 15
drag, startPoint x: 525, startPoint y: 22, endPoint x: 667, endPoint y: 137, distance: 182.7
click at [526, 22] on icon "close" at bounding box center [529, 23] width 8 height 8
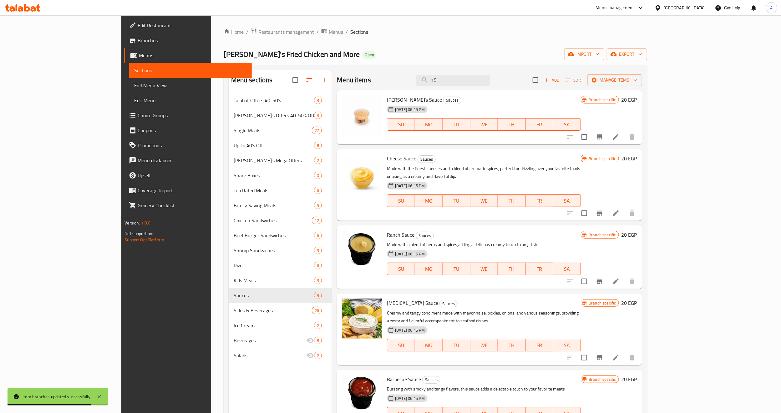
click at [603, 210] on icon "Branch-specific-item" at bounding box center [600, 214] width 8 height 8
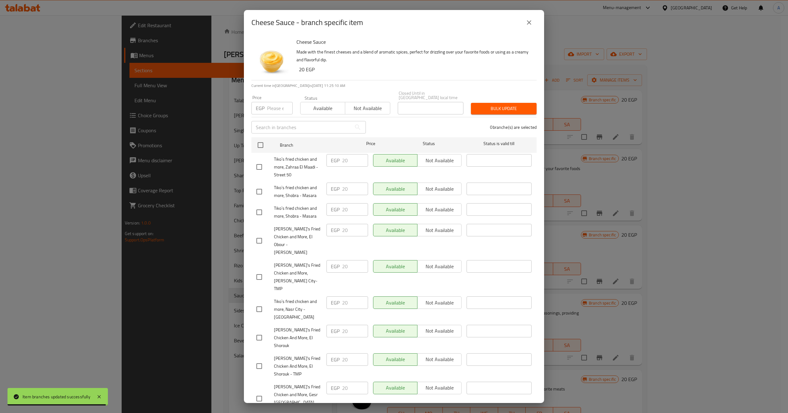
click at [530, 21] on icon "close" at bounding box center [529, 22] width 4 height 4
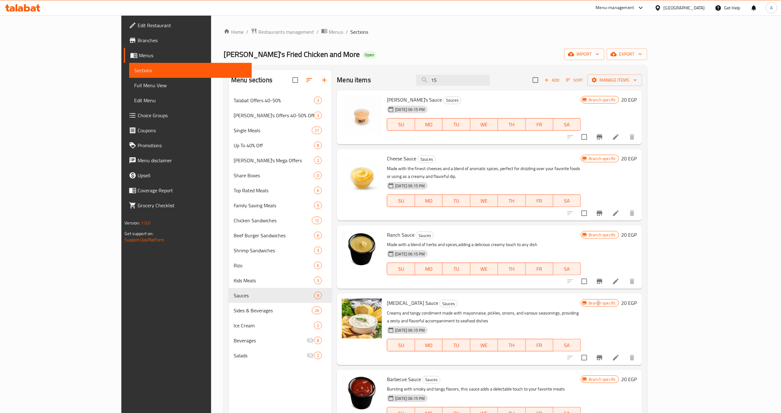
drag, startPoint x: 713, startPoint y: 288, endPoint x: 713, endPoint y: 282, distance: 5.9
click at [642, 294] on div "[MEDICAL_DATA] Sauce Sauces Creamy and tangy condiment made with mayonnaise, pi…" at bounding box center [489, 329] width 305 height 71
click at [603, 278] on icon "Branch-specific-item" at bounding box center [600, 282] width 8 height 8
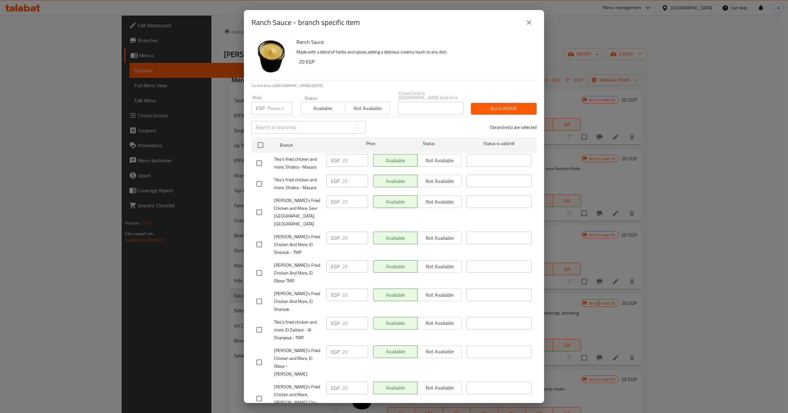
click at [528, 21] on icon "close" at bounding box center [529, 23] width 8 height 8
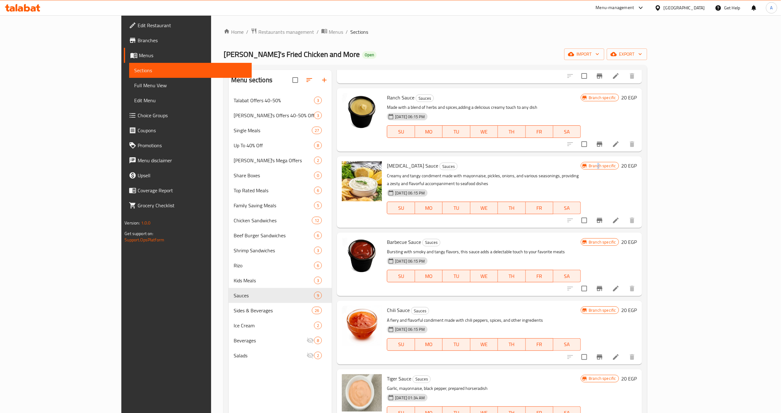
scroll to position [141, 0]
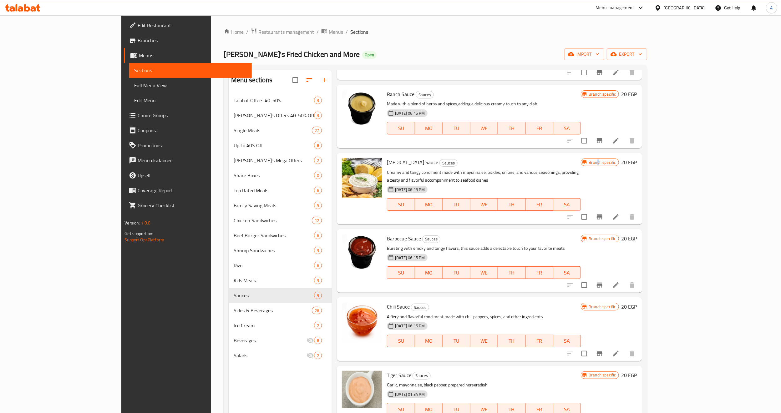
click at [607, 210] on button "Branch-specific-item" at bounding box center [599, 217] width 15 height 15
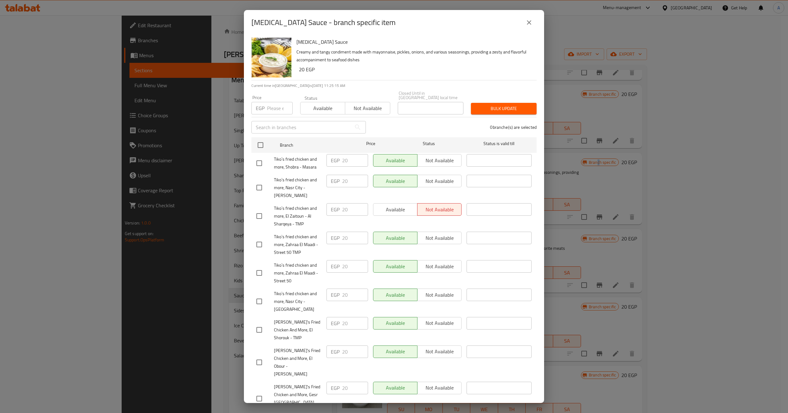
click at [523, 21] on button "close" at bounding box center [529, 22] width 15 height 15
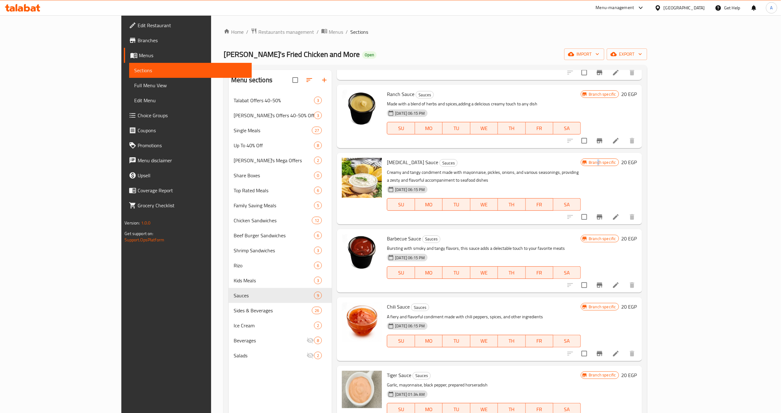
click at [602, 344] on icon "Branch-specific-item" at bounding box center [600, 353] width 6 height 5
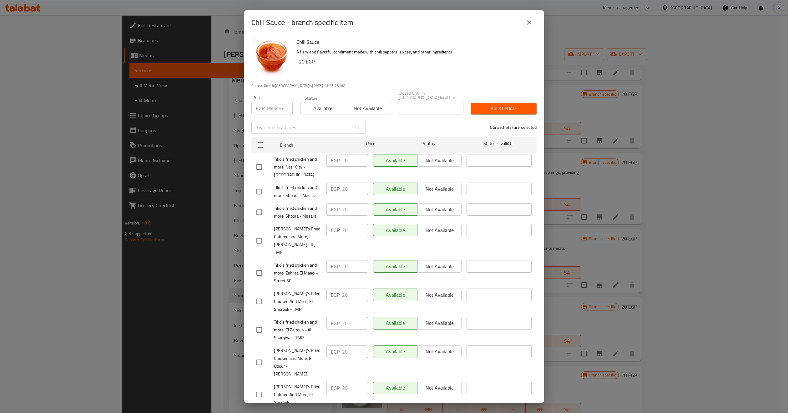
click at [529, 25] on icon "close" at bounding box center [529, 23] width 8 height 8
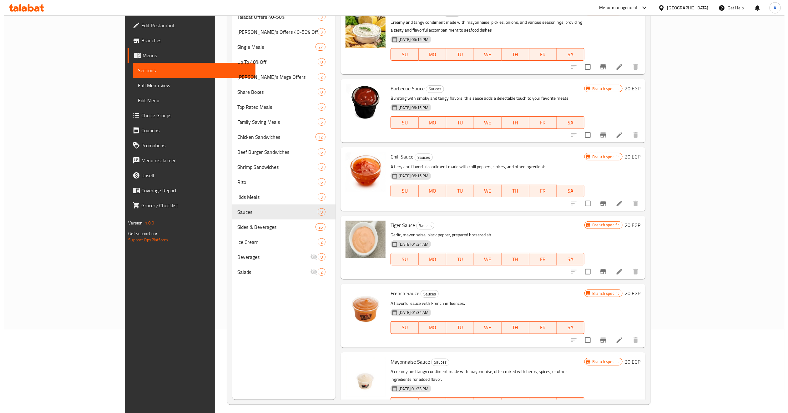
scroll to position [88, 0]
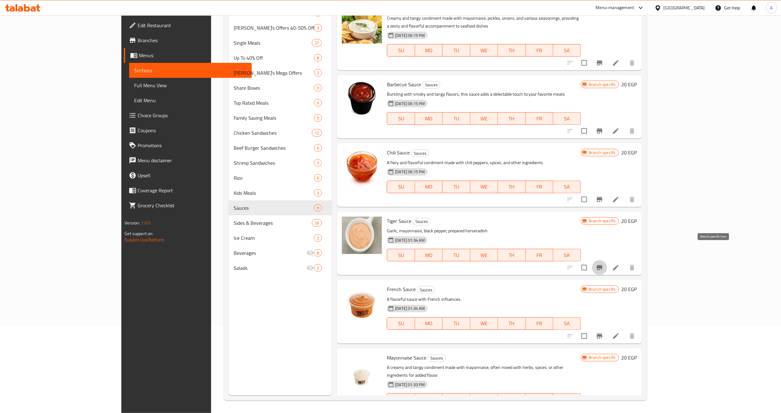
click at [607, 260] on button "Branch-specific-item" at bounding box center [599, 267] width 15 height 15
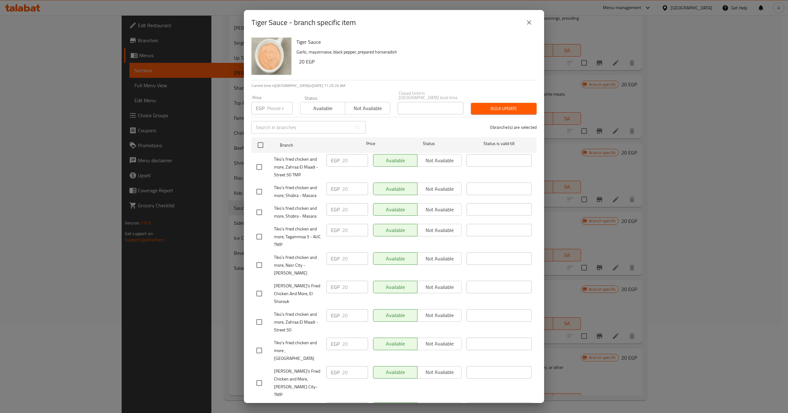
click at [527, 23] on icon "close" at bounding box center [529, 23] width 8 height 8
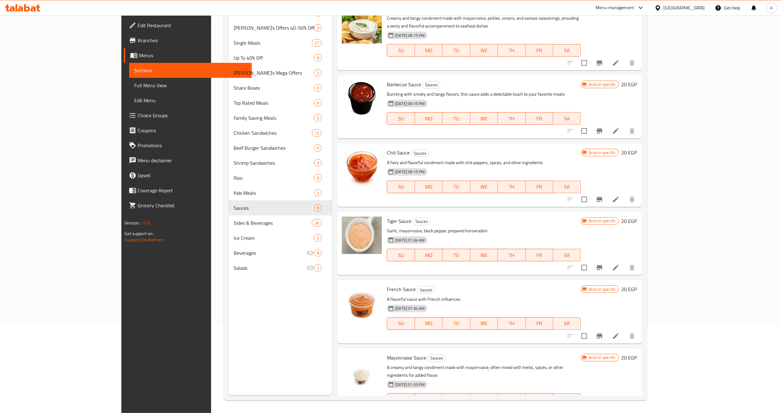
click at [602, 334] on icon "Branch-specific-item" at bounding box center [600, 336] width 6 height 5
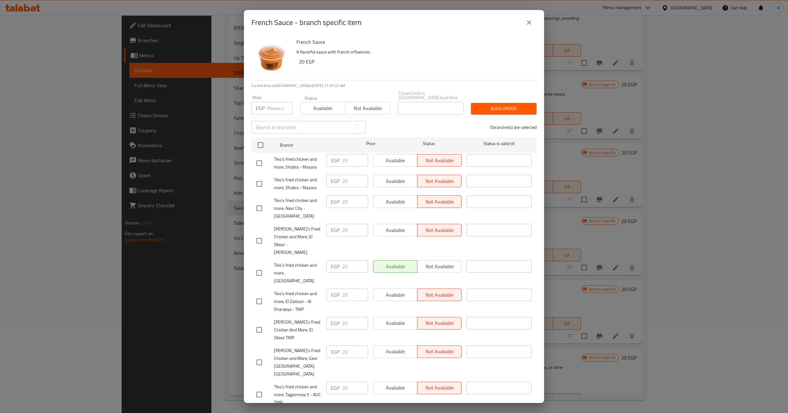
click at [529, 27] on button "close" at bounding box center [529, 22] width 15 height 15
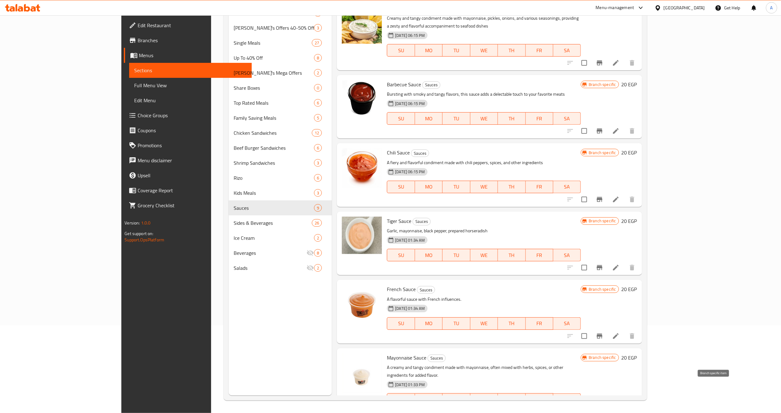
click at [607, 344] on button "Branch-specific-item" at bounding box center [599, 412] width 15 height 15
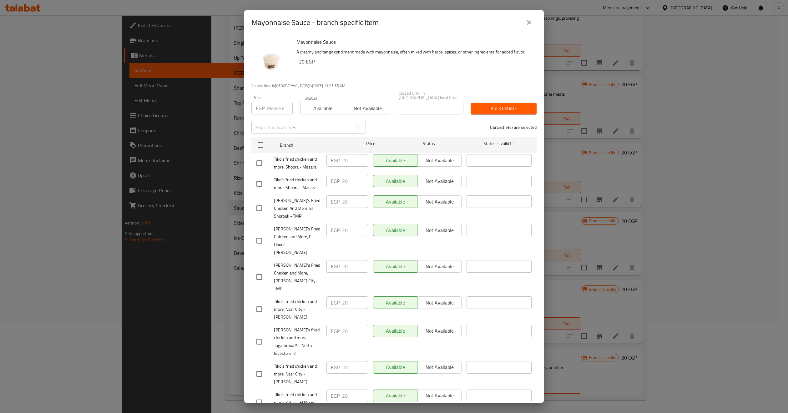
click at [528, 25] on icon "close" at bounding box center [529, 23] width 8 height 8
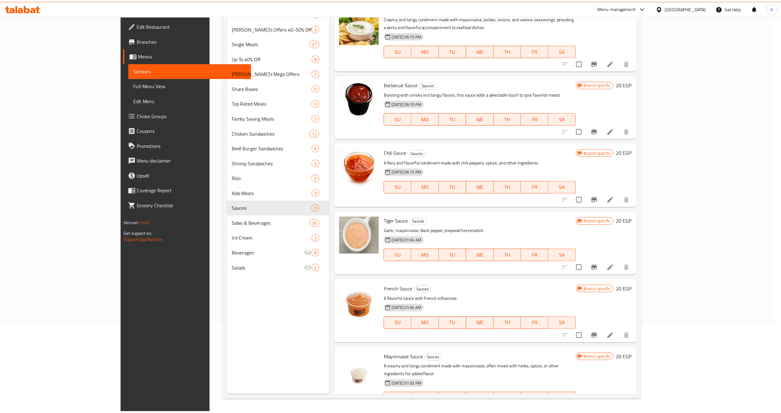
scroll to position [208, 0]
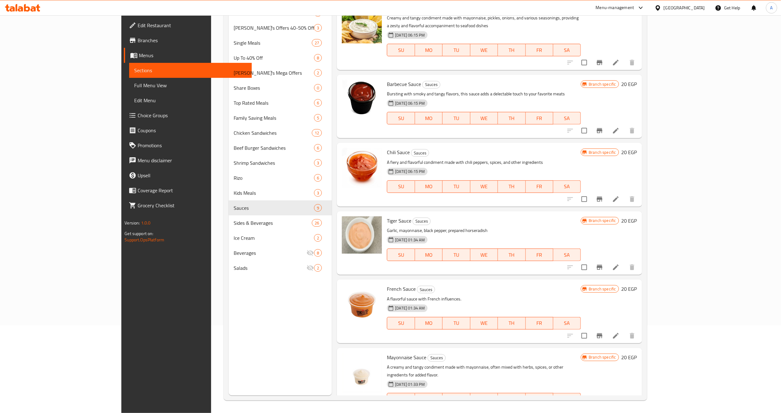
click at [134, 87] on span "Full Menu View" at bounding box center [190, 86] width 113 height 8
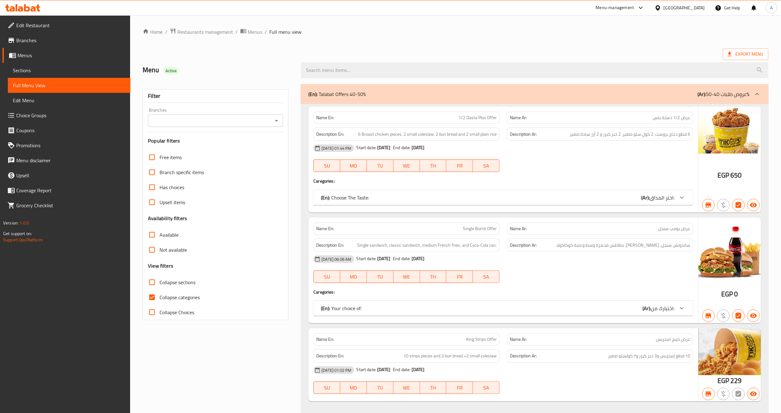
click at [273, 119] on icon "Open" at bounding box center [277, 121] width 8 height 8
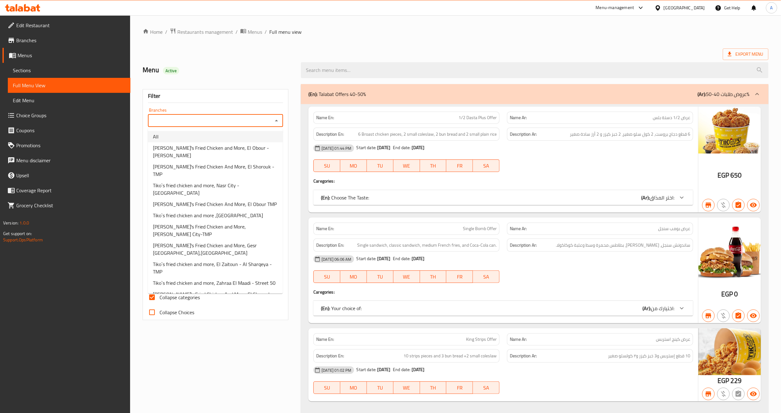
click at [212, 138] on li "All" at bounding box center [215, 136] width 135 height 11
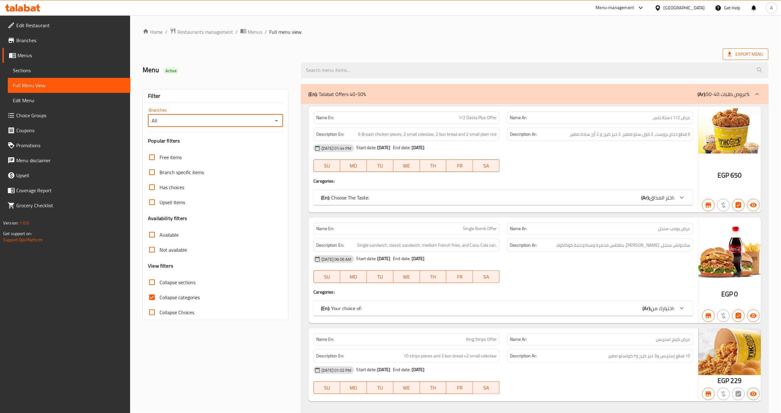
click at [650, 55] on span "Export Menu" at bounding box center [746, 54] width 36 height 8
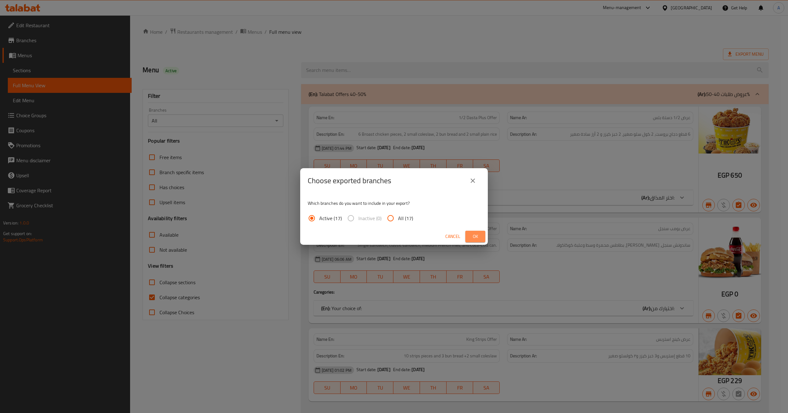
click at [473, 234] on span "Ok" at bounding box center [475, 237] width 10 height 8
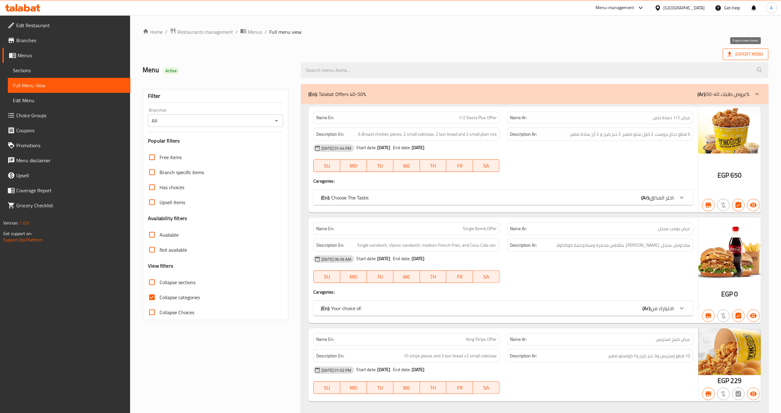
click at [650, 56] on span "Export Menu" at bounding box center [746, 54] width 36 height 8
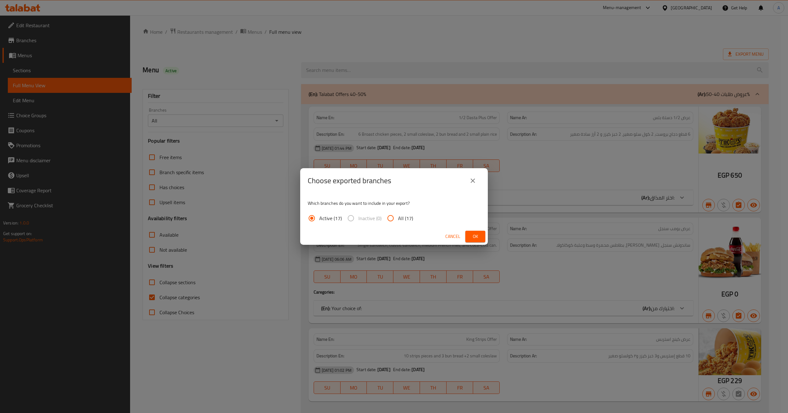
click at [482, 236] on button "Ok" at bounding box center [475, 237] width 20 height 12
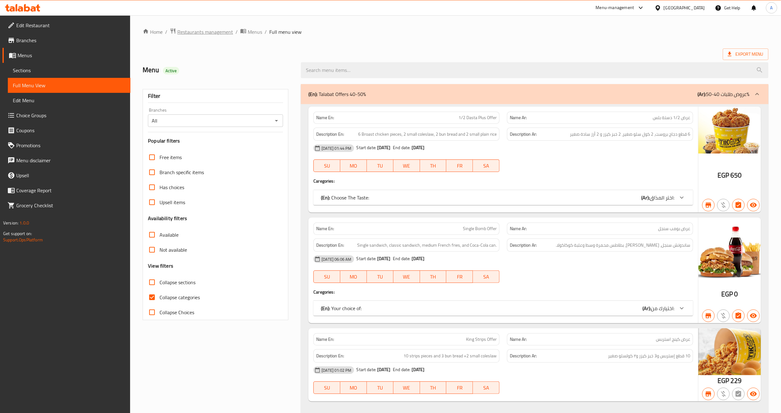
click at [185, 30] on span "Restaurants management" at bounding box center [205, 32] width 56 height 8
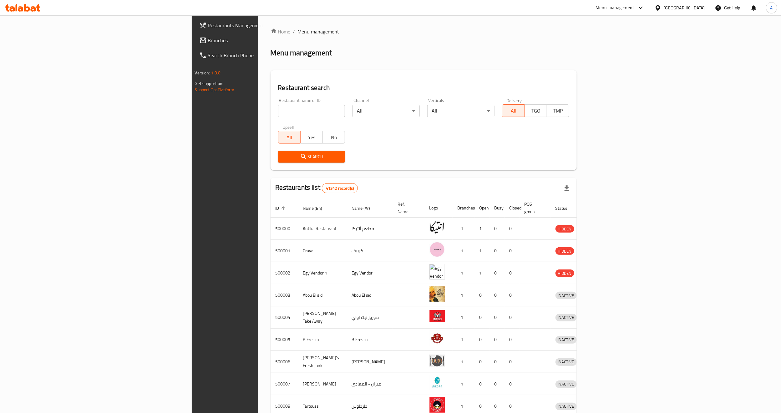
click at [278, 113] on input "search" at bounding box center [311, 111] width 67 height 13
paste input "637599"
click at [283, 157] on span "Search" at bounding box center [311, 157] width 57 height 8
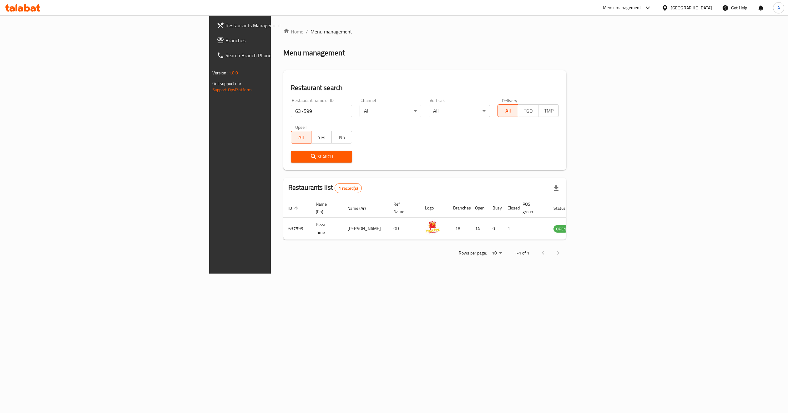
click at [579, 274] on div "Home / Menu management Menu management Restaurant search Restaurant name or ID …" at bounding box center [425, 144] width 308 height 258
click at [594, 225] on icon "enhanced table" at bounding box center [590, 229] width 8 height 8
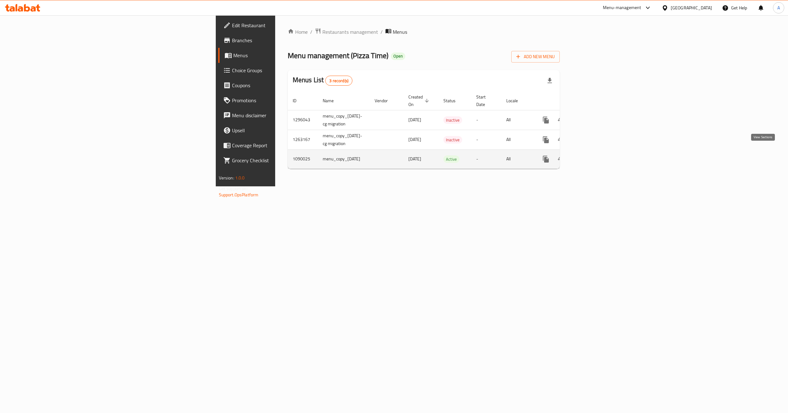
click at [595, 155] on icon "enhanced table" at bounding box center [591, 159] width 8 height 8
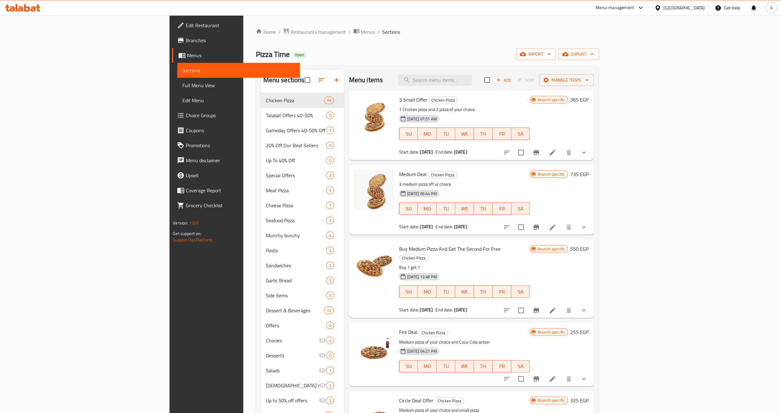
click at [530, 180] on p "3 medium pizza off ur choice" at bounding box center [464, 184] width 131 height 8
click at [472, 75] on input "search" at bounding box center [435, 80] width 74 height 11
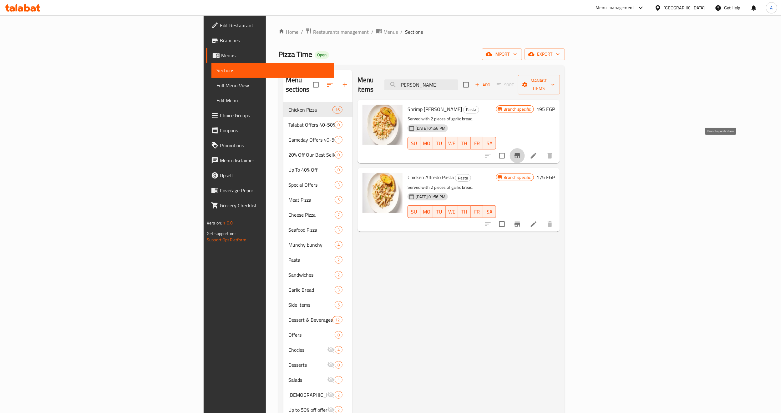
click at [525, 148] on button "Branch-specific-item" at bounding box center [517, 155] width 15 height 15
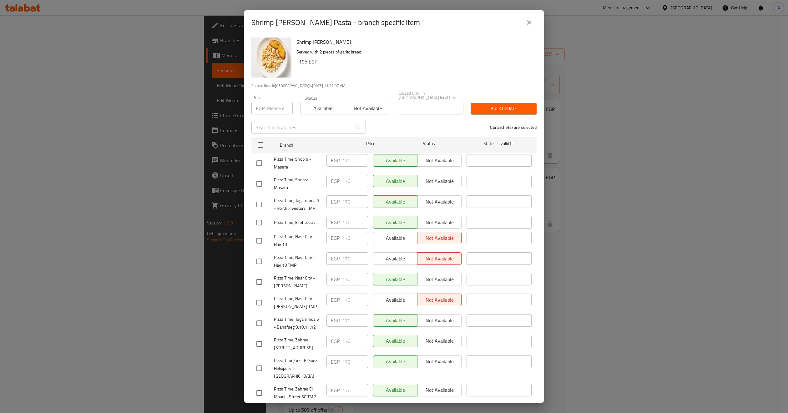
click at [528, 23] on icon "close" at bounding box center [529, 23] width 8 height 8
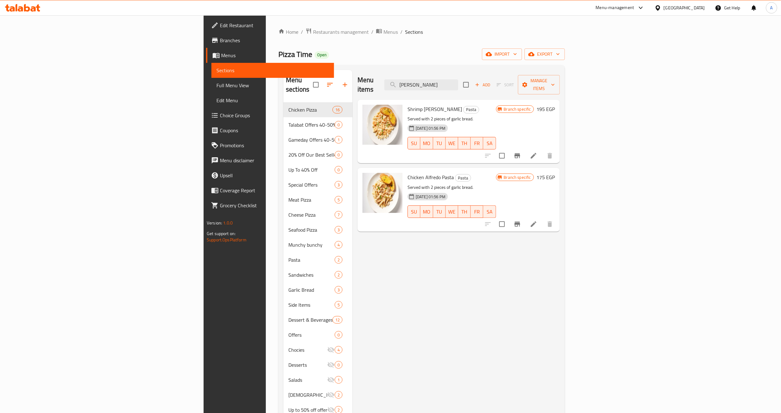
click at [538, 263] on div "Menu items [PERSON_NAME] Add Sort Manage items Shrimp [PERSON_NAME] Pasta Pasta…" at bounding box center [455, 276] width 207 height 413
click at [521, 152] on icon "Branch-specific-item" at bounding box center [517, 156] width 8 height 8
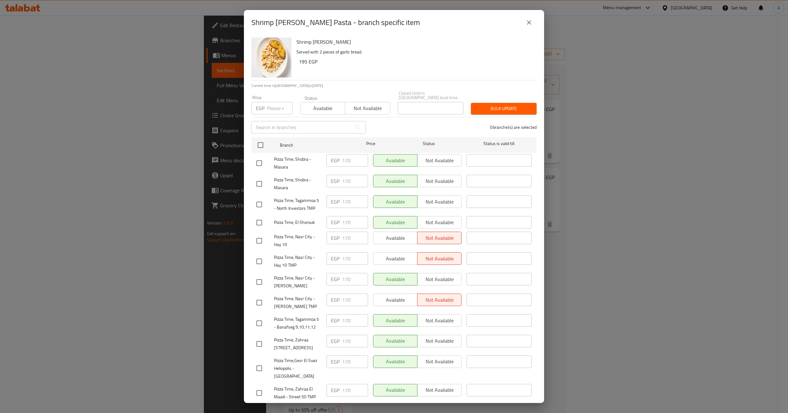
click at [271, 103] on input "number" at bounding box center [280, 108] width 26 height 13
click at [527, 26] on icon "close" at bounding box center [529, 23] width 8 height 8
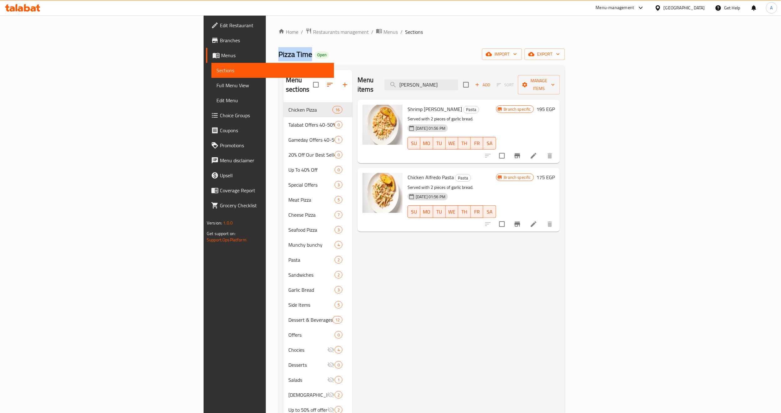
copy span "Pizza Time"
drag, startPoint x: 179, startPoint y: 55, endPoint x: 144, endPoint y: 41, distance: 37.7
click at [278, 41] on div "Home / Restaurants management / Menus / Sections Pizza Time Open import export …" at bounding box center [421, 258] width 286 height 460
click at [216, 84] on span "Full Menu View" at bounding box center [272, 86] width 113 height 8
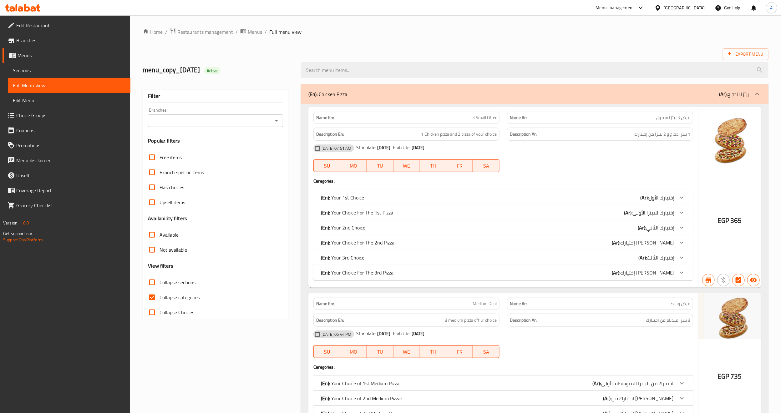
click at [276, 117] on icon "Open" at bounding box center [277, 121] width 8 height 8
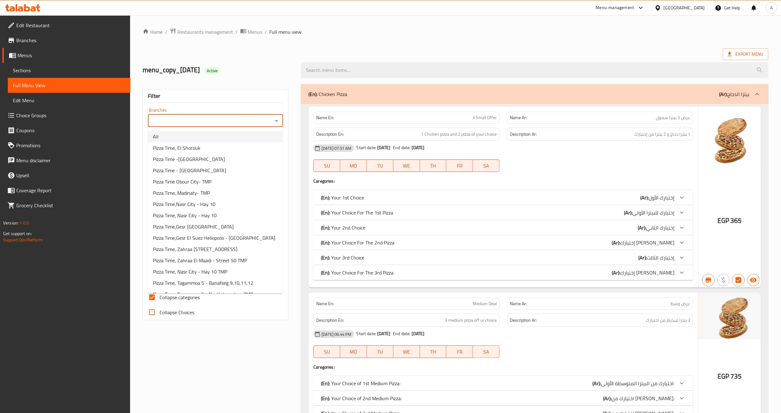
click at [214, 139] on li "All" at bounding box center [215, 136] width 135 height 11
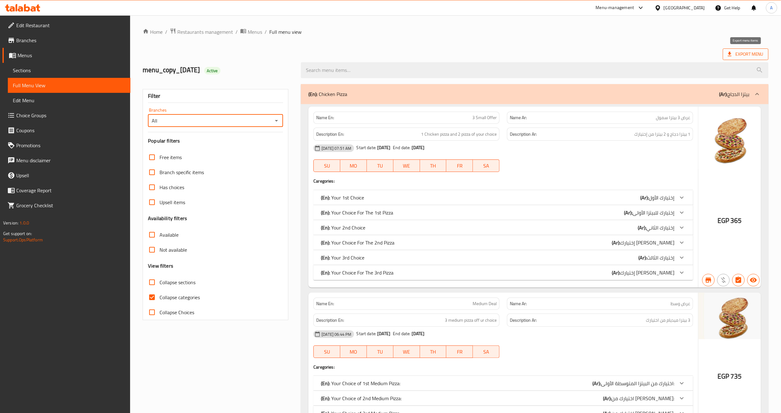
click at [650, 58] on span "Export Menu" at bounding box center [746, 54] width 36 height 8
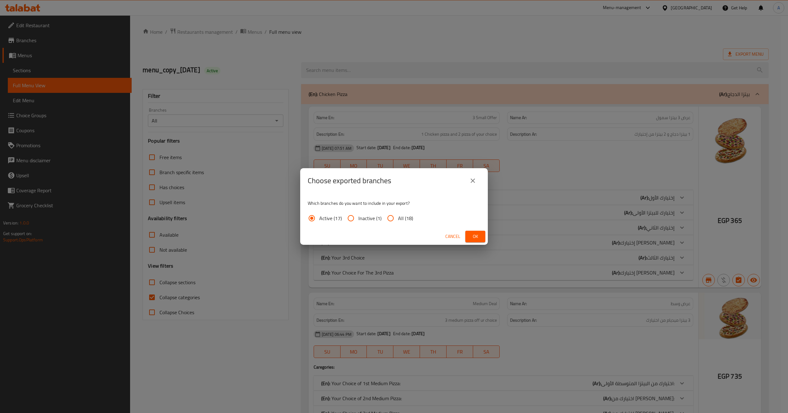
click at [478, 235] on span "Ok" at bounding box center [475, 237] width 10 height 8
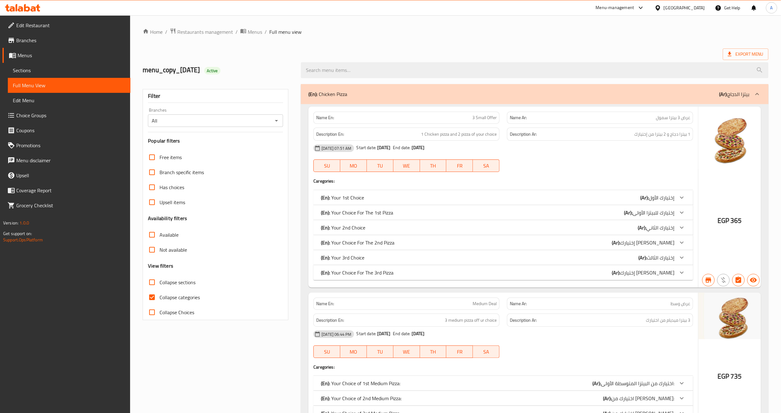
drag, startPoint x: 229, startPoint y: 340, endPoint x: 241, endPoint y: 322, distance: 21.6
click at [58, 73] on span "Sections" at bounding box center [69, 71] width 113 height 8
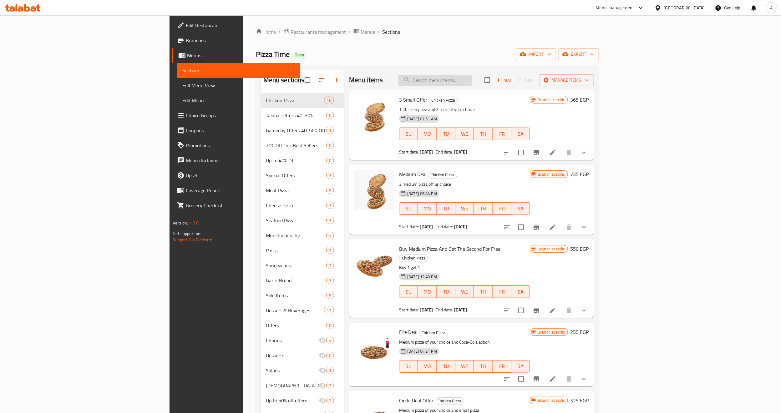
click at [472, 81] on input "search" at bounding box center [435, 80] width 74 height 11
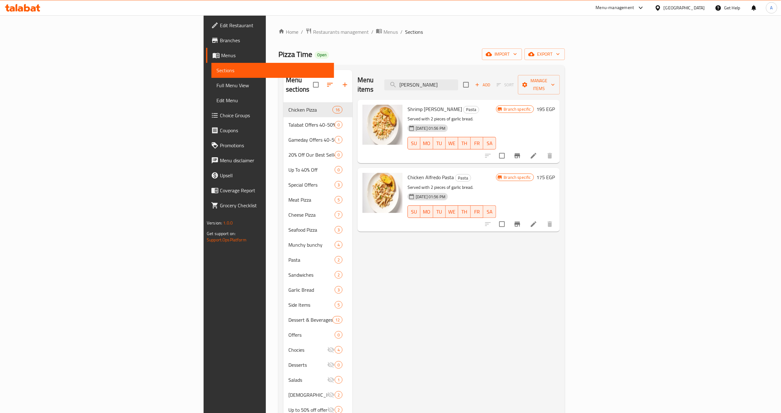
click at [456, 104] on div "Shrimp [PERSON_NAME] Pasta Pasta Served with 2 pieces of garlic bread. [DATE] 0…" at bounding box center [452, 131] width 94 height 58
click at [521, 152] on icon "Branch-specific-item" at bounding box center [517, 156] width 8 height 8
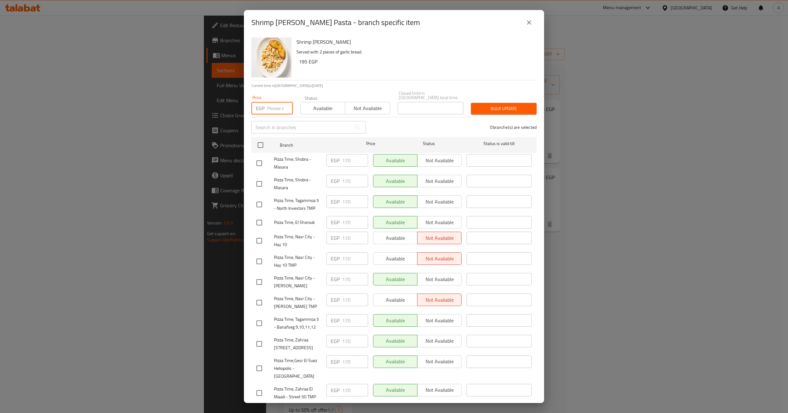
click at [271, 102] on input "number" at bounding box center [280, 108] width 26 height 13
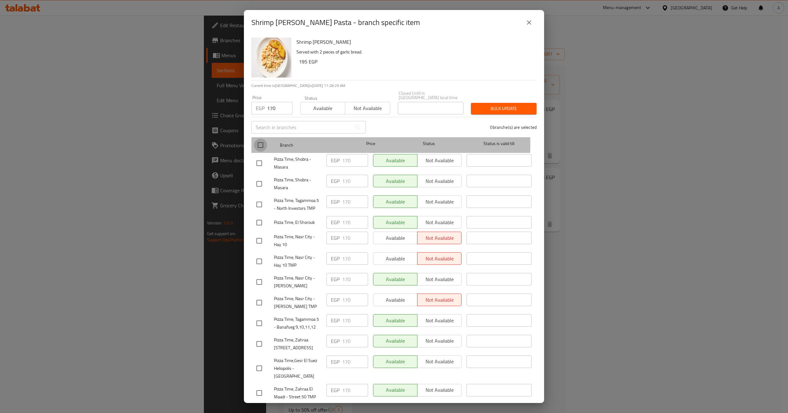
click at [266, 139] on input "checkbox" at bounding box center [260, 145] width 13 height 13
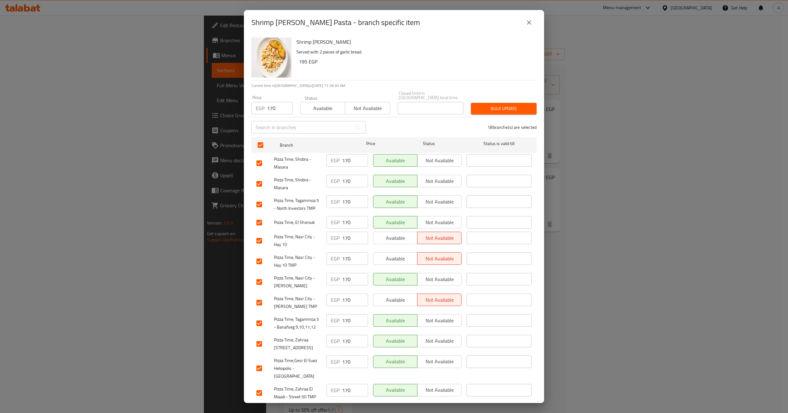
click at [512, 105] on span "Bulk update" at bounding box center [504, 109] width 56 height 8
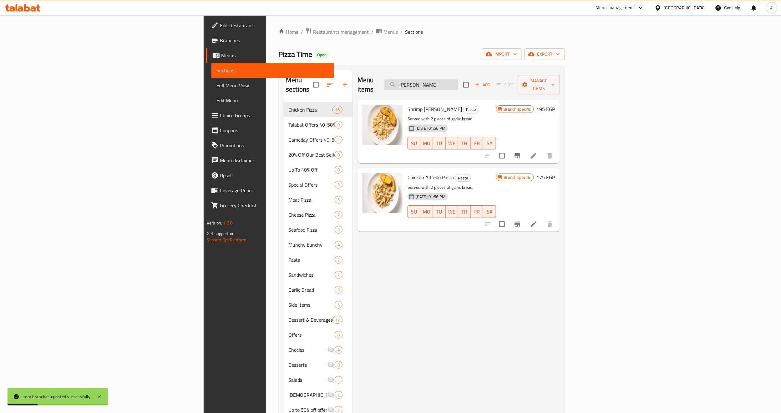
click at [458, 81] on input "[PERSON_NAME]" at bounding box center [421, 84] width 74 height 11
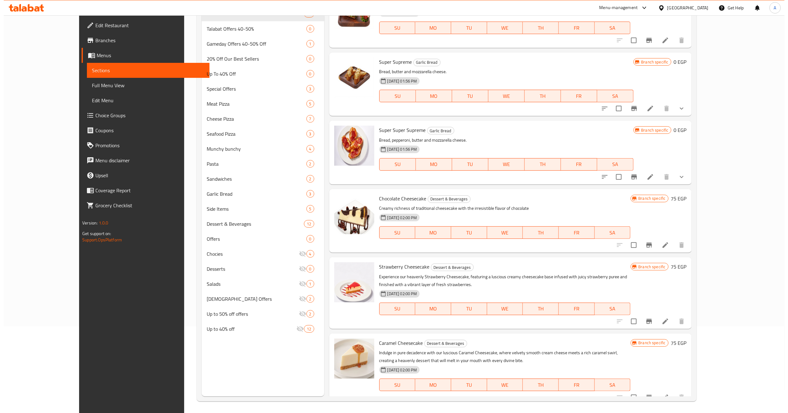
scroll to position [88, 0]
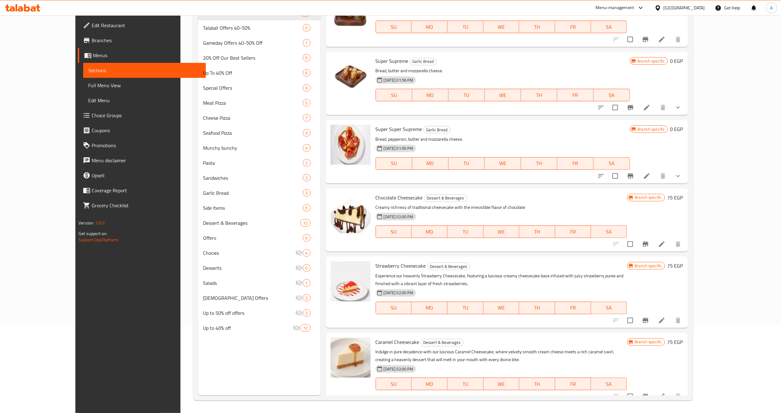
click at [548, 210] on div "[DATE] 02:00 PM SU MO TU WE TH FR SA" at bounding box center [501, 227] width 256 height 34
click at [517, 187] on div "Menu items cheese Add Sort Manage items Chicken Supreme Pizza Chicken Pizza Faj…" at bounding box center [504, 188] width 367 height 413
click at [648, 243] on icon "Branch-specific-item" at bounding box center [646, 244] width 6 height 5
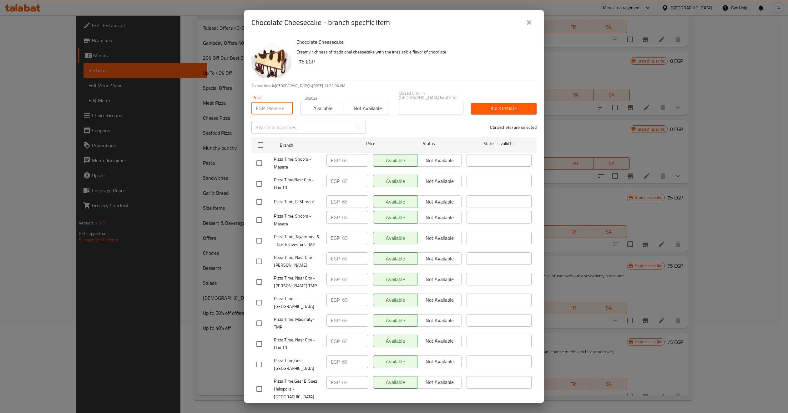
click at [276, 103] on input "number" at bounding box center [280, 108] width 26 height 13
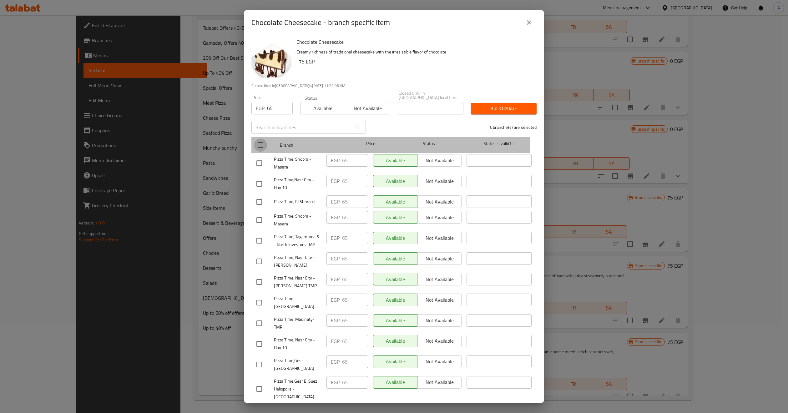
click at [261, 139] on input "checkbox" at bounding box center [260, 145] width 13 height 13
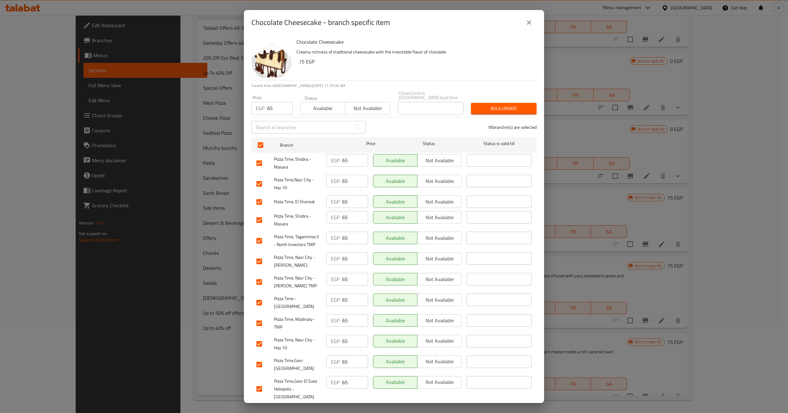
click at [503, 116] on div "18 branche(s) are selected" at bounding box center [455, 127] width 171 height 23
click at [504, 105] on span "Bulk update" at bounding box center [504, 109] width 56 height 8
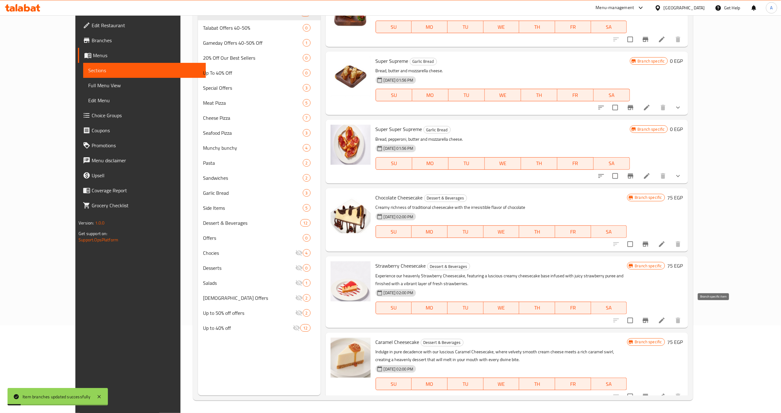
click at [649, 317] on icon "Branch-specific-item" at bounding box center [646, 321] width 8 height 8
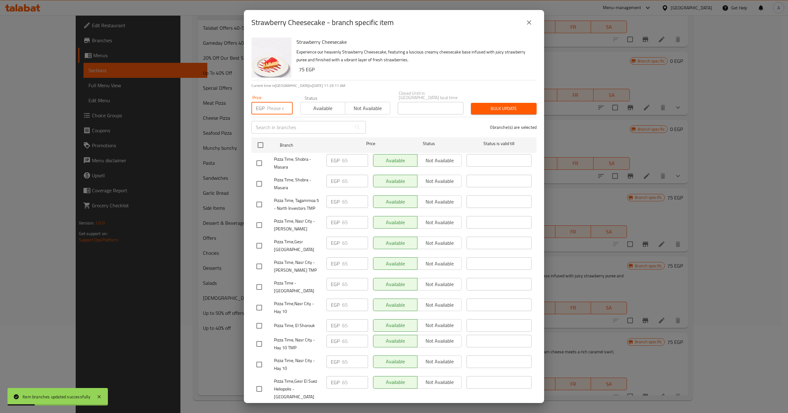
click at [277, 106] on input "number" at bounding box center [280, 108] width 26 height 13
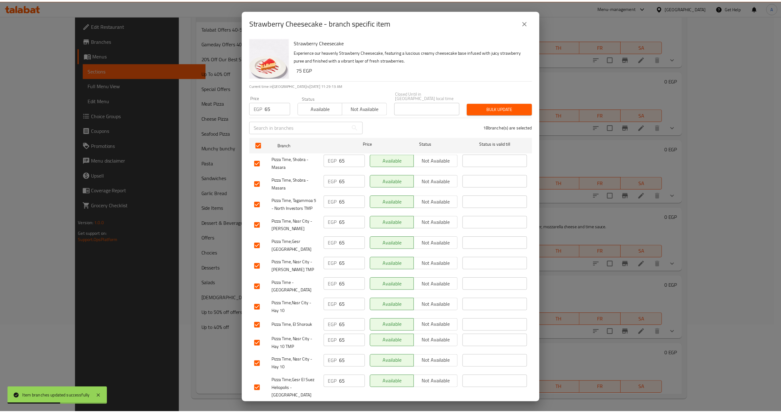
scroll to position [1113, 0]
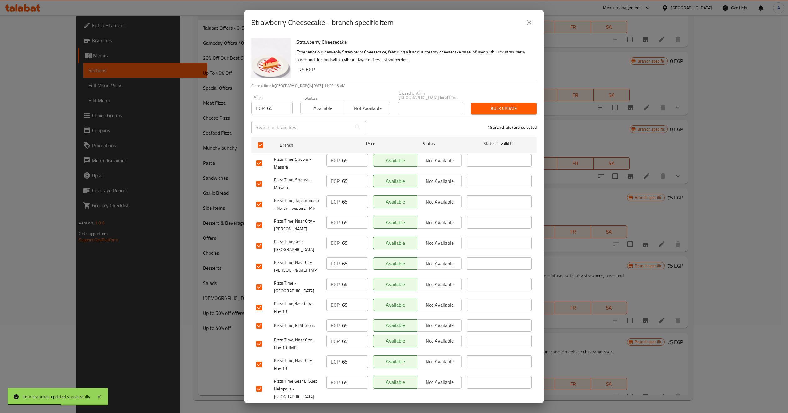
click at [487, 105] on span "Bulk update" at bounding box center [504, 109] width 56 height 8
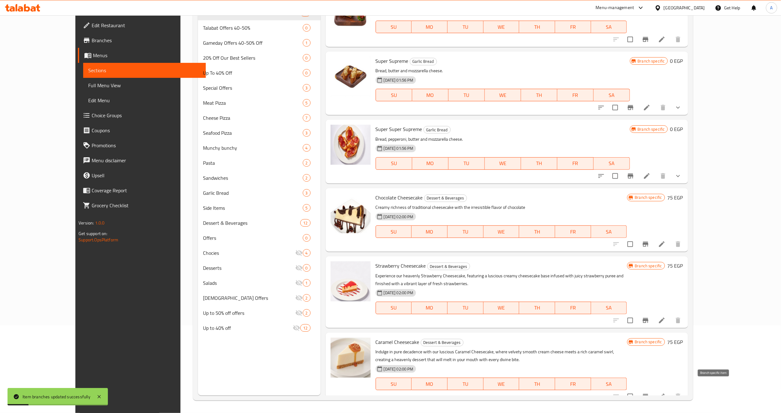
click at [648, 394] on icon "Branch-specific-item" at bounding box center [646, 396] width 6 height 5
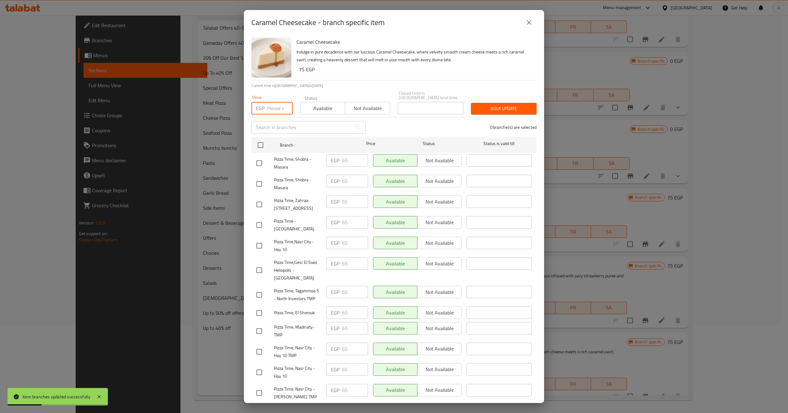
click at [272, 102] on input "number" at bounding box center [280, 108] width 26 height 13
type input "65"
click at [255, 139] on input "checkbox" at bounding box center [260, 145] width 13 height 13
checkbox input "true"
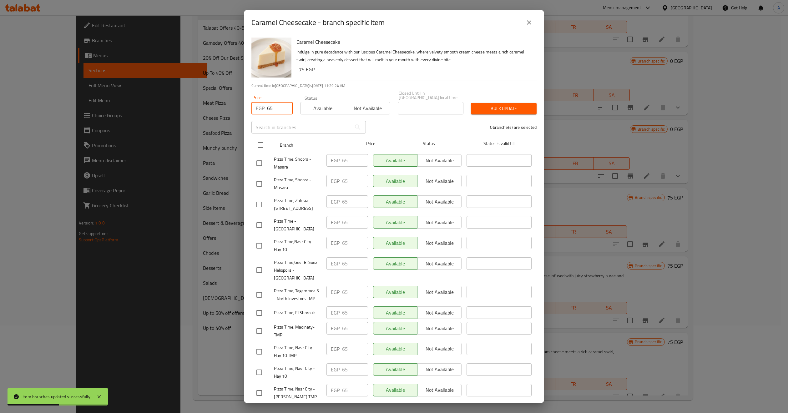
checkbox input "true"
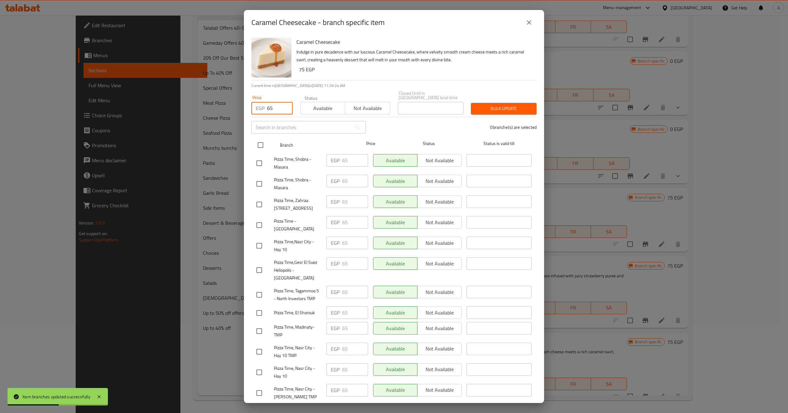
checkbox input "true"
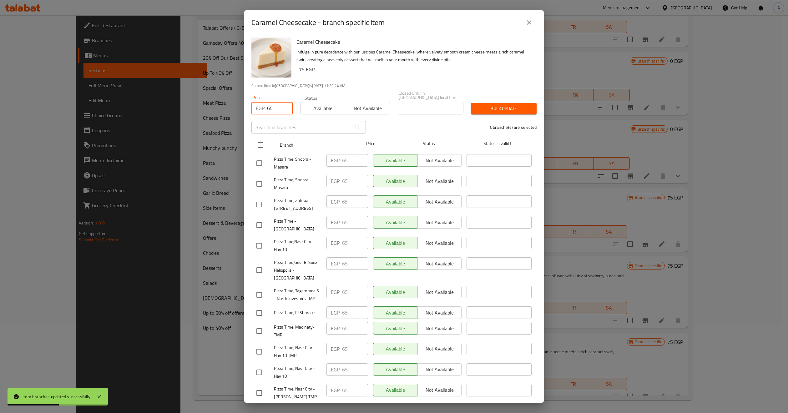
checkbox input "true"
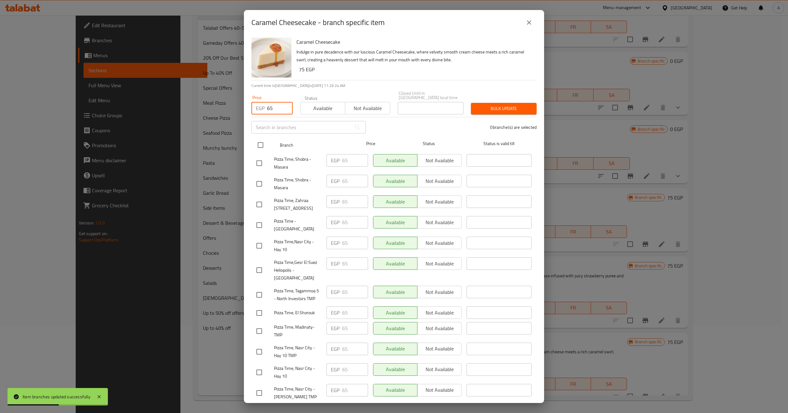
checkbox input "true"
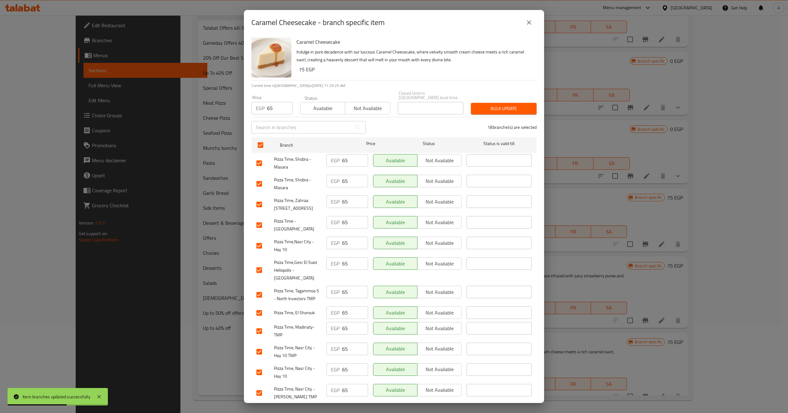
click at [506, 106] on span "Bulk update" at bounding box center [504, 109] width 56 height 8
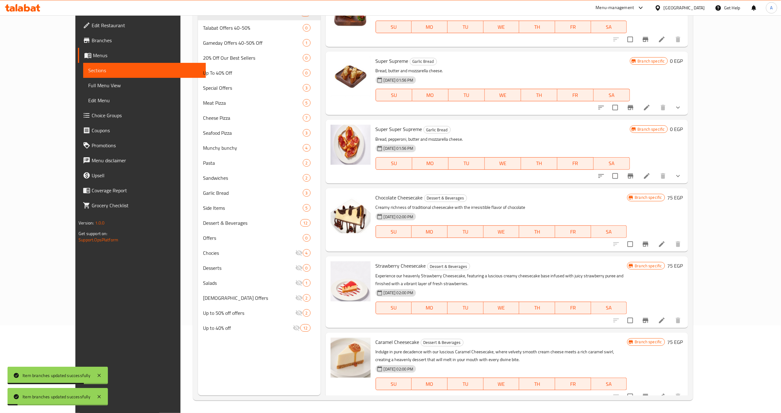
click at [514, 206] on p "Creamy richness of traditional cheesecake with the irresistible flavor of choco…" at bounding box center [501, 208] width 251 height 8
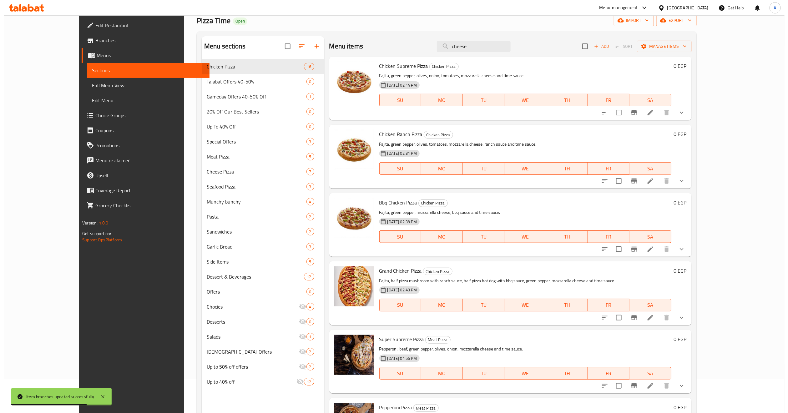
scroll to position [0, 0]
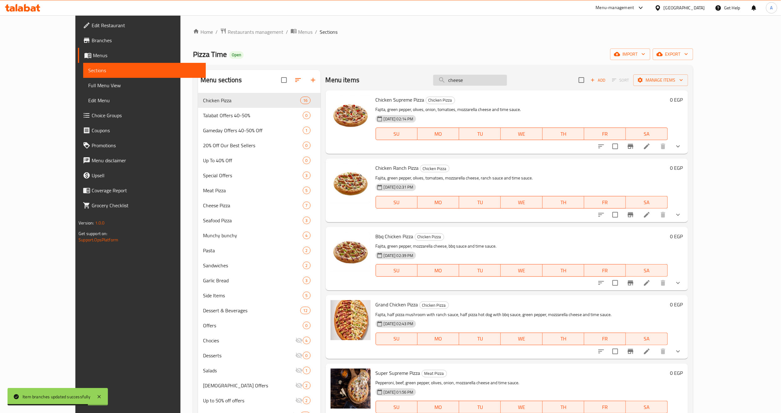
click at [485, 83] on input "cheese" at bounding box center [470, 80] width 74 height 11
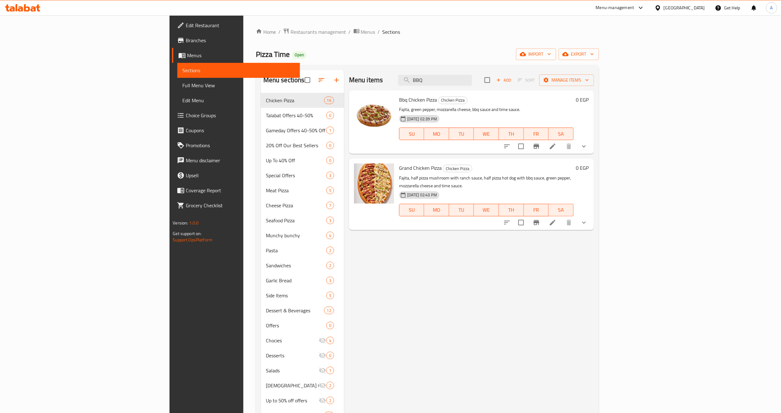
type input "BBQ"
click at [588, 146] on icon "show more" at bounding box center [584, 147] width 8 height 8
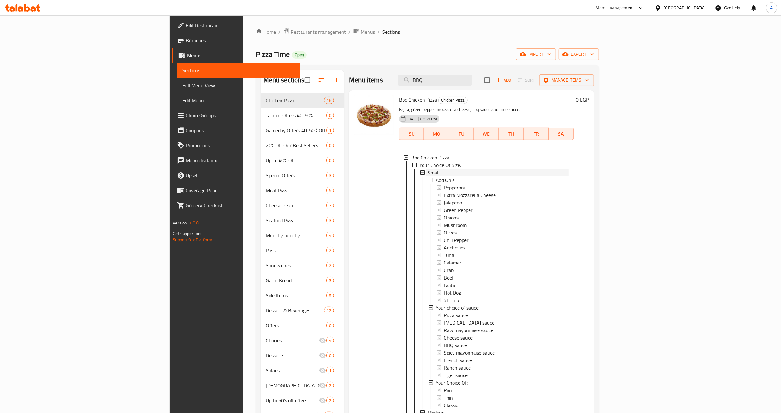
click at [427, 175] on div "Small" at bounding box center [497, 173] width 141 height 8
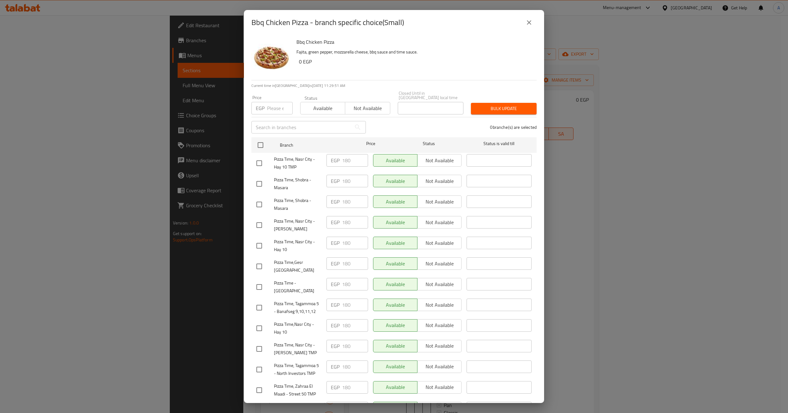
click at [274, 105] on input "number" at bounding box center [280, 108] width 26 height 13
type input "175"
click at [262, 144] on input "checkbox" at bounding box center [260, 145] width 13 height 13
checkbox input "true"
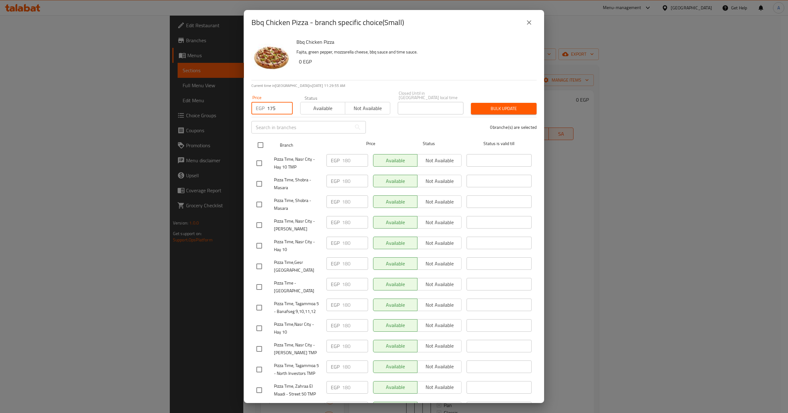
checkbox input "true"
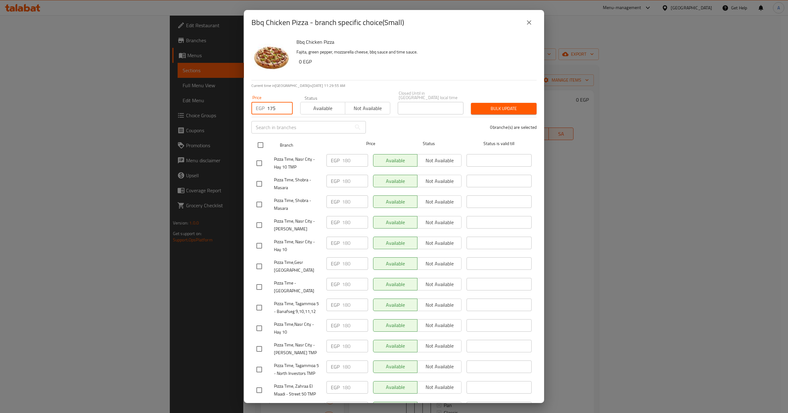
checkbox input "true"
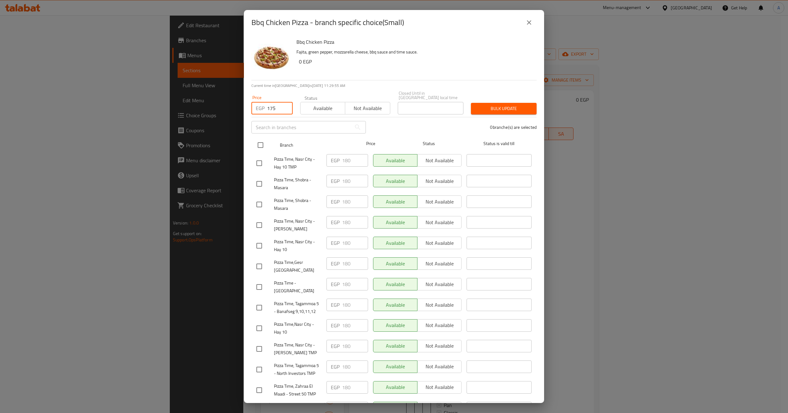
checkbox input "true"
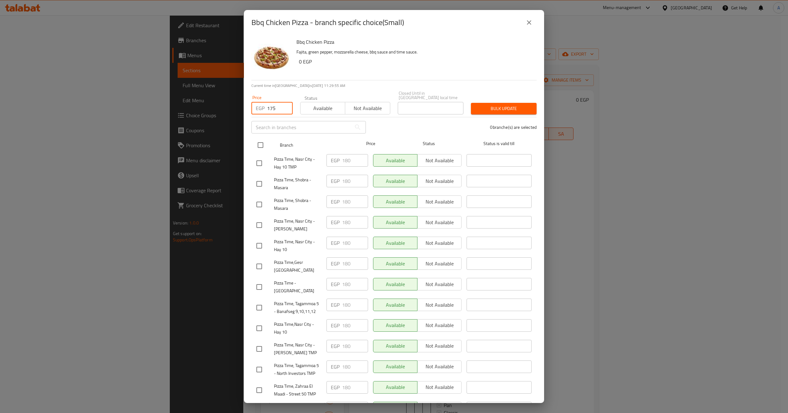
checkbox input "true"
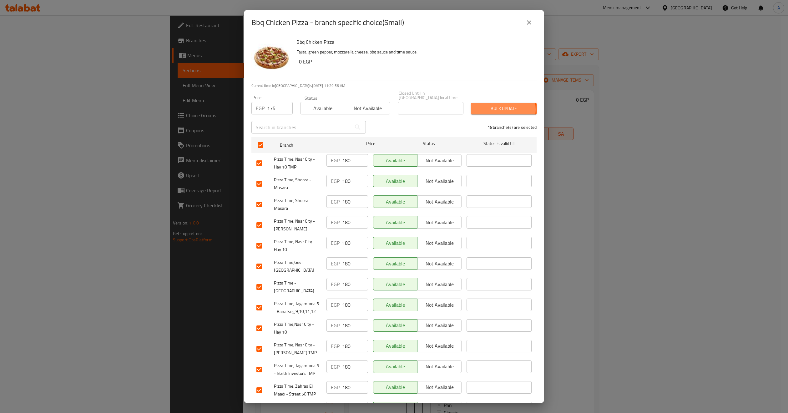
click at [490, 105] on span "Bulk update" at bounding box center [504, 109] width 56 height 8
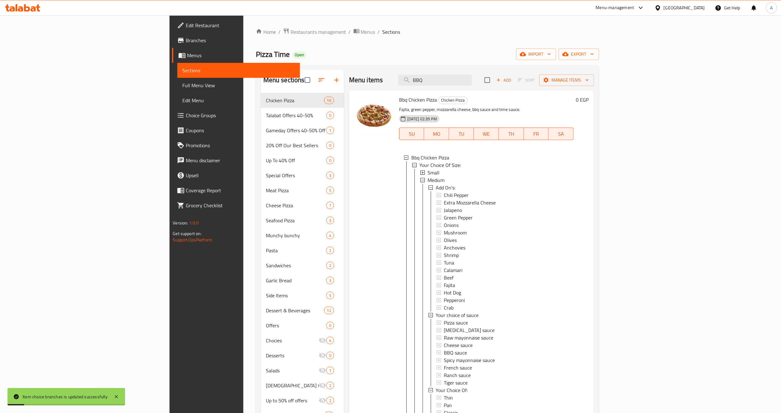
click at [445, 173] on div "Small" at bounding box center [497, 173] width 141 height 8
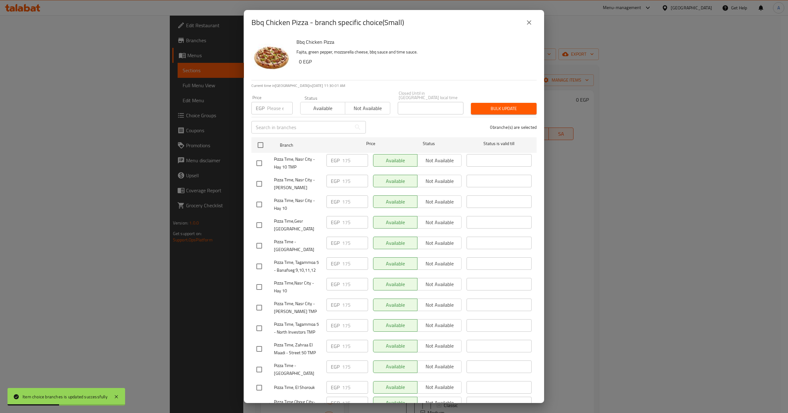
click at [529, 25] on icon "close" at bounding box center [529, 23] width 8 height 8
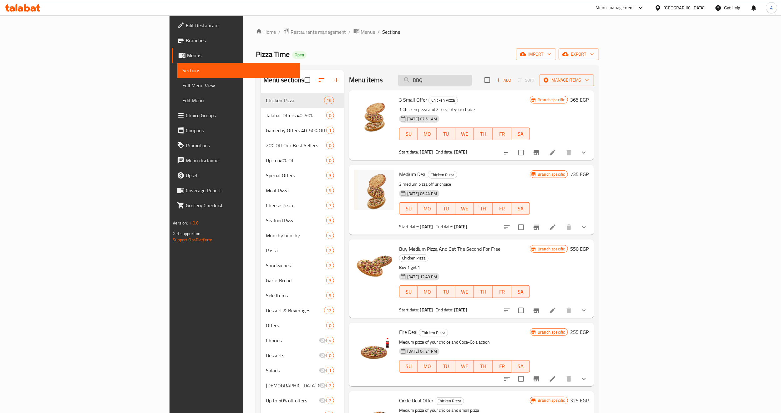
click at [472, 75] on input "BBQ" at bounding box center [435, 80] width 74 height 11
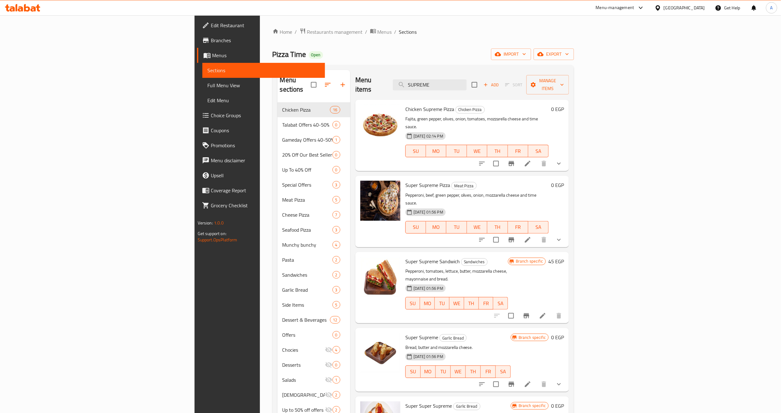
type input "SUPREME"
click at [440, 206] on div "[DATE] 01:56 PM" at bounding box center [421, 212] width 37 height 13
click at [566, 232] on button "show more" at bounding box center [558, 239] width 15 height 15
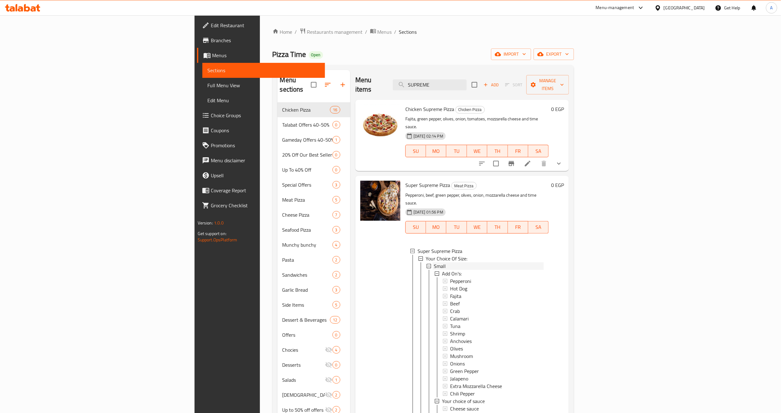
click at [434, 262] on span "Small" at bounding box center [440, 266] width 12 height 8
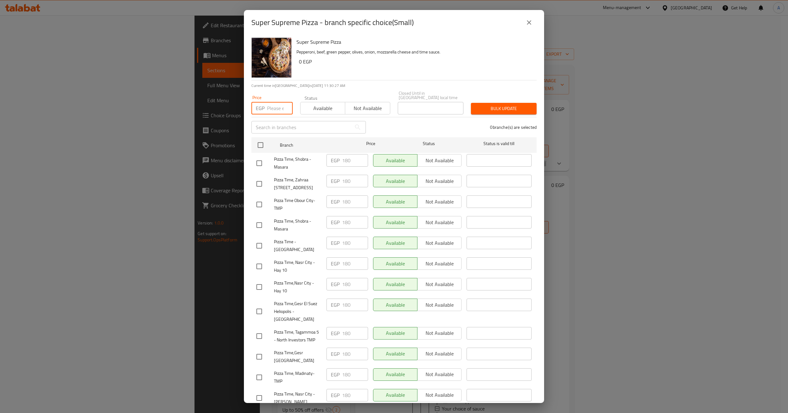
click at [273, 104] on input "number" at bounding box center [280, 108] width 26 height 13
type input "175"
click at [255, 157] on input "checkbox" at bounding box center [259, 163] width 13 height 13
checkbox input "true"
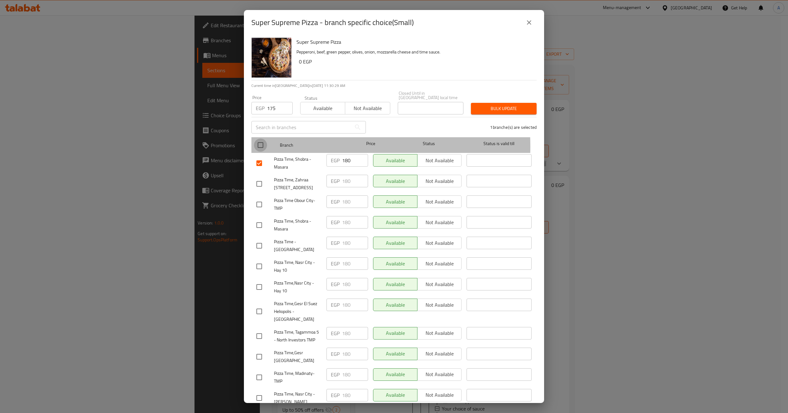
click at [262, 142] on input "checkbox" at bounding box center [260, 145] width 13 height 13
checkbox input "true"
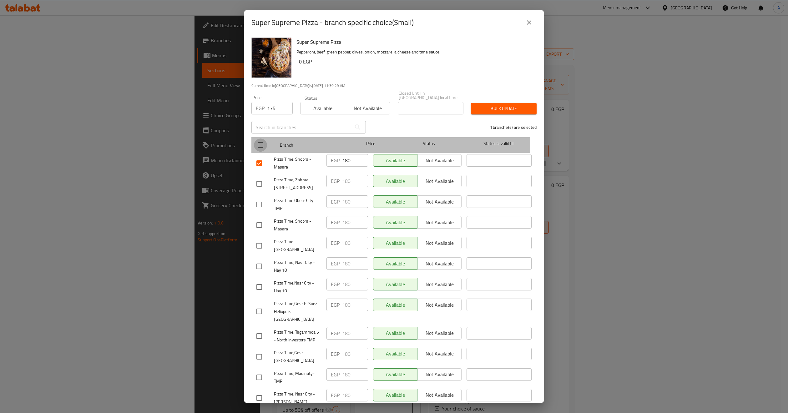
checkbox input "true"
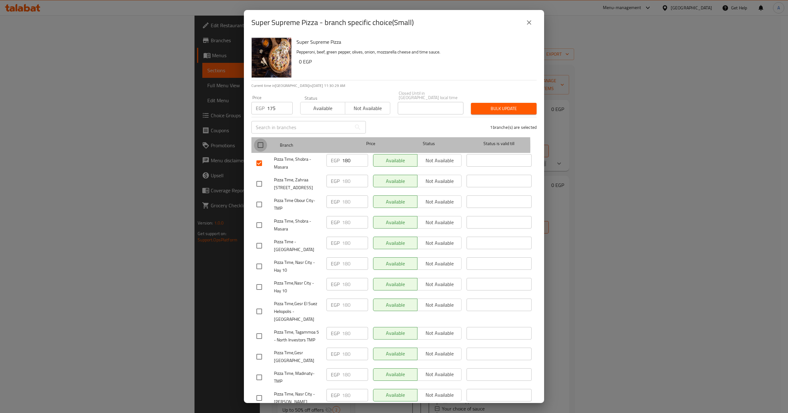
checkbox input "true"
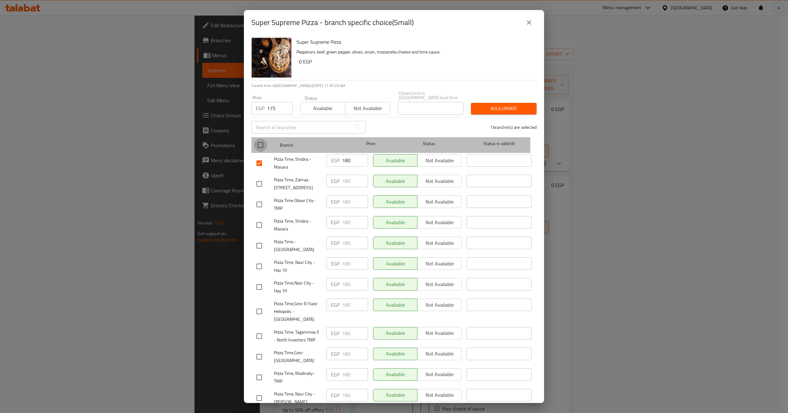
checkbox input "true"
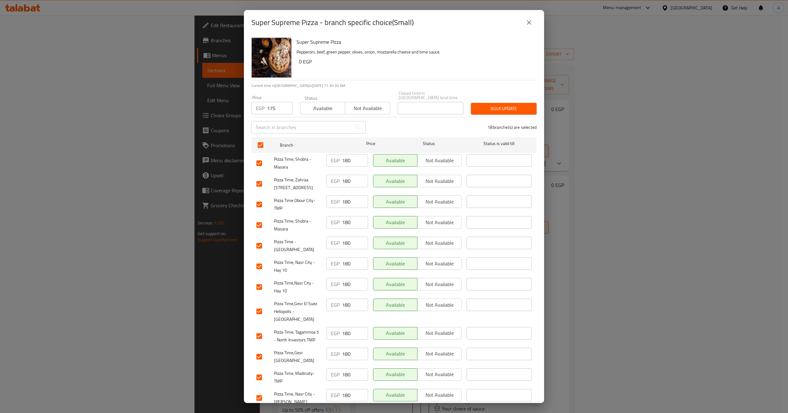
click at [506, 105] on span "Bulk update" at bounding box center [504, 109] width 56 height 8
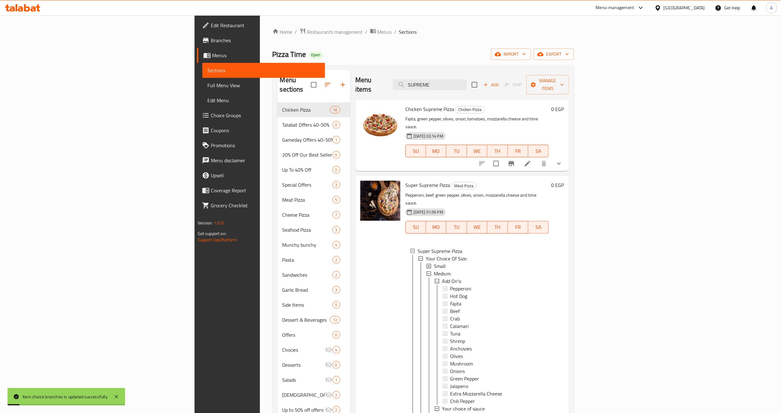
click at [434, 262] on div "Small" at bounding box center [489, 266] width 110 height 8
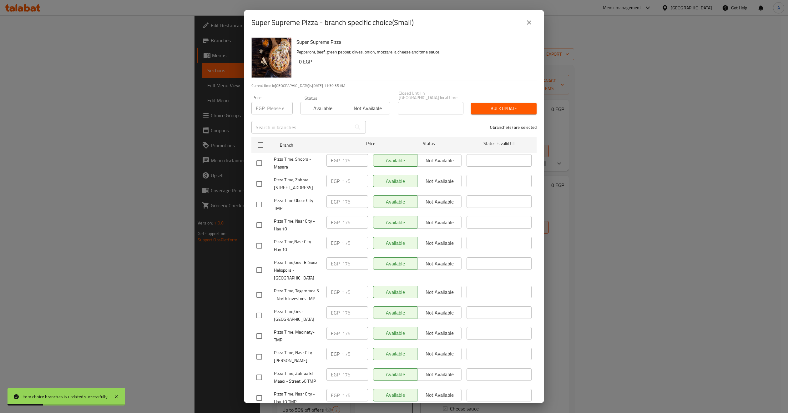
click at [528, 24] on icon "close" at bounding box center [529, 23] width 8 height 8
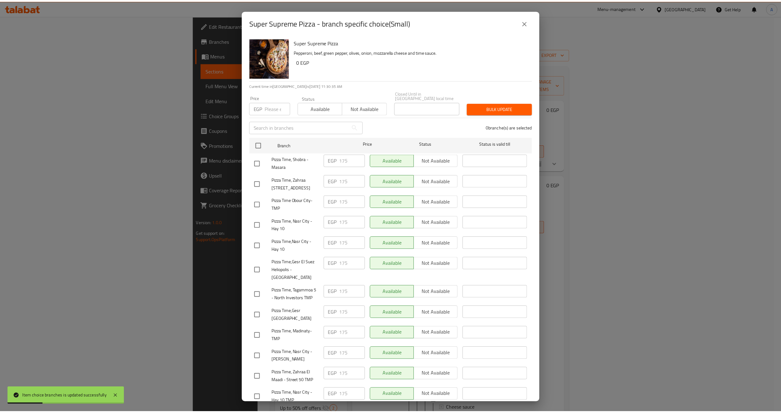
scroll to position [64, 0]
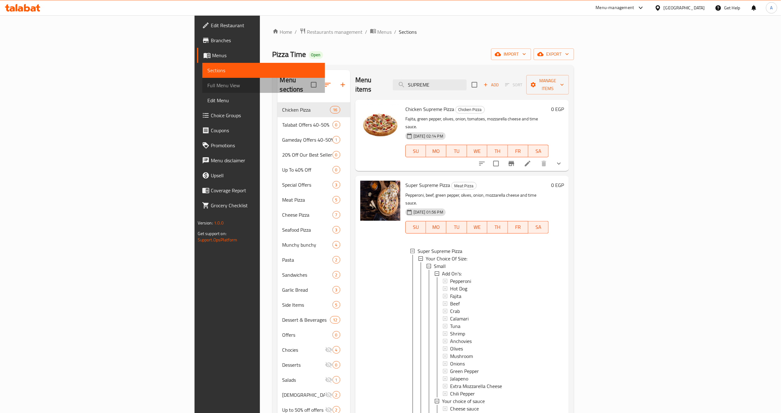
click at [207, 87] on span "Full Menu View" at bounding box center [263, 86] width 113 height 8
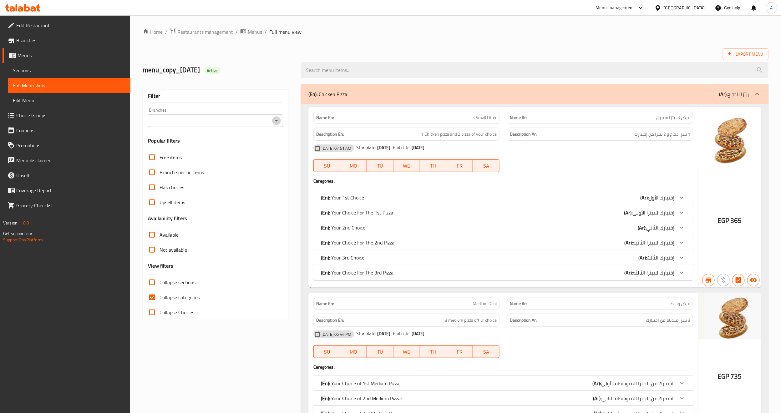
click at [278, 124] on icon "Open" at bounding box center [277, 121] width 8 height 8
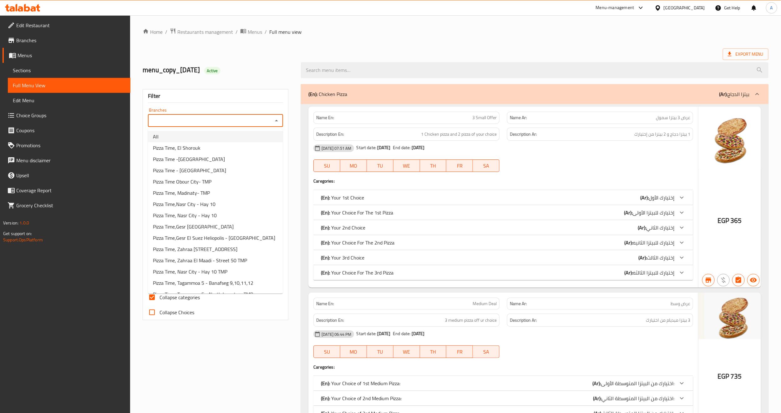
click at [235, 134] on li "All" at bounding box center [215, 136] width 135 height 11
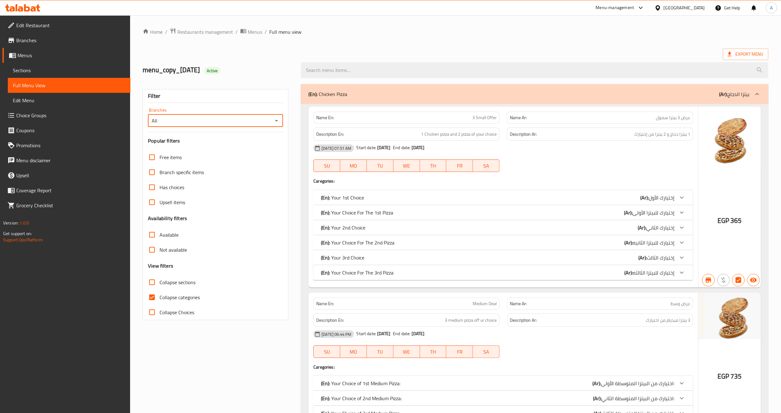
type input "All"
click at [732, 54] on icon at bounding box center [729, 54] width 6 height 6
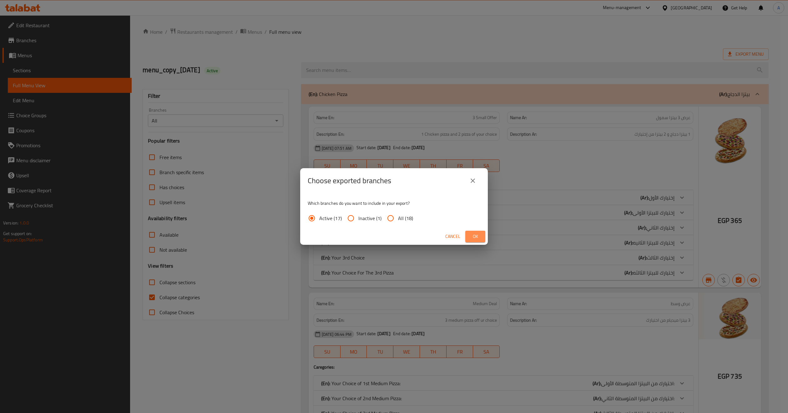
click at [478, 233] on span "Ok" at bounding box center [475, 237] width 10 height 8
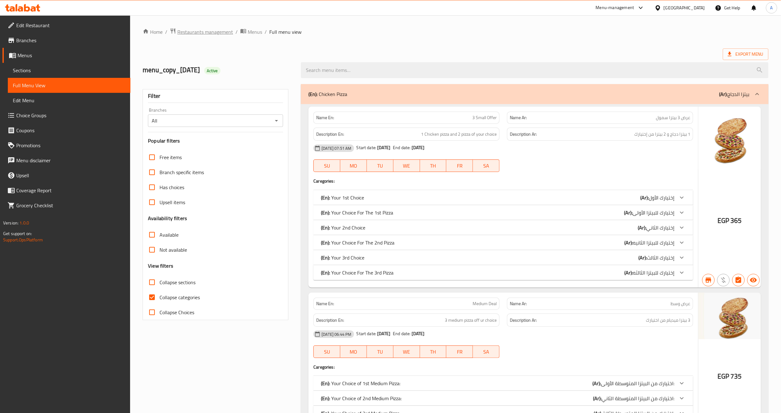
click at [210, 28] on span "Restaurants management" at bounding box center [205, 32] width 56 height 8
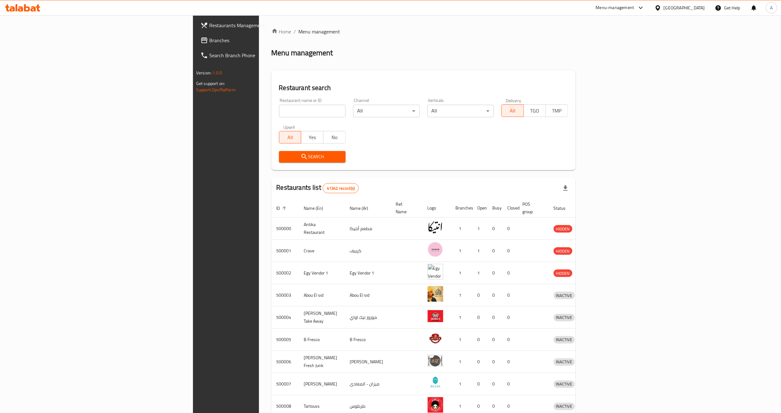
click at [279, 107] on input "search" at bounding box center [312, 111] width 67 height 13
paste input "608882"
type input "608882"
click at [284, 156] on span "Search" at bounding box center [312, 157] width 57 height 8
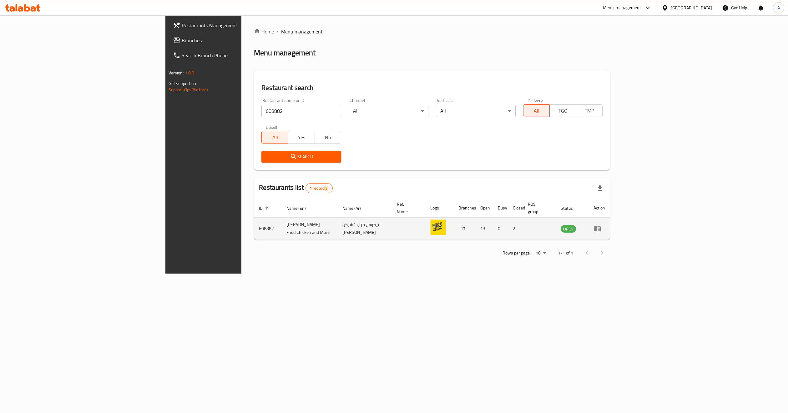
click at [600, 228] on icon "enhanced table" at bounding box center [599, 229] width 2 height 3
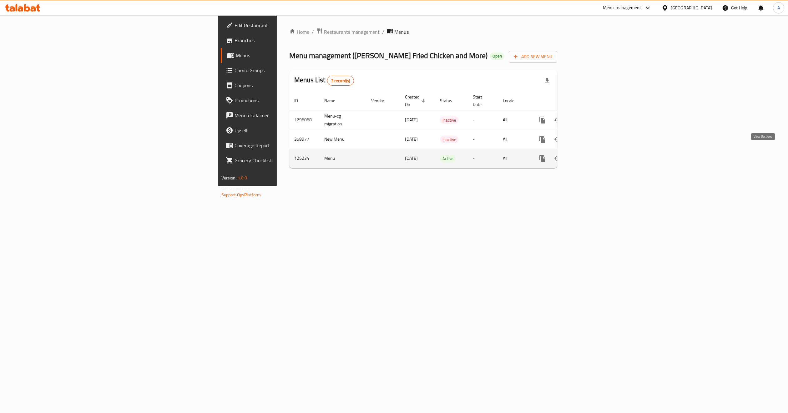
click at [591, 155] on icon "enhanced table" at bounding box center [588, 159] width 8 height 8
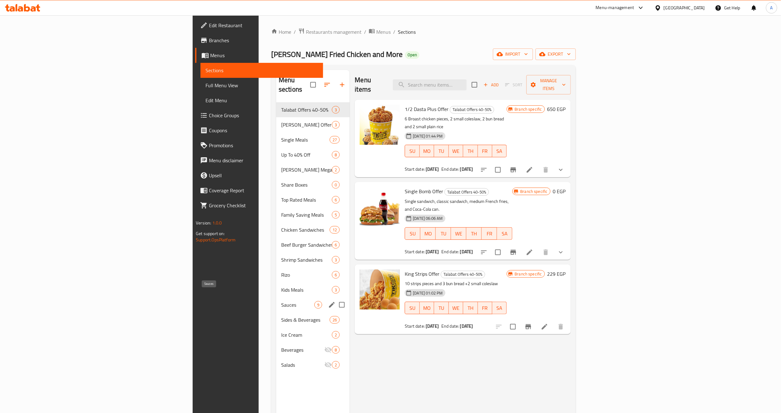
click at [281, 301] on span "Sauces" at bounding box center [297, 305] width 33 height 8
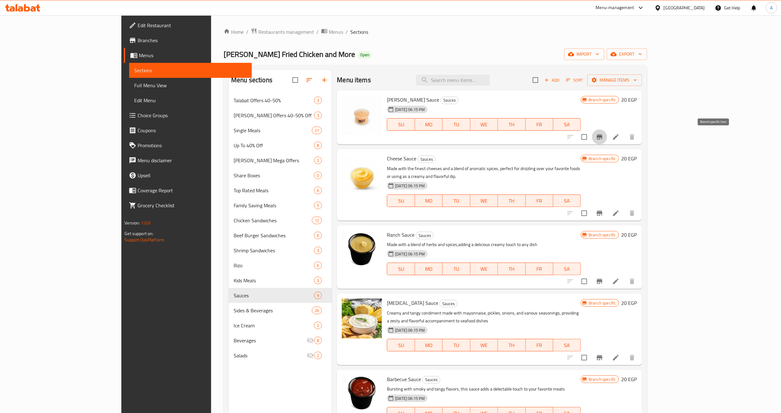
click at [607, 139] on button "Branch-specific-item" at bounding box center [599, 136] width 15 height 15
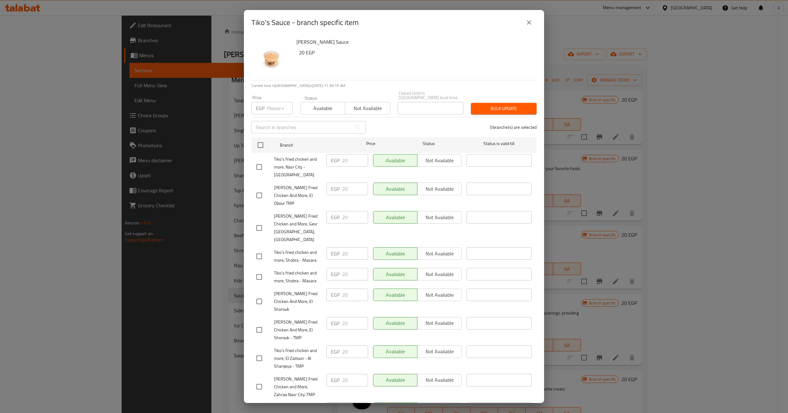
click at [275, 107] on input "number" at bounding box center [280, 108] width 26 height 13
type input "30"
click at [260, 143] on input "checkbox" at bounding box center [260, 145] width 13 height 13
checkbox input "true"
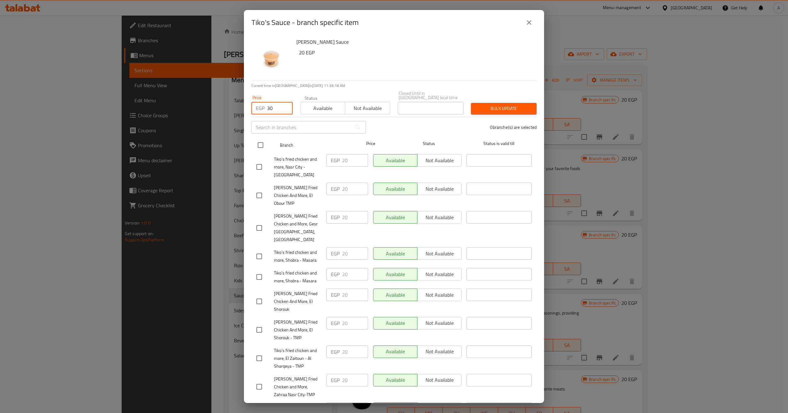
checkbox input "true"
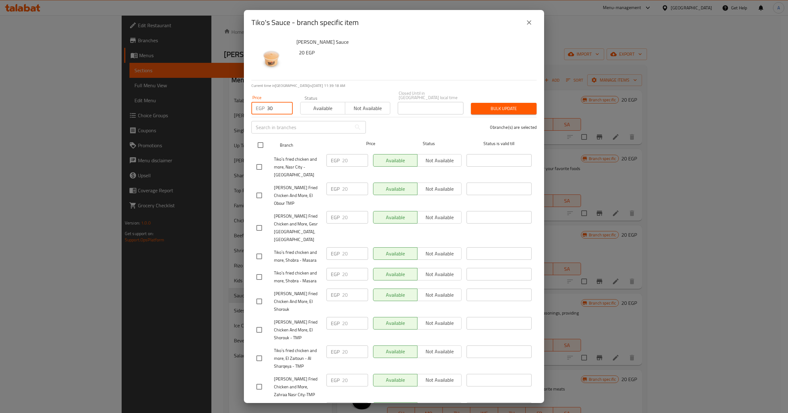
checkbox input "true"
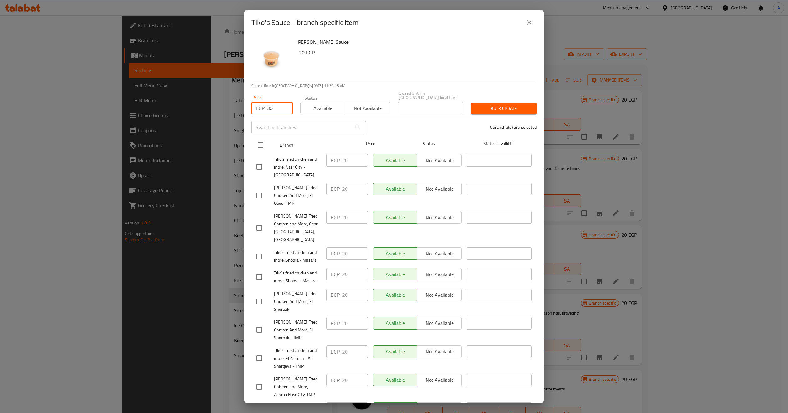
checkbox input "true"
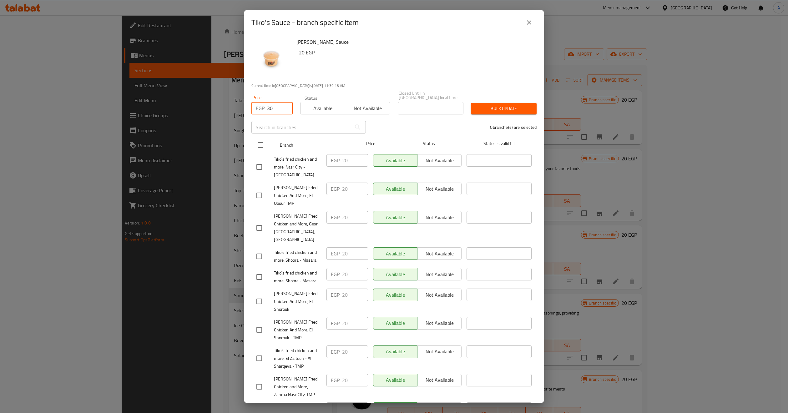
checkbox input "true"
click at [521, 110] on button "Bulk update" at bounding box center [504, 109] width 66 height 12
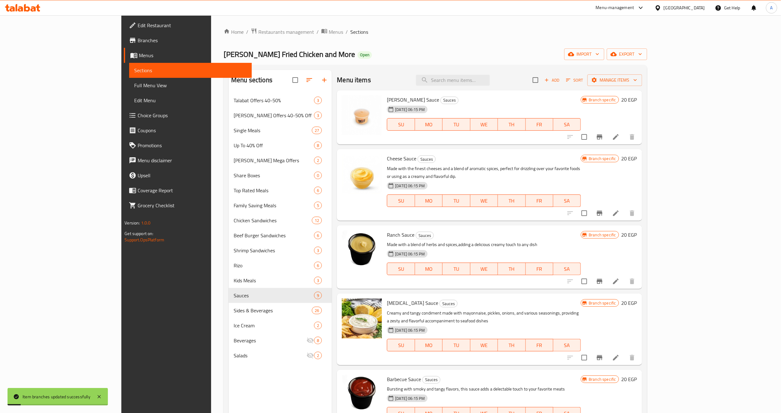
click at [602, 136] on icon "Branch-specific-item" at bounding box center [600, 136] width 6 height 5
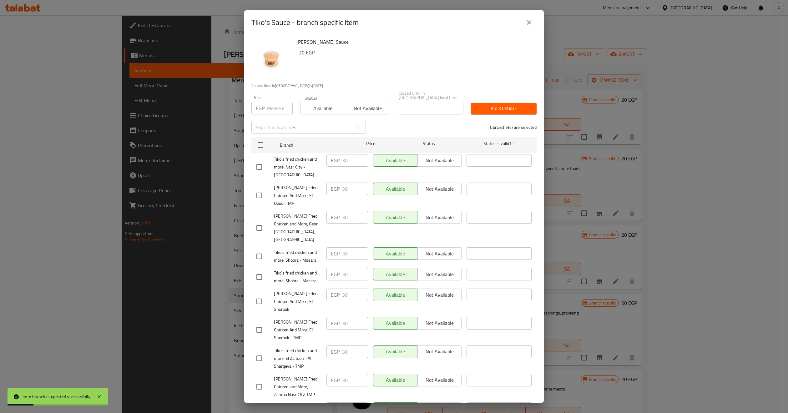
scroll to position [190, 0]
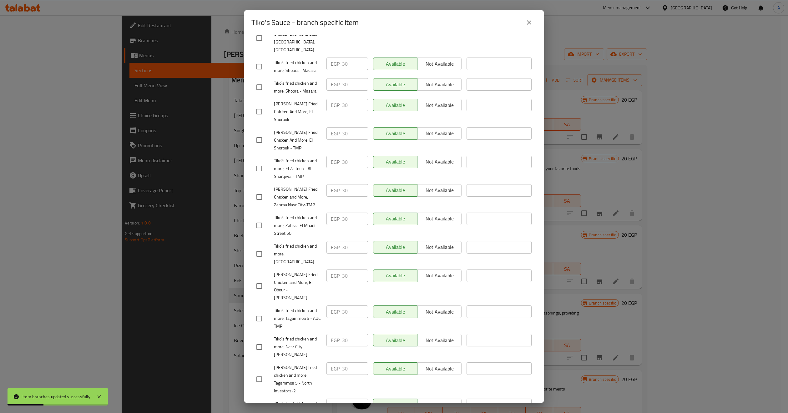
click at [527, 25] on icon "close" at bounding box center [529, 23] width 8 height 8
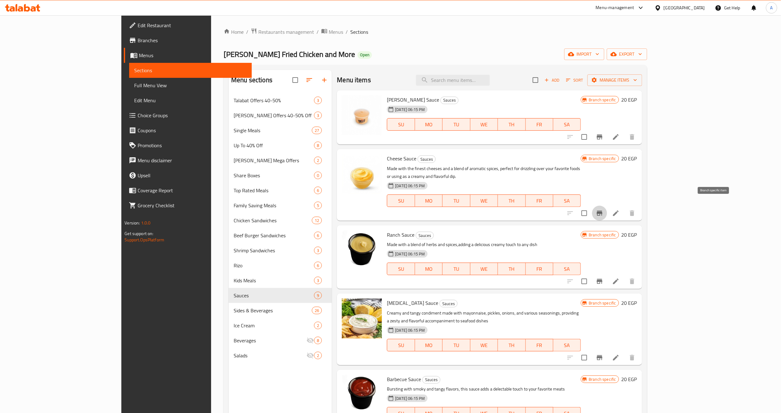
click at [603, 210] on icon "Branch-specific-item" at bounding box center [600, 214] width 8 height 8
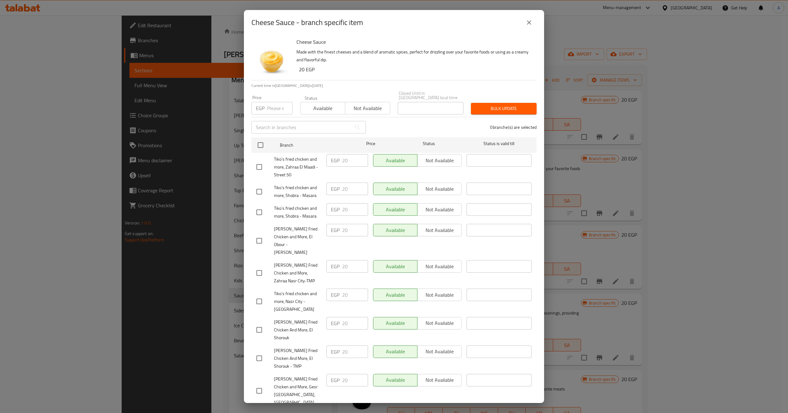
click at [271, 106] on input "number" at bounding box center [280, 108] width 26 height 13
type input "30"
click at [257, 143] on input "checkbox" at bounding box center [260, 145] width 13 height 13
checkbox input "true"
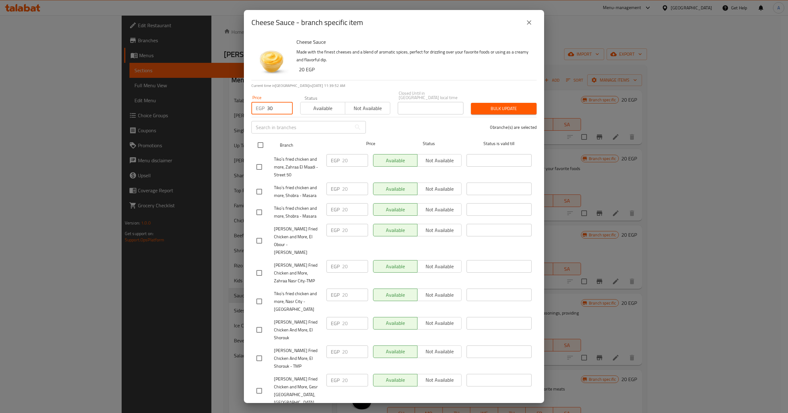
checkbox input "true"
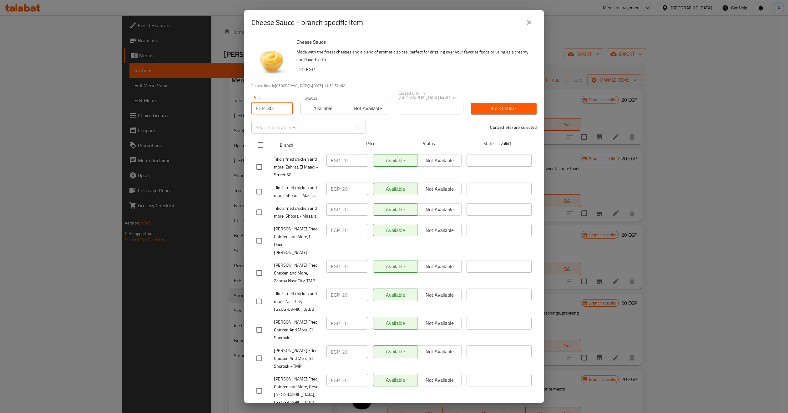
checkbox input "true"
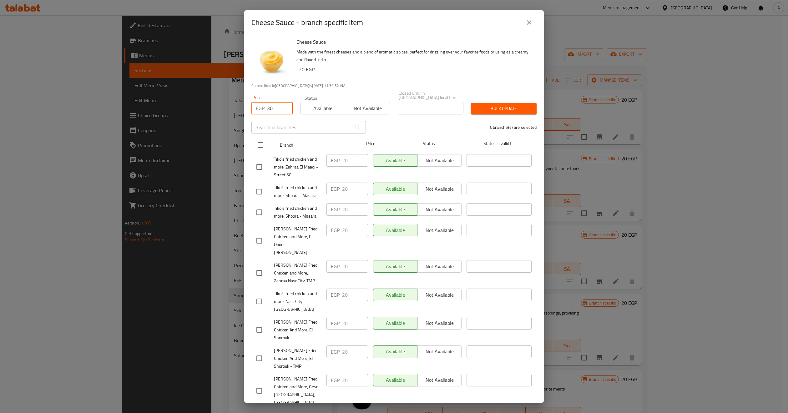
checkbox input "true"
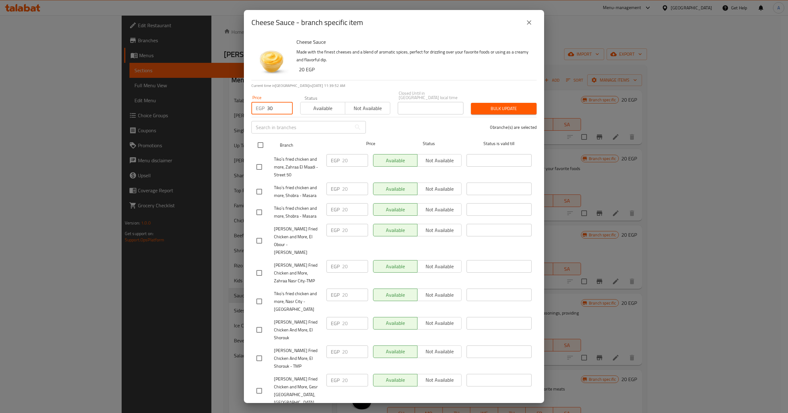
checkbox input "true"
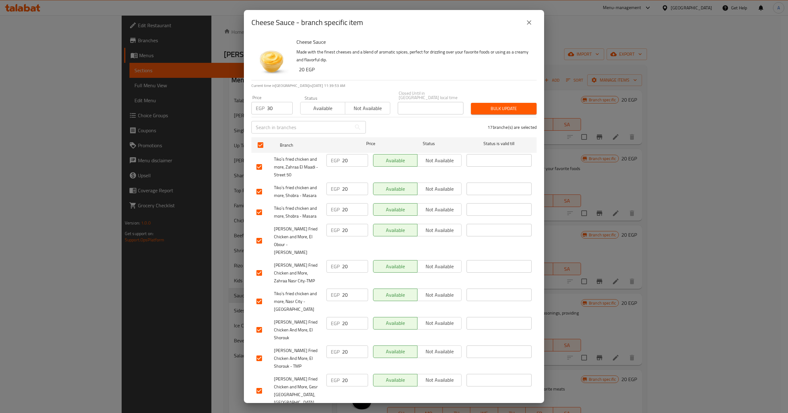
click at [488, 110] on button "Bulk update" at bounding box center [504, 109] width 66 height 12
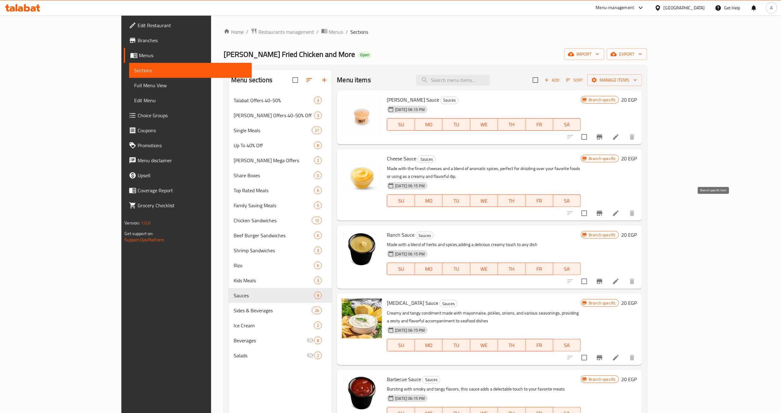
click at [602, 211] on icon "Branch-specific-item" at bounding box center [600, 213] width 6 height 5
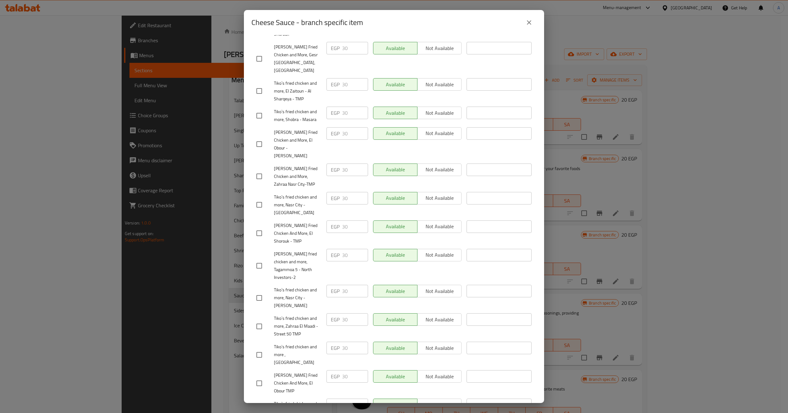
click at [529, 22] on icon "close" at bounding box center [529, 22] width 4 height 4
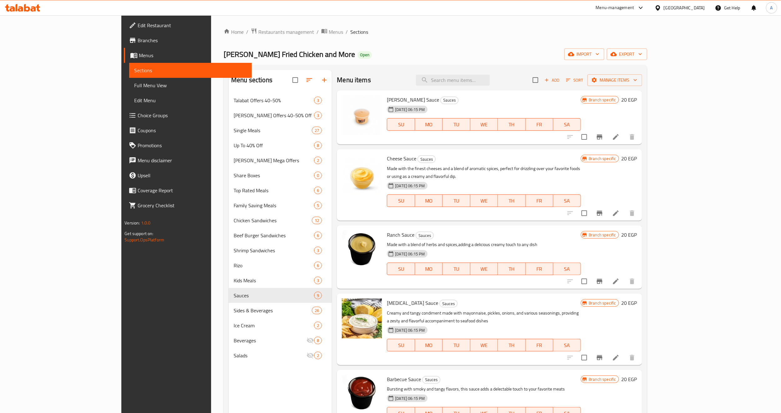
click at [467, 161] on h6 "Cheese Sauce Sauces" at bounding box center [484, 158] width 194 height 9
click at [603, 278] on icon "Branch-specific-item" at bounding box center [600, 282] width 8 height 8
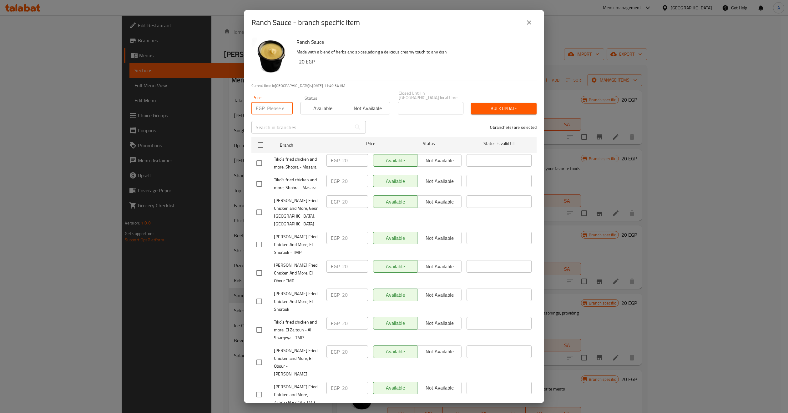
click at [274, 102] on input "number" at bounding box center [280, 108] width 26 height 13
type input "25"
click at [257, 146] on input "checkbox" at bounding box center [260, 145] width 13 height 13
checkbox input "true"
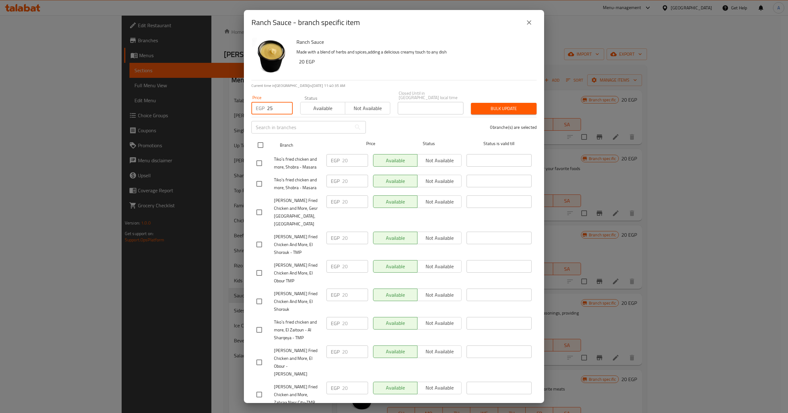
checkbox input "true"
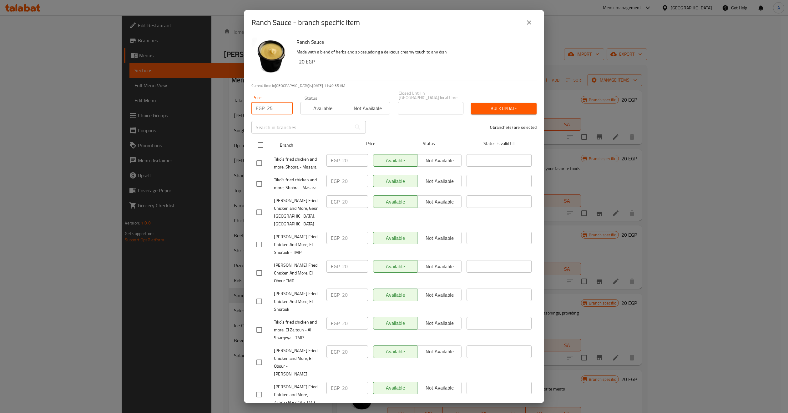
checkbox input "true"
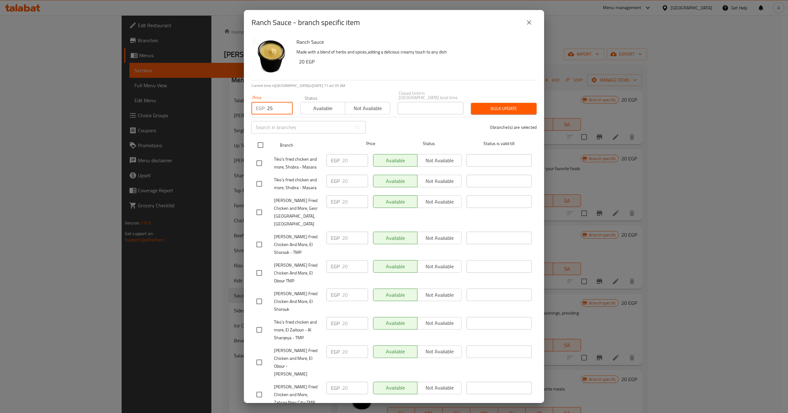
checkbox input "true"
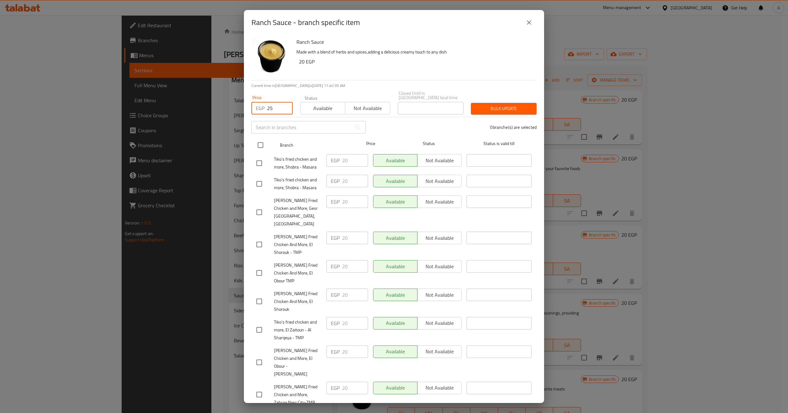
checkbox input "true"
click at [476, 106] on span "Bulk update" at bounding box center [504, 109] width 56 height 8
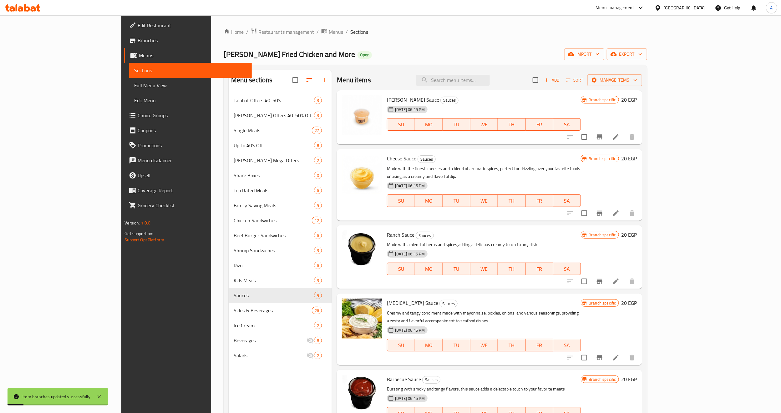
click at [607, 274] on button "Branch-specific-item" at bounding box center [599, 281] width 15 height 15
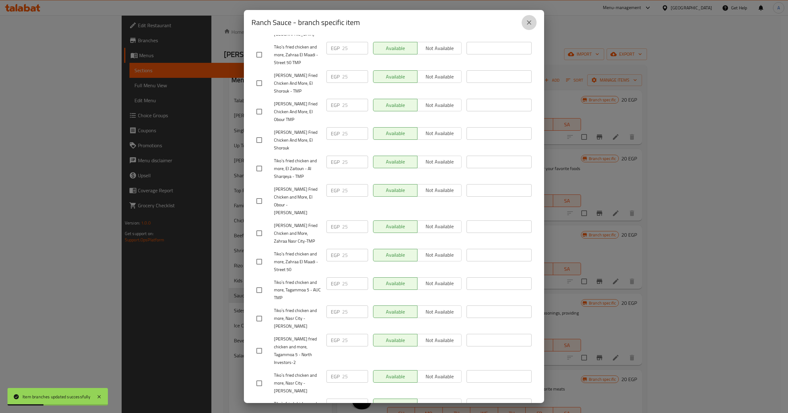
click at [533, 19] on button "close" at bounding box center [529, 22] width 15 height 15
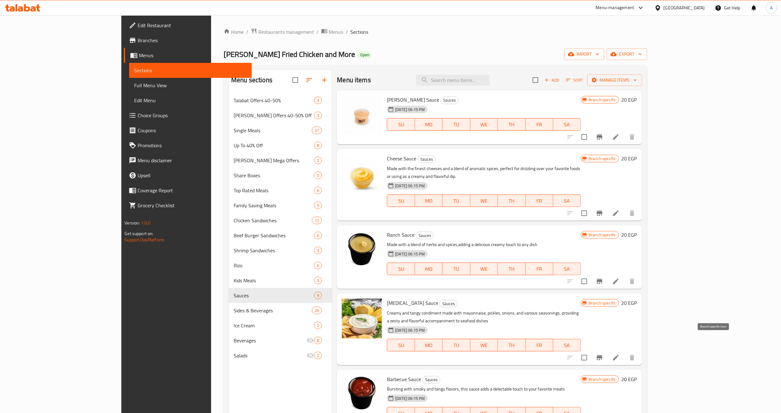
click at [603, 354] on icon "Branch-specific-item" at bounding box center [600, 358] width 8 height 8
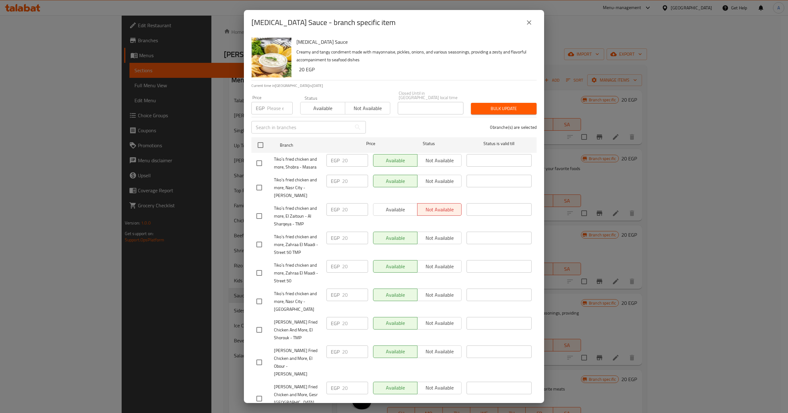
click at [273, 102] on input "number" at bounding box center [280, 108] width 26 height 13
type input "25"
click at [260, 144] on input "checkbox" at bounding box center [260, 145] width 13 height 13
checkbox input "true"
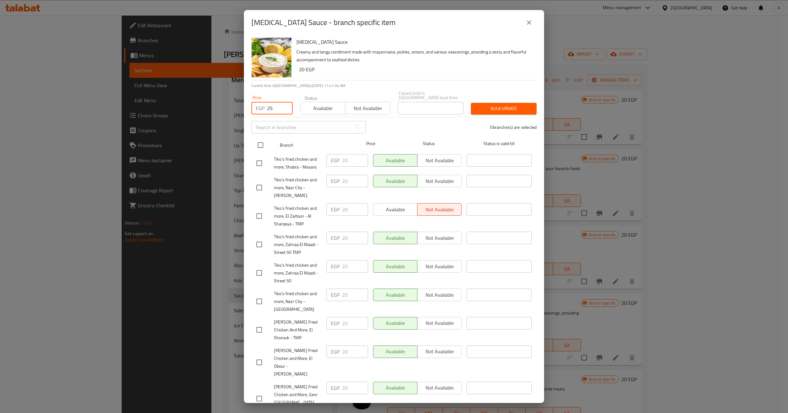
checkbox input "true"
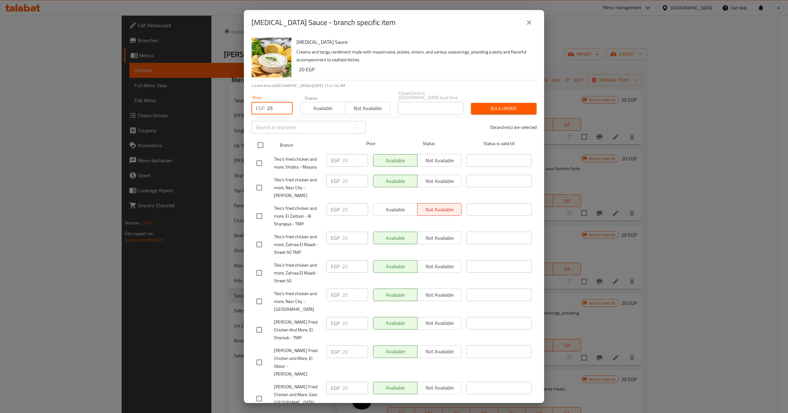
checkbox input "true"
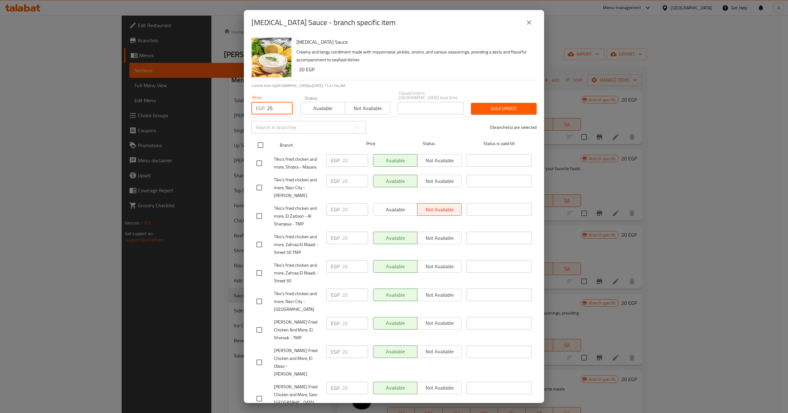
checkbox input "true"
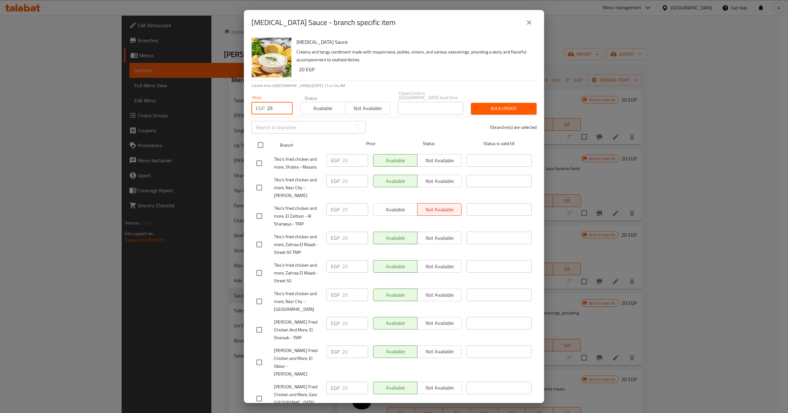
checkbox input "true"
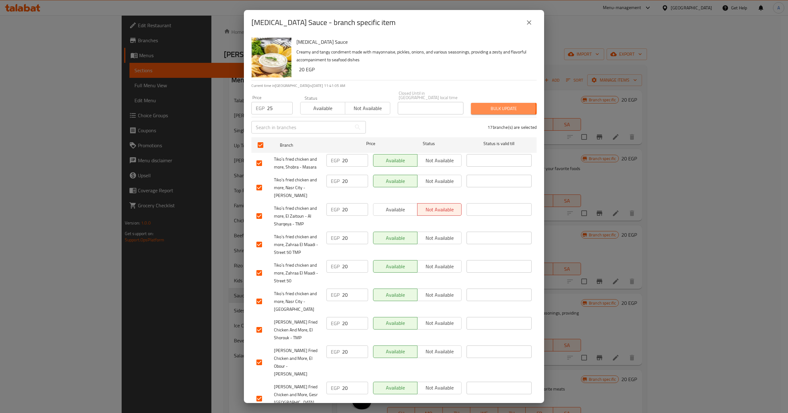
click at [487, 105] on span "Bulk update" at bounding box center [504, 109] width 56 height 8
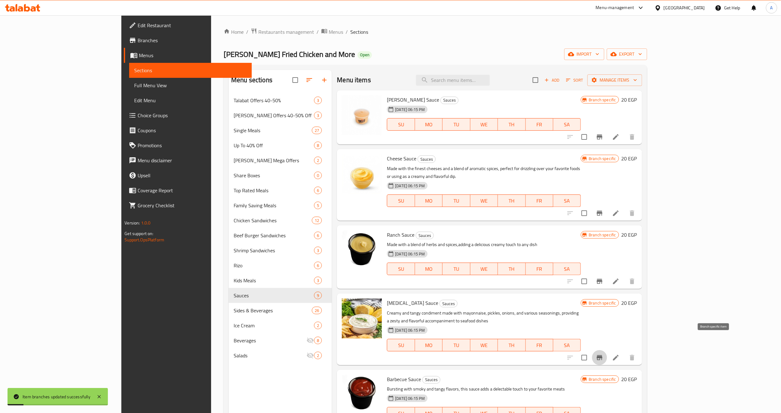
click at [603, 354] on icon "Branch-specific-item" at bounding box center [600, 358] width 8 height 8
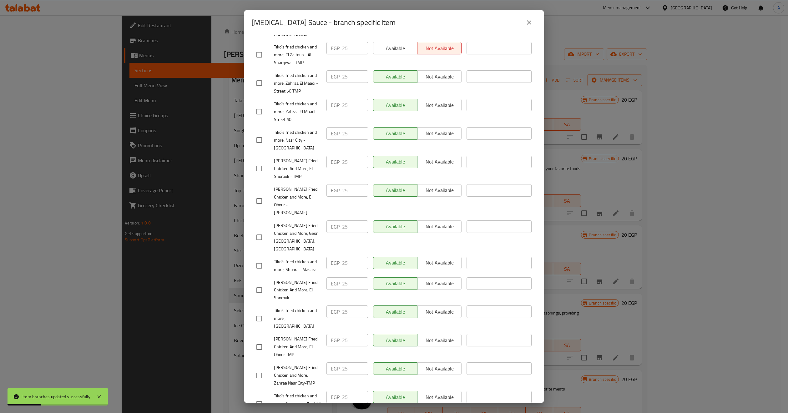
click at [525, 26] on button "close" at bounding box center [529, 22] width 15 height 15
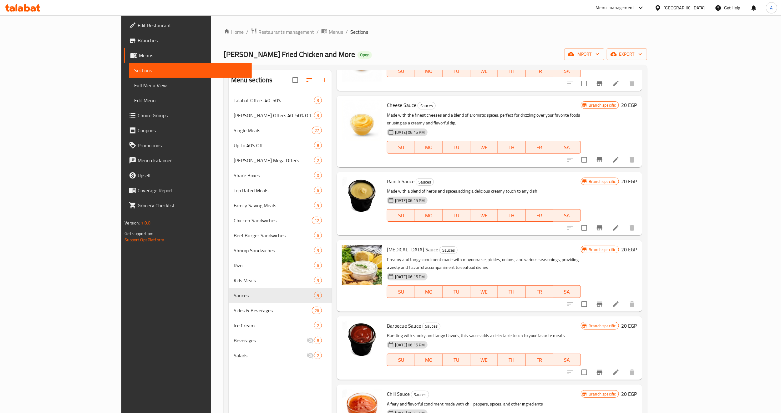
scroll to position [141, 0]
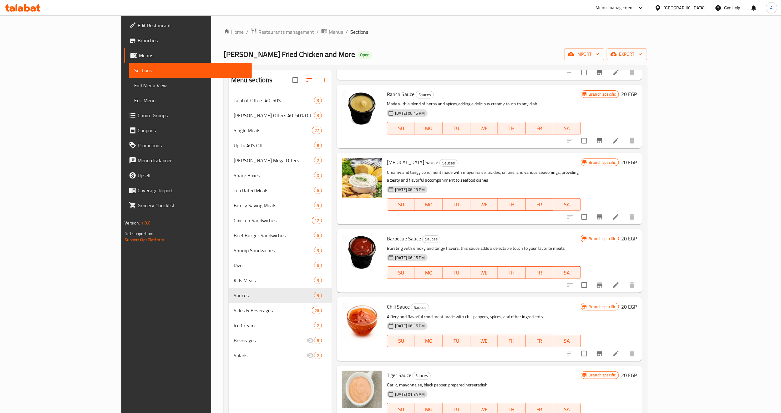
click at [603, 281] on icon "Branch-specific-item" at bounding box center [600, 285] width 8 height 8
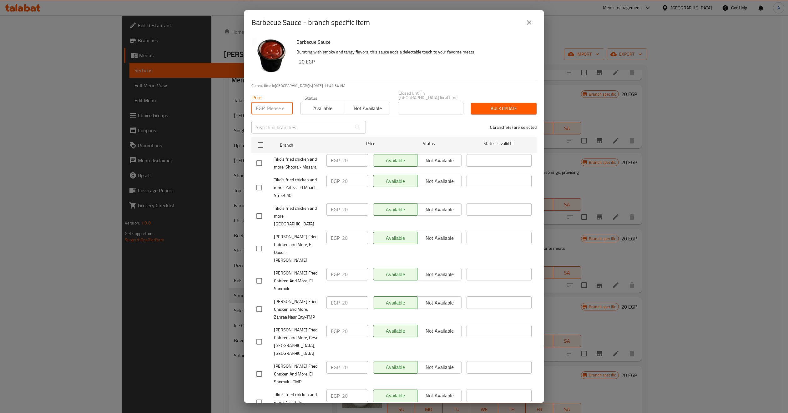
click at [280, 107] on input "number" at bounding box center [280, 108] width 26 height 13
type input "25"
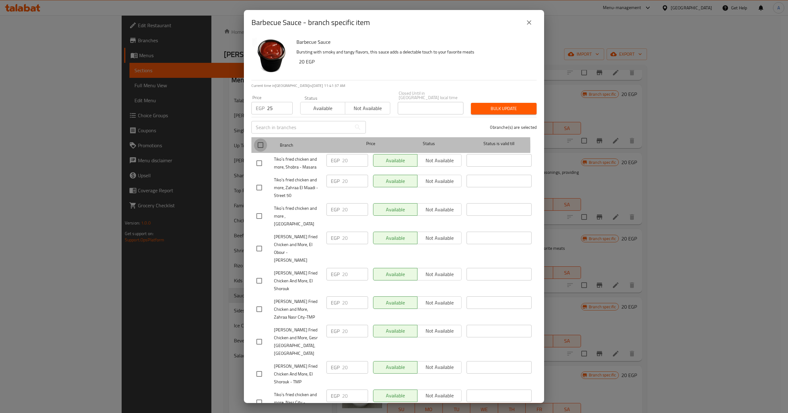
click at [258, 142] on input "checkbox" at bounding box center [260, 145] width 13 height 13
checkbox input "true"
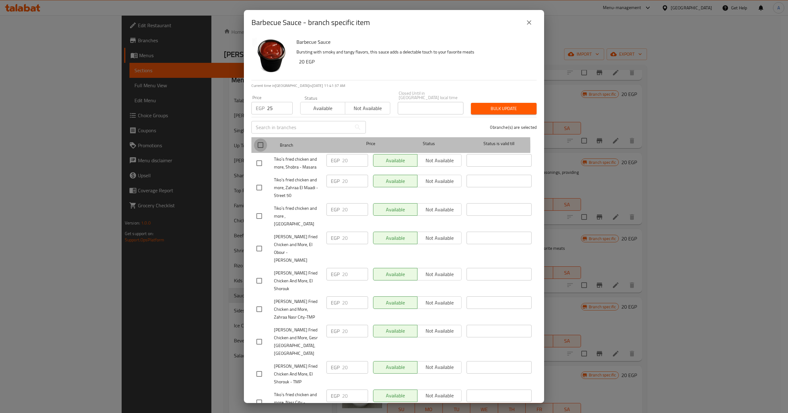
checkbox input "true"
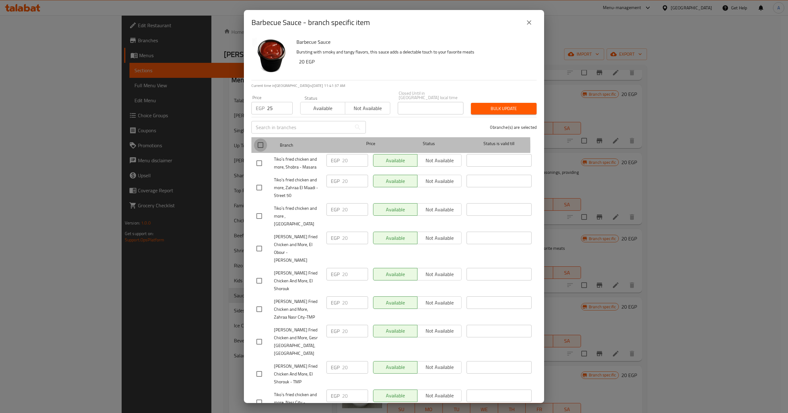
checkbox input "true"
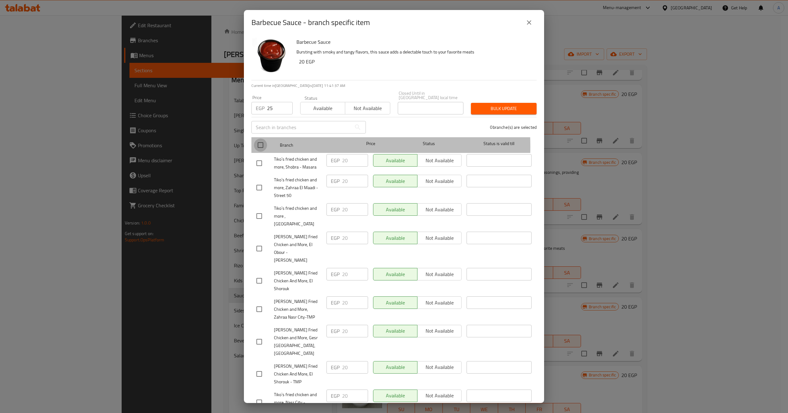
checkbox input "true"
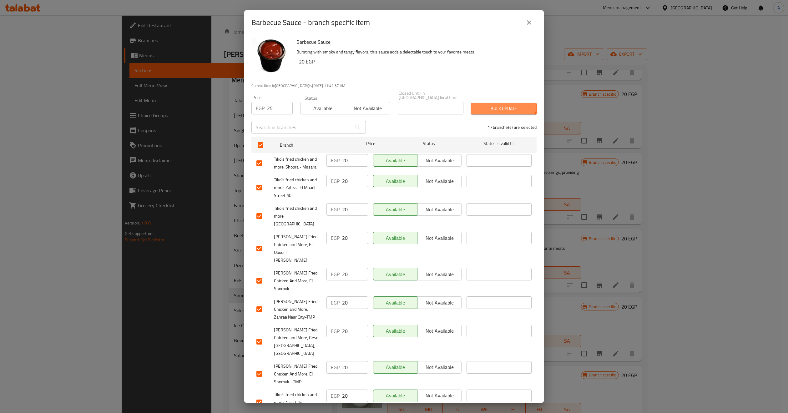
click at [497, 105] on span "Bulk update" at bounding box center [504, 109] width 56 height 8
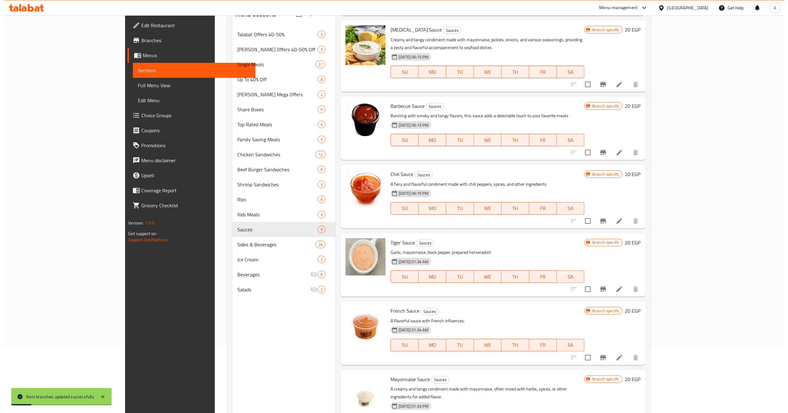
scroll to position [88, 0]
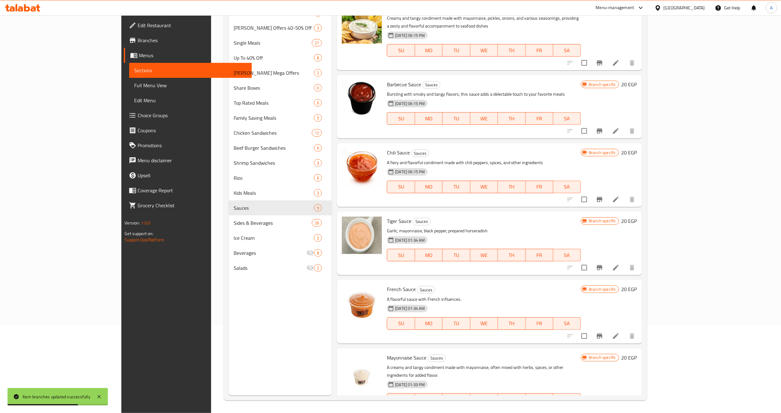
drag, startPoint x: 511, startPoint y: 206, endPoint x: 643, endPoint y: 189, distance: 132.5
click at [511, 217] on h6 "Tiger Sauce Sauces" at bounding box center [484, 221] width 194 height 9
click at [603, 196] on icon "Branch-specific-item" at bounding box center [600, 200] width 8 height 8
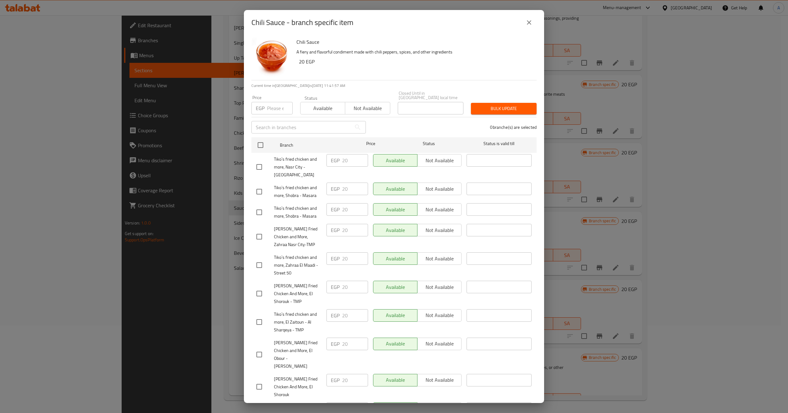
click at [278, 105] on input "number" at bounding box center [280, 108] width 26 height 13
type input "25"
click at [260, 144] on input "checkbox" at bounding box center [260, 145] width 13 height 13
checkbox input "true"
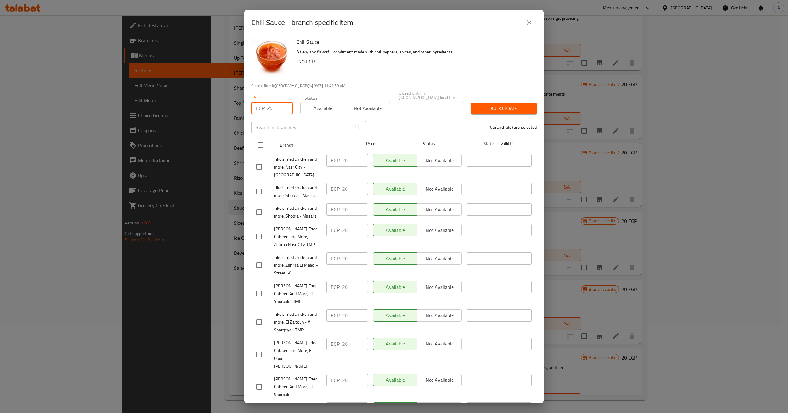
checkbox input "true"
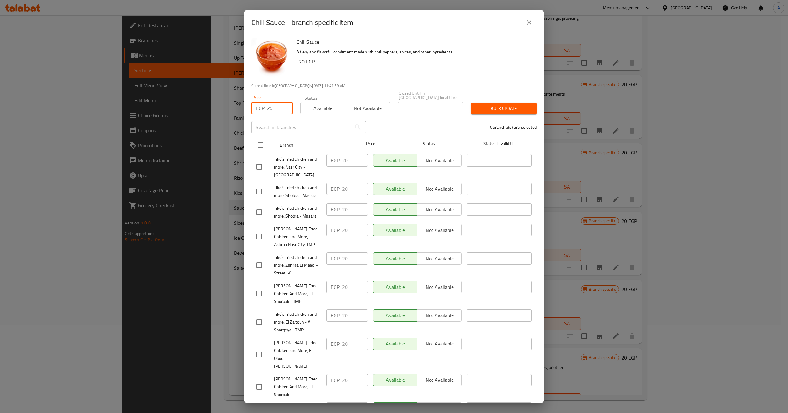
checkbox input "true"
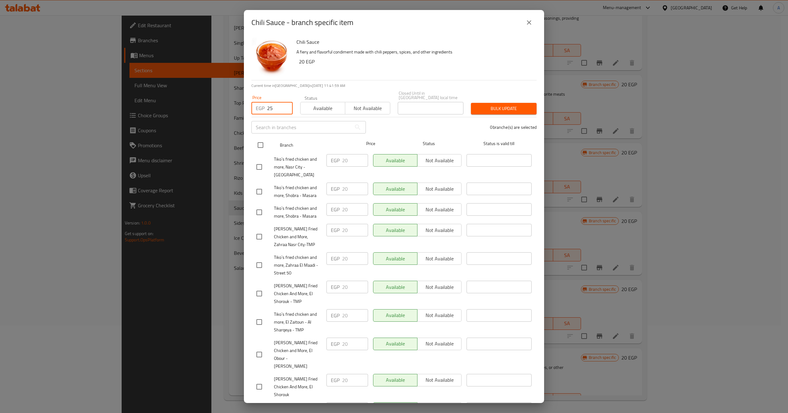
checkbox input "true"
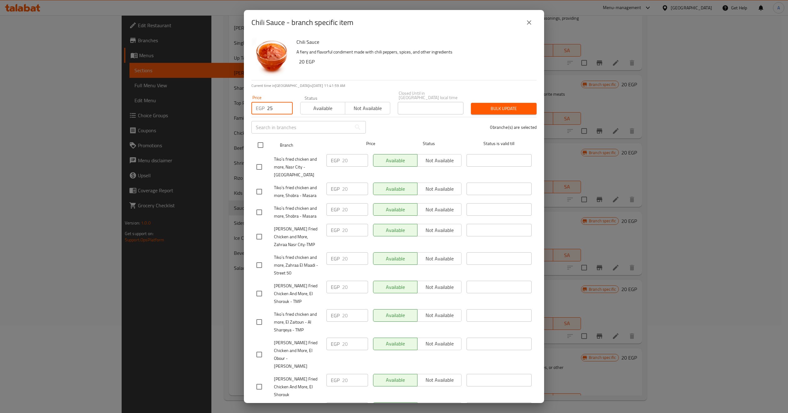
checkbox input "true"
click at [514, 105] on span "Bulk update" at bounding box center [504, 109] width 56 height 8
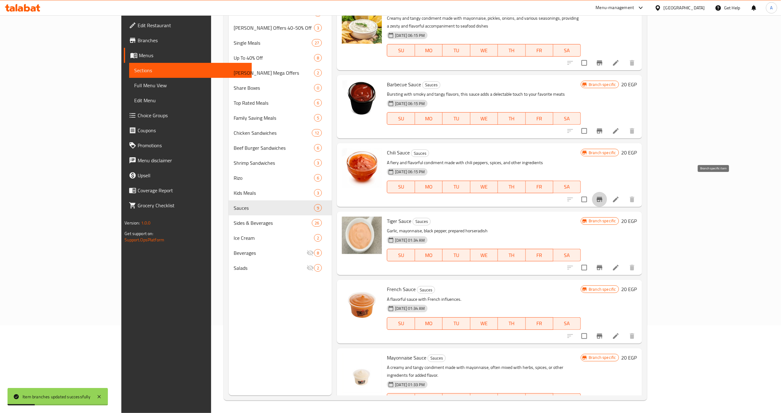
click at [602, 197] on icon "Branch-specific-item" at bounding box center [600, 199] width 6 height 5
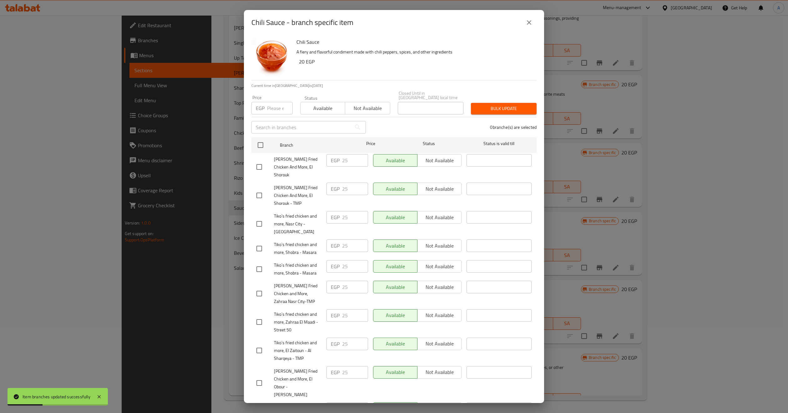
scroll to position [190, 0]
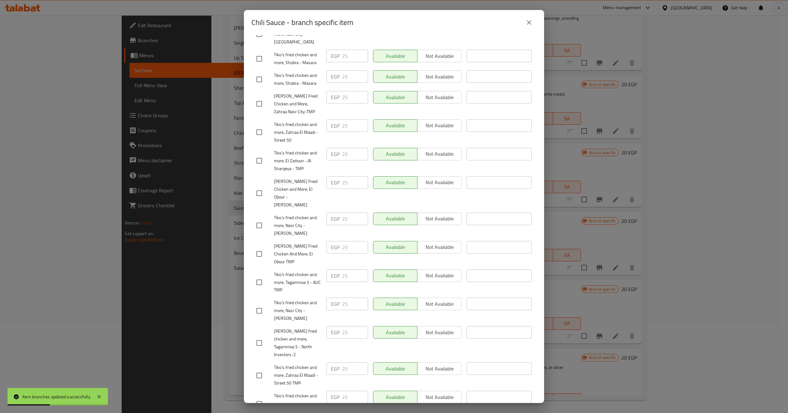
click at [523, 27] on button "close" at bounding box center [529, 22] width 15 height 15
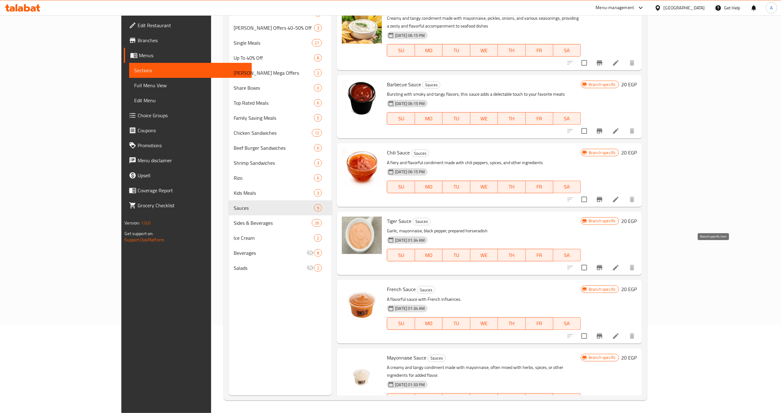
click at [602, 265] on icon "Branch-specific-item" at bounding box center [600, 267] width 6 height 5
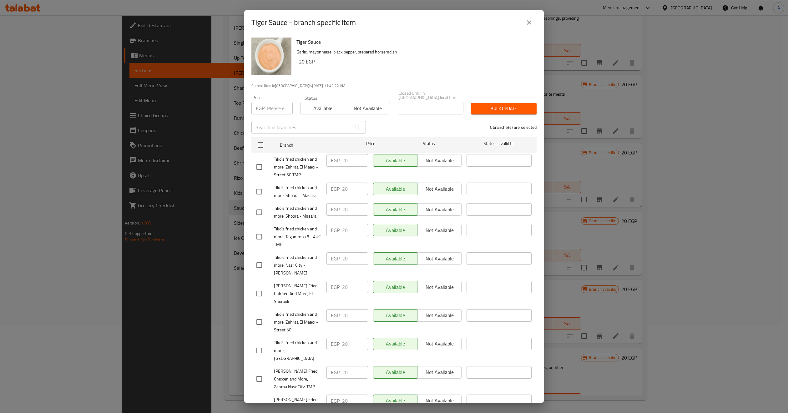
click at [274, 106] on input "number" at bounding box center [280, 108] width 26 height 13
type input "25"
click at [266, 146] on input "checkbox" at bounding box center [260, 145] width 13 height 13
checkbox input "true"
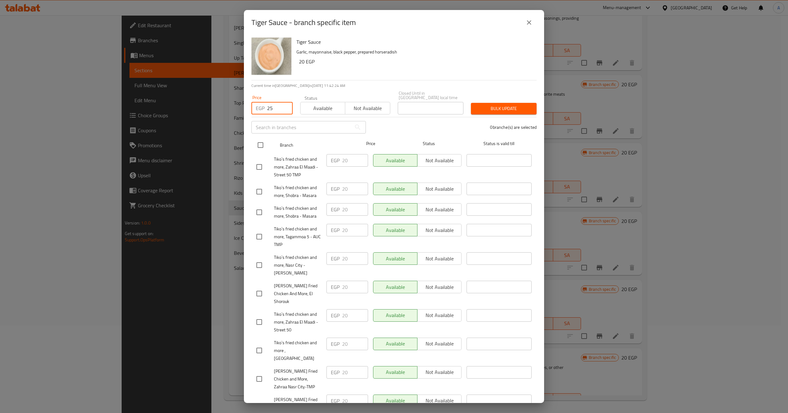
checkbox input "true"
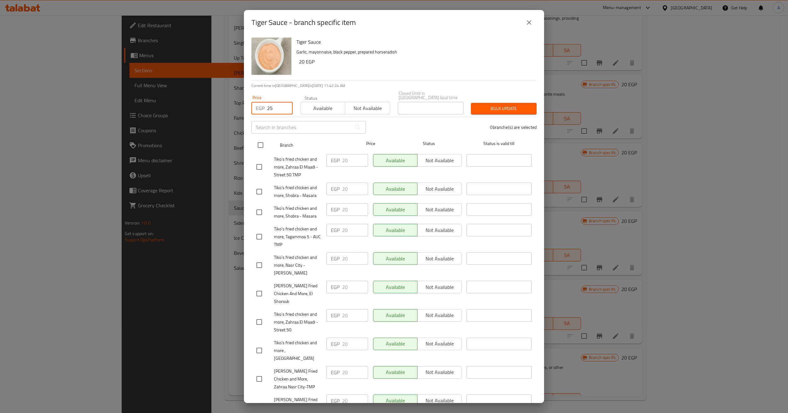
checkbox input "true"
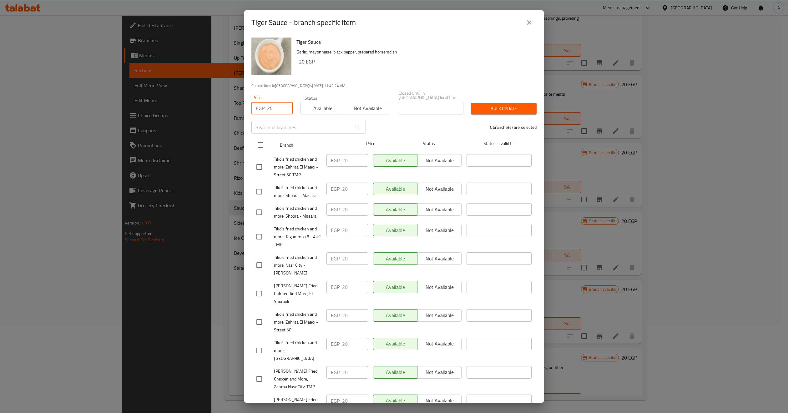
checkbox input "true"
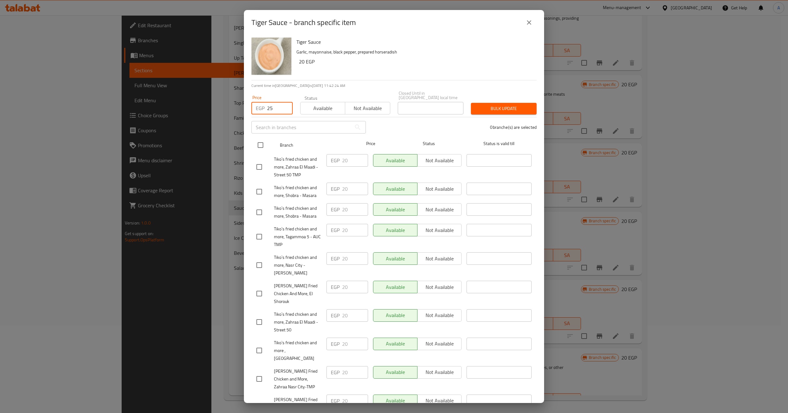
checkbox input "true"
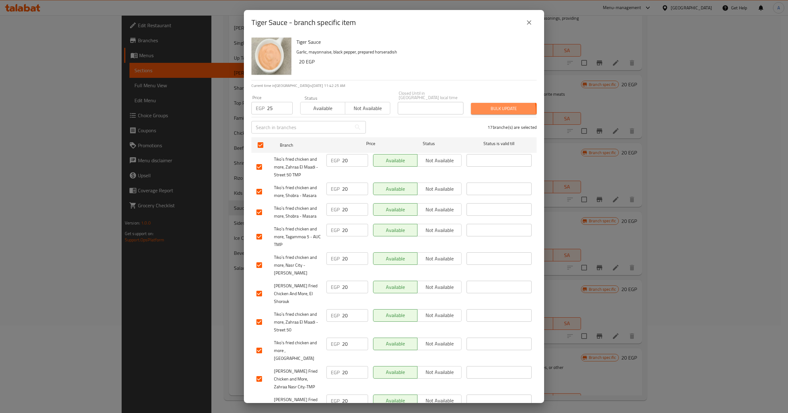
click at [471, 109] on button "Bulk update" at bounding box center [504, 109] width 66 height 12
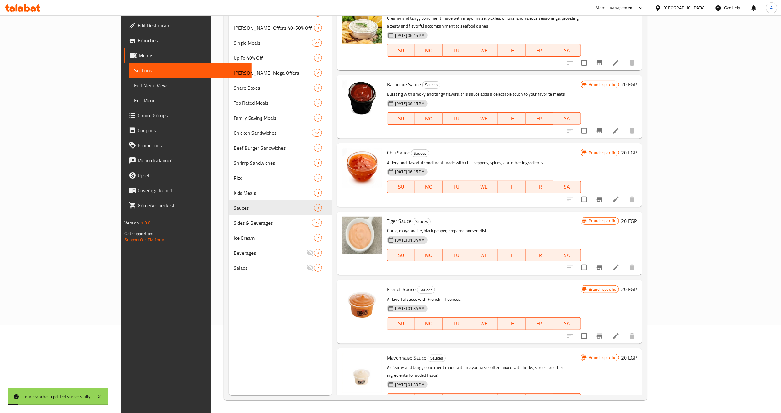
click at [456, 260] on div "Menu items Add Sort Manage items Tiko's Sauce Sauces 27-10-2020 06:15 PM SU MO …" at bounding box center [487, 188] width 310 height 413
click at [603, 264] on icon "Branch-specific-item" at bounding box center [600, 268] width 8 height 8
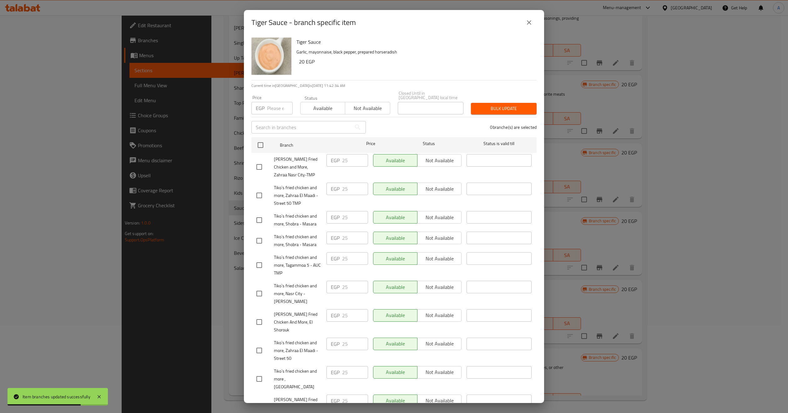
click at [530, 25] on icon "close" at bounding box center [529, 23] width 8 height 8
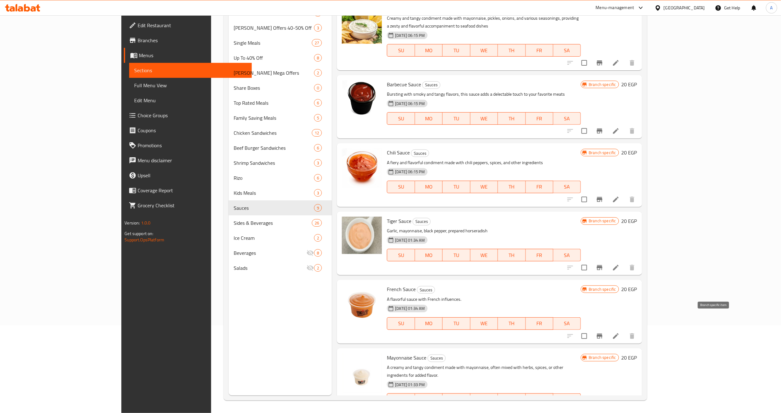
click at [603, 332] on icon "Branch-specific-item" at bounding box center [600, 336] width 8 height 8
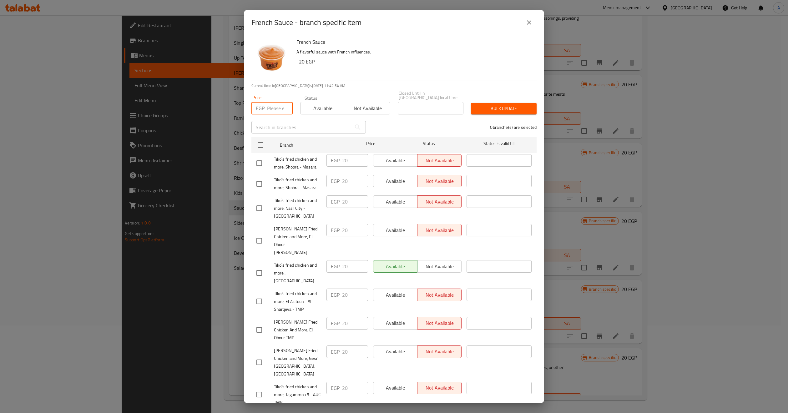
click at [277, 106] on input "number" at bounding box center [280, 108] width 26 height 13
type input "25"
click at [256, 136] on div at bounding box center [265, 145] width 23 height 18
click at [259, 143] on input "checkbox" at bounding box center [260, 145] width 13 height 13
checkbox input "true"
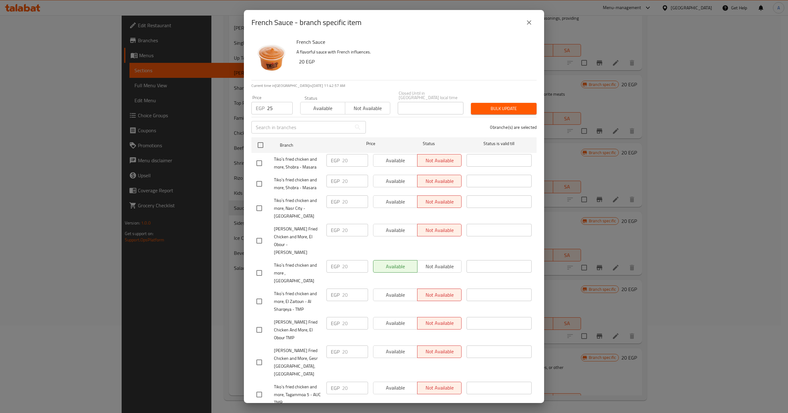
checkbox input "true"
click at [387, 125] on div "17 branche(s) are selected" at bounding box center [455, 127] width 171 height 23
click at [483, 105] on span "Bulk update" at bounding box center [504, 109] width 56 height 8
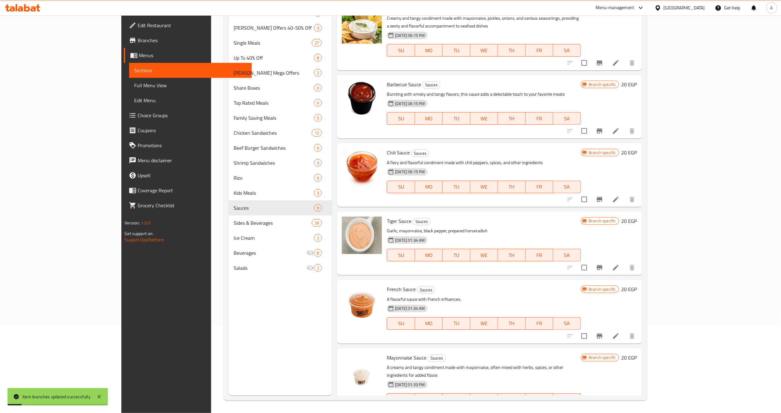
click at [494, 285] on h6 "French Sauce Sauces" at bounding box center [484, 289] width 194 height 9
click at [603, 332] on icon "Branch-specific-item" at bounding box center [600, 336] width 8 height 8
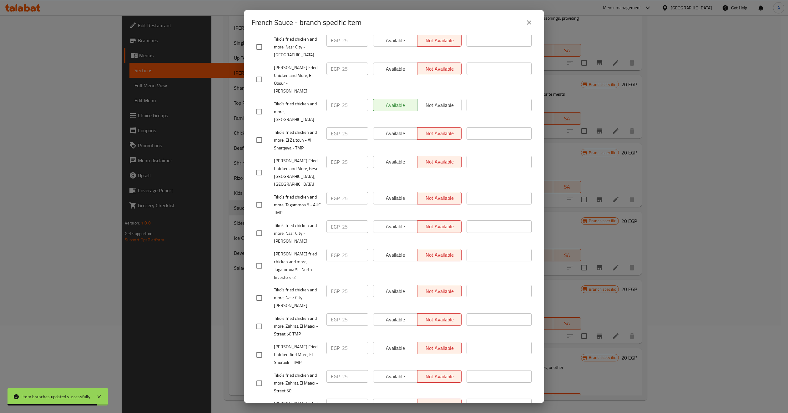
click at [529, 22] on icon "close" at bounding box center [529, 22] width 4 height 4
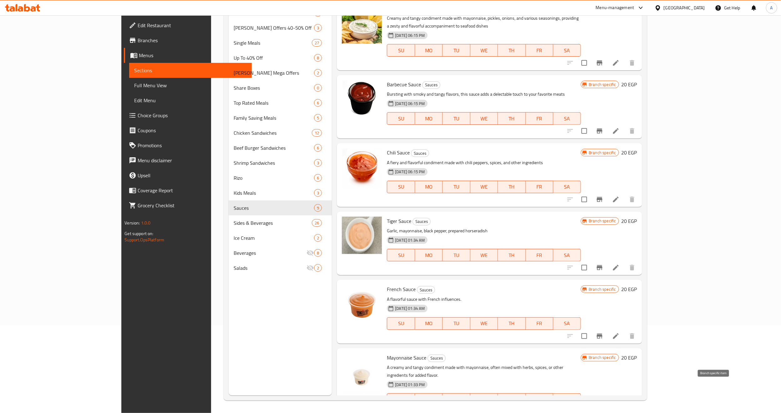
click at [603, 408] on icon "Branch-specific-item" at bounding box center [600, 412] width 8 height 8
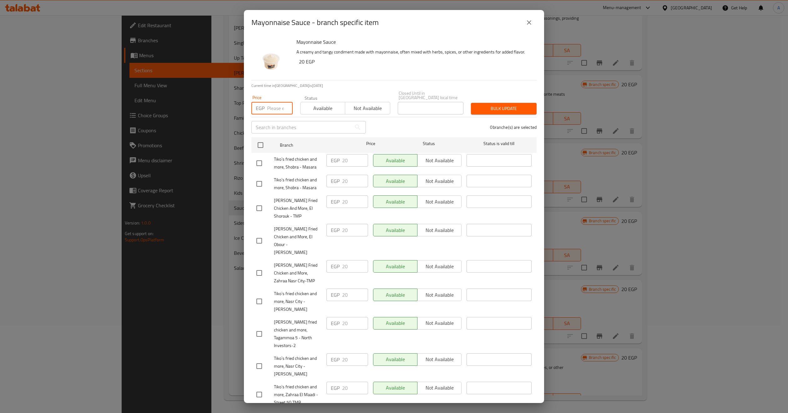
click at [270, 106] on input "number" at bounding box center [280, 108] width 26 height 13
click at [261, 139] on input "checkbox" at bounding box center [260, 145] width 13 height 13
click at [503, 107] on span "Bulk update" at bounding box center [504, 109] width 56 height 8
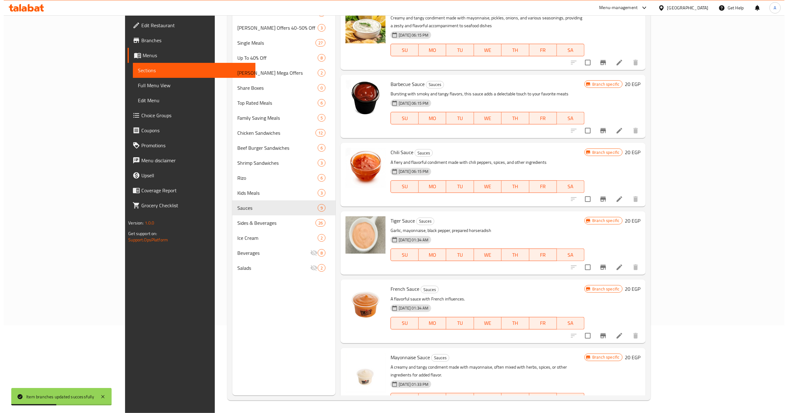
scroll to position [207, 0]
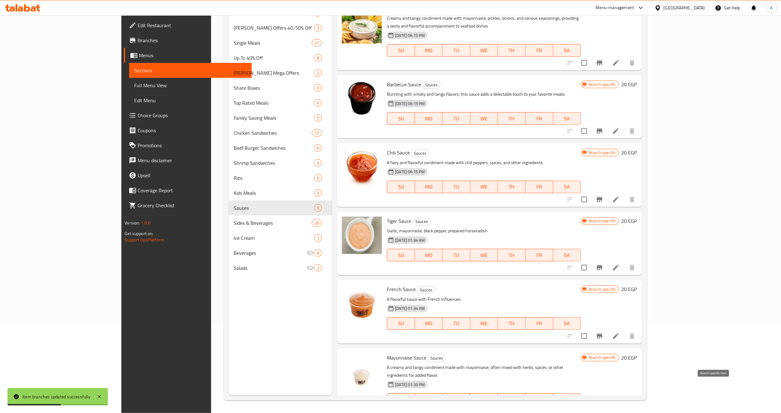
click at [603, 408] on icon "Branch-specific-item" at bounding box center [600, 412] width 8 height 8
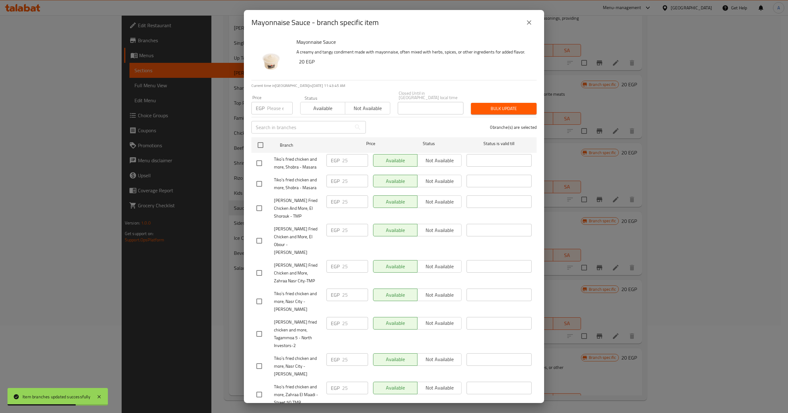
click at [532, 19] on icon "close" at bounding box center [529, 23] width 8 height 8
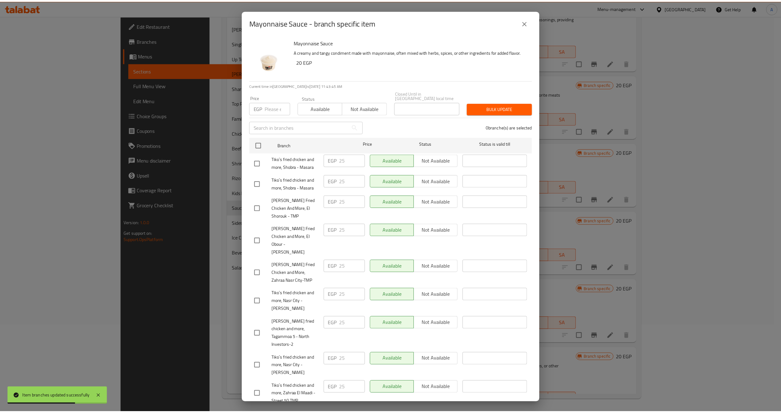
scroll to position [208, 0]
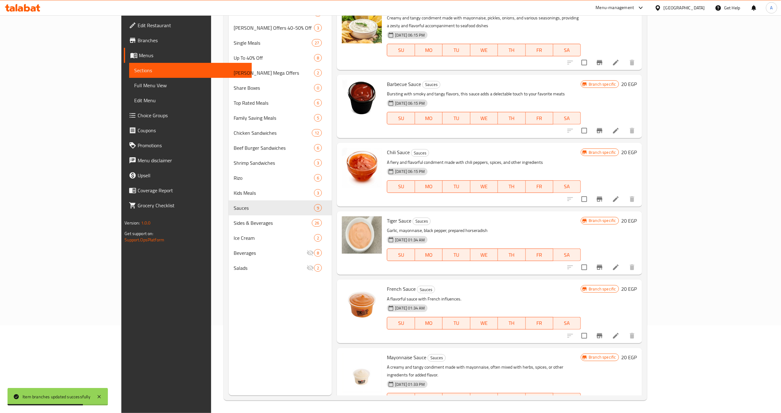
click at [578, 216] on h6 "Tiger Sauce Sauces" at bounding box center [484, 220] width 194 height 9
click at [134, 88] on span "Full Menu View" at bounding box center [190, 86] width 113 height 8
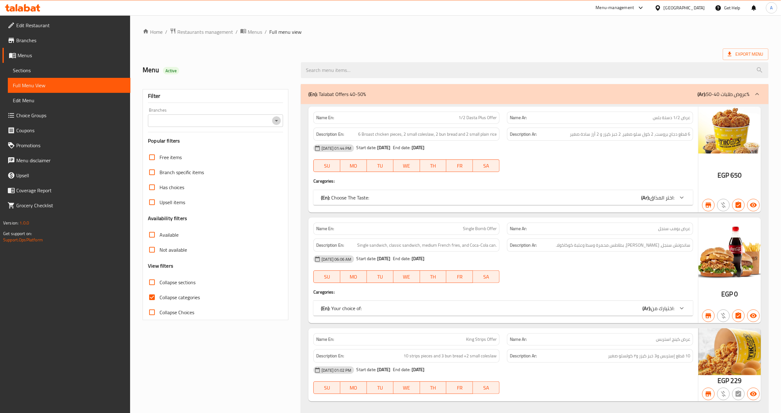
click at [279, 124] on icon "Open" at bounding box center [277, 121] width 8 height 8
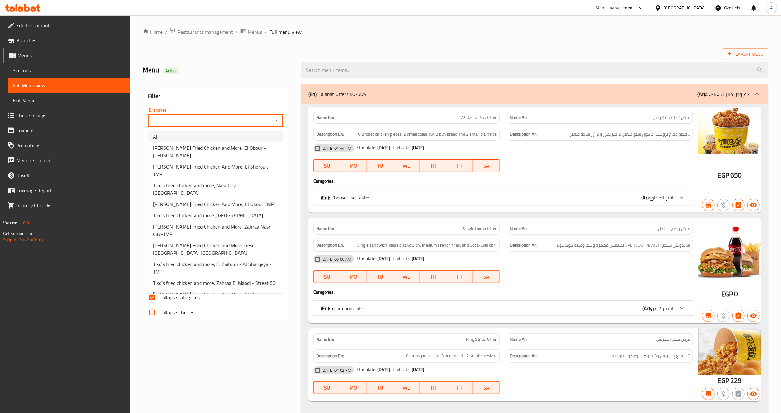
click at [220, 138] on li "All" at bounding box center [215, 136] width 135 height 11
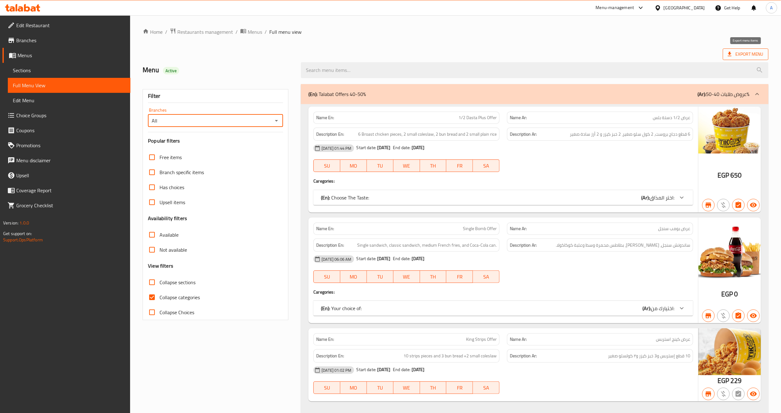
click at [748, 54] on span "Export Menu" at bounding box center [746, 54] width 36 height 8
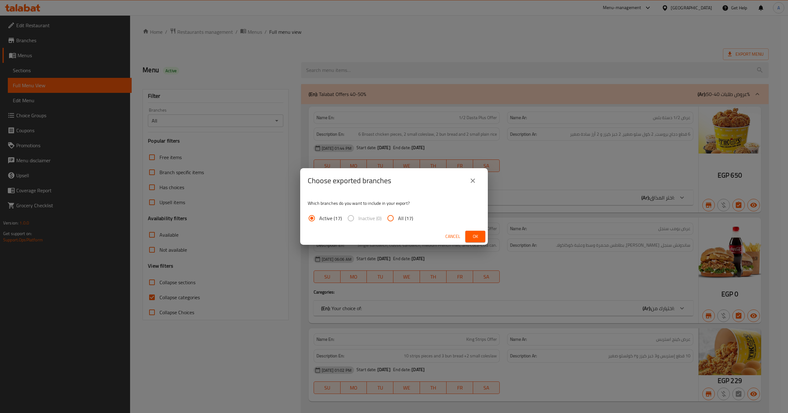
click at [471, 233] on span "Ok" at bounding box center [475, 237] width 10 height 8
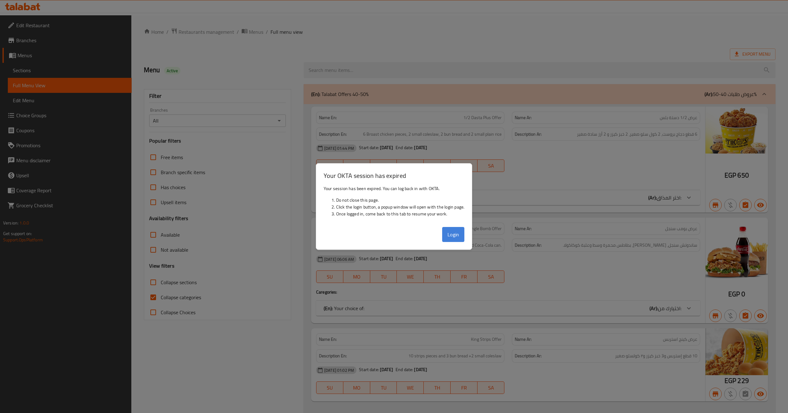
click at [454, 237] on button "Login" at bounding box center [453, 234] width 23 height 15
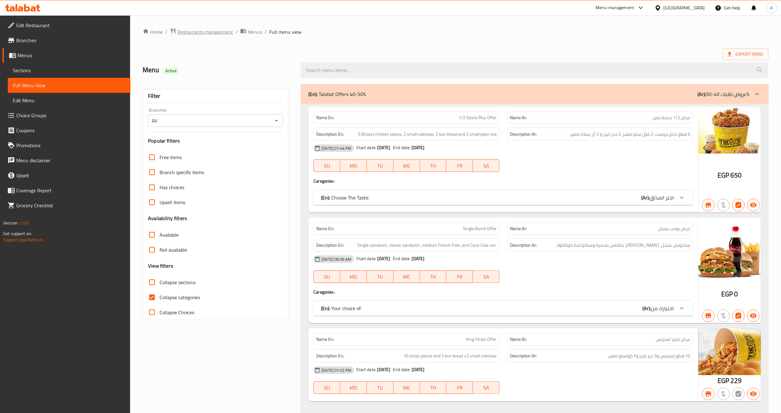
click at [225, 28] on span "Restaurants management" at bounding box center [205, 32] width 56 height 8
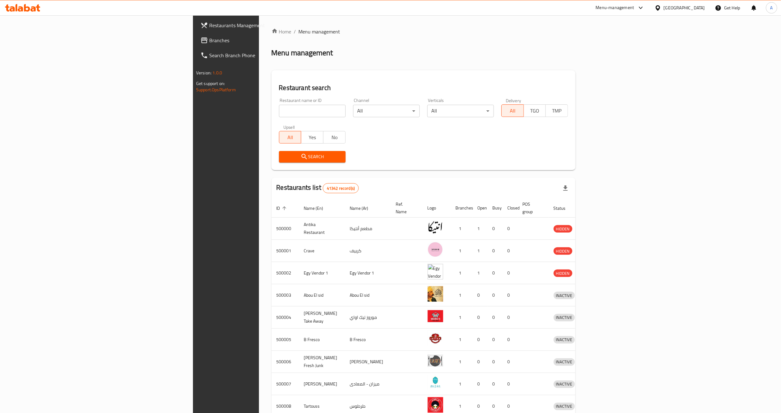
click at [279, 114] on input "search" at bounding box center [312, 111] width 67 height 13
paste input "502491"
click at [279, 152] on button "Search" at bounding box center [312, 157] width 67 height 12
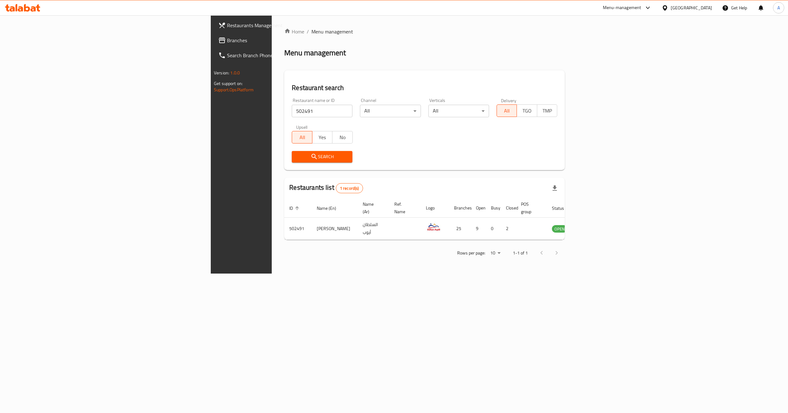
click at [577, 263] on div "Home / Menu management Menu management Restaurant search Restaurant name or ID …" at bounding box center [425, 144] width 306 height 258
click at [592, 225] on icon "enhanced table" at bounding box center [589, 229] width 8 height 8
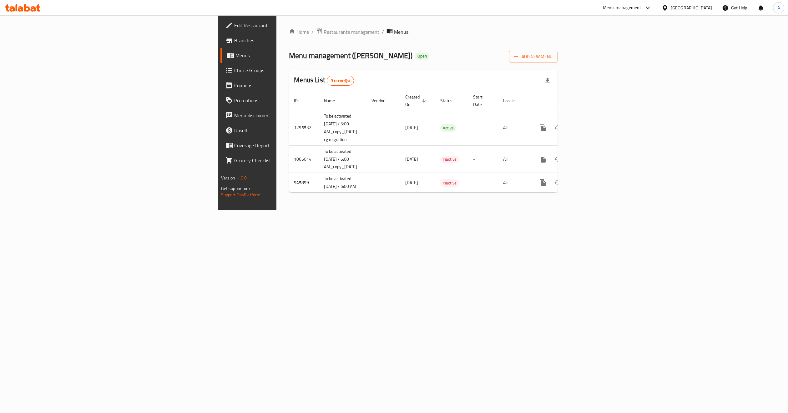
click at [234, 42] on span "Branches" at bounding box center [289, 41] width 110 height 8
